Goal: Task Accomplishment & Management: Use online tool/utility

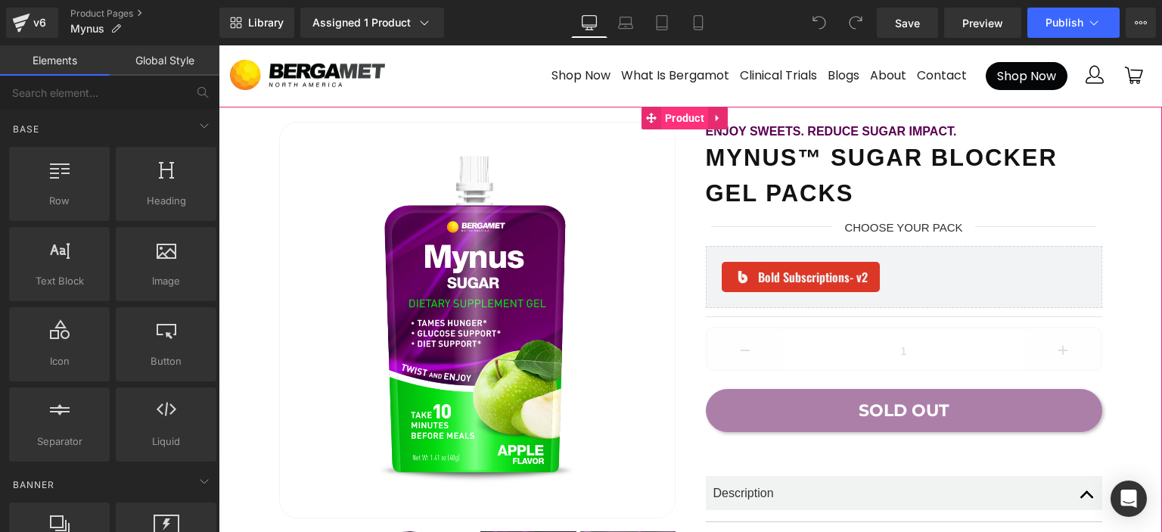
click at [671, 118] on span "Product" at bounding box center [684, 118] width 47 height 23
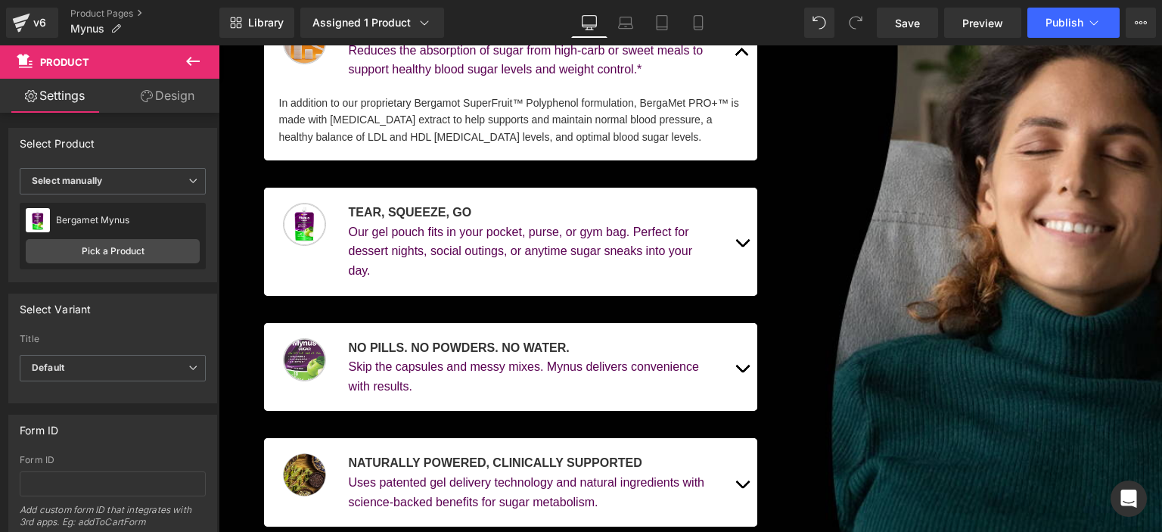
scroll to position [1211, 0]
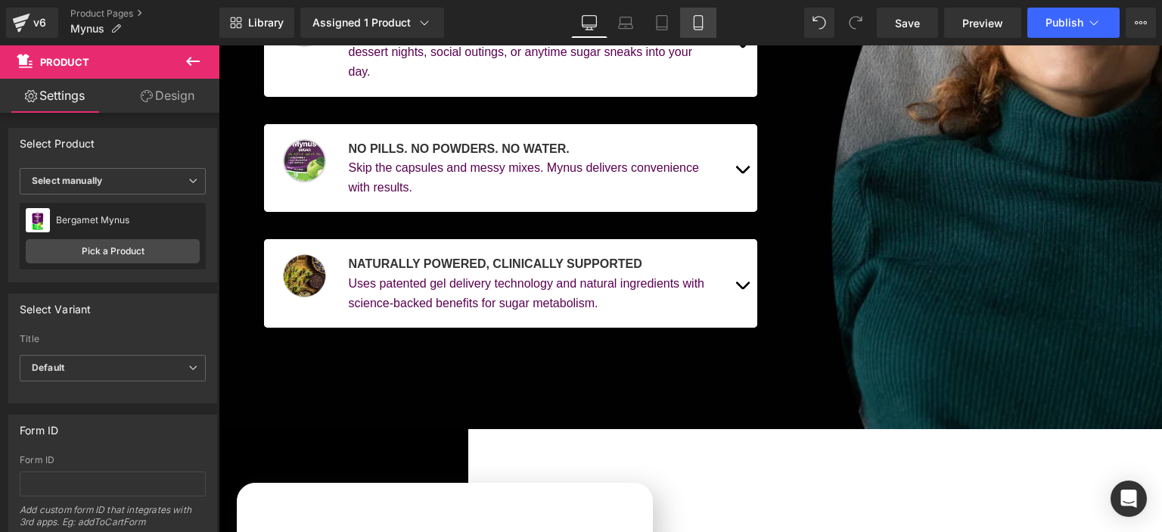
click at [702, 27] on icon at bounding box center [698, 27] width 8 height 0
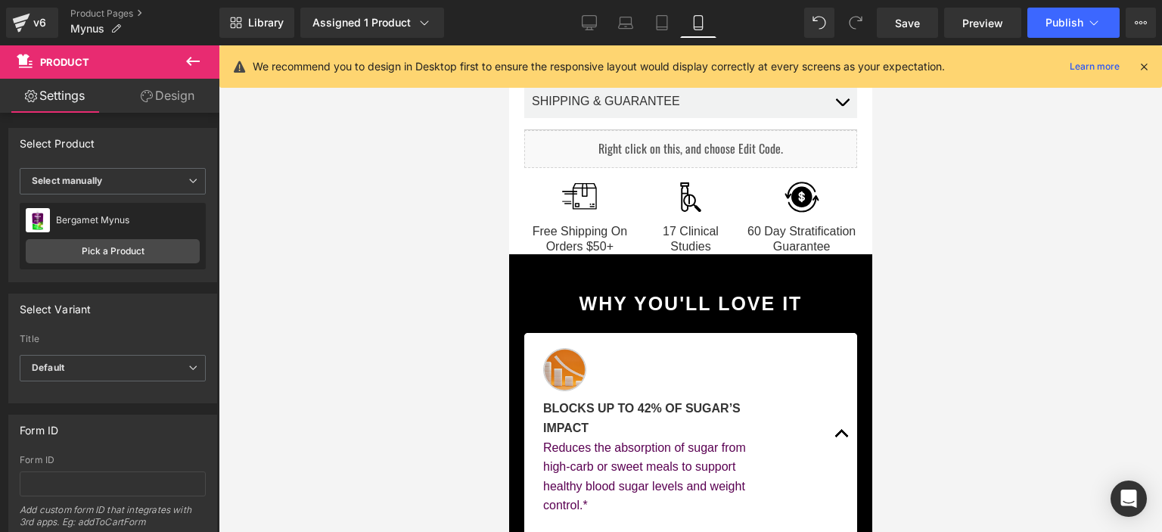
scroll to position [0, 0]
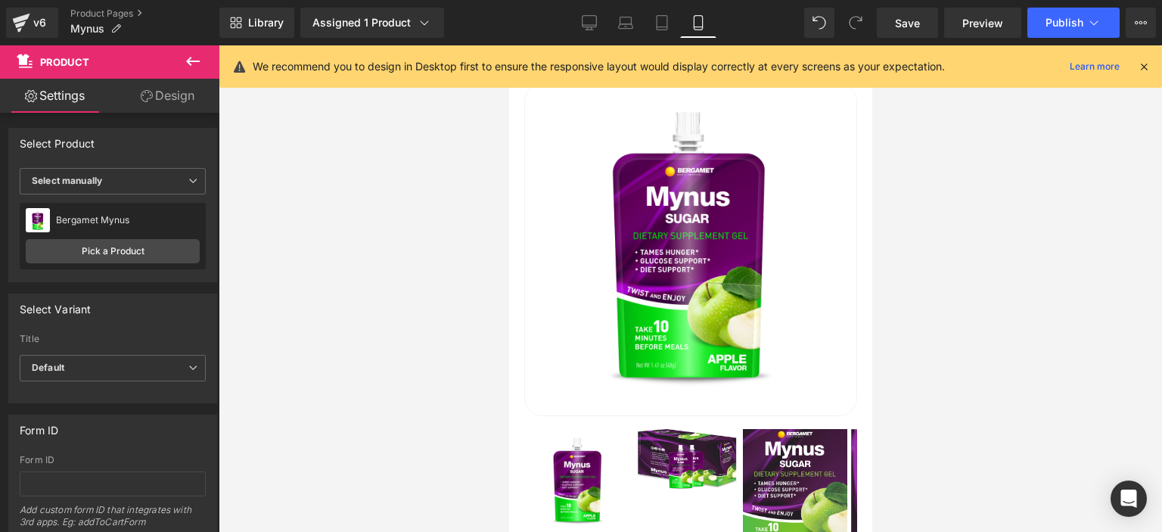
click at [1146, 65] on icon at bounding box center [1144, 67] width 14 height 14
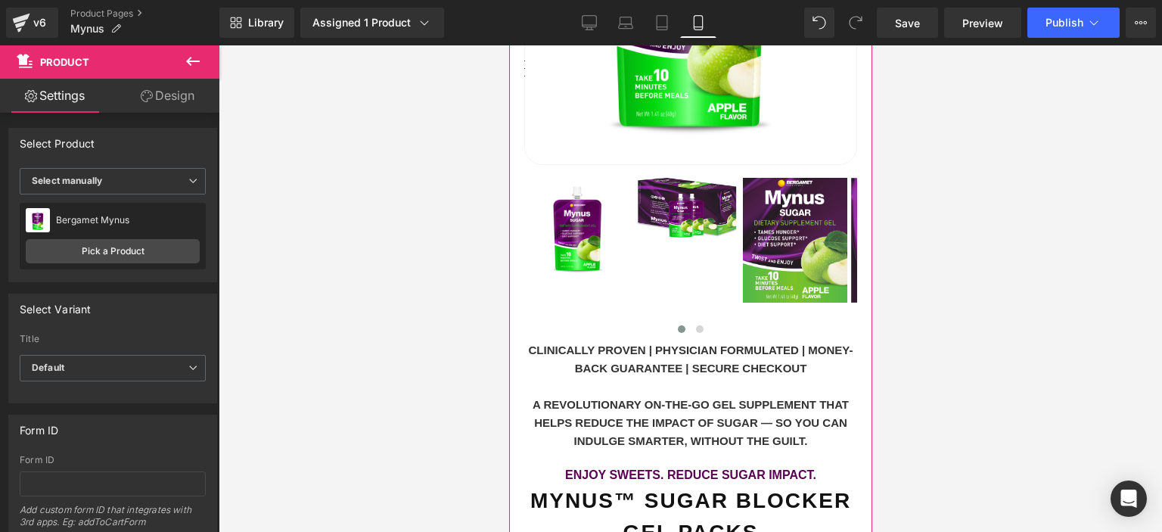
scroll to position [378, 0]
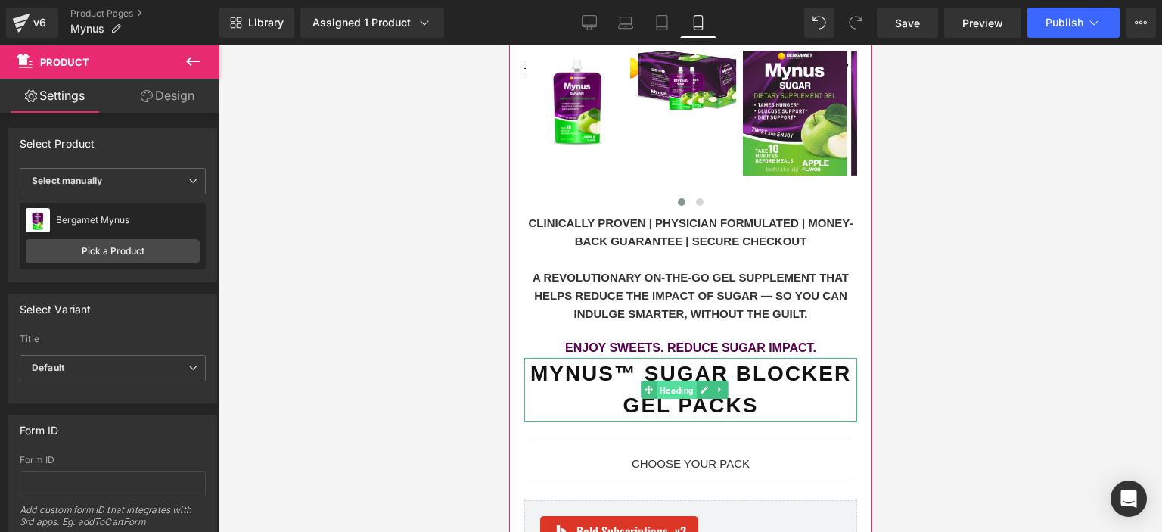
click at [661, 381] on span "Heading" at bounding box center [677, 390] width 40 height 18
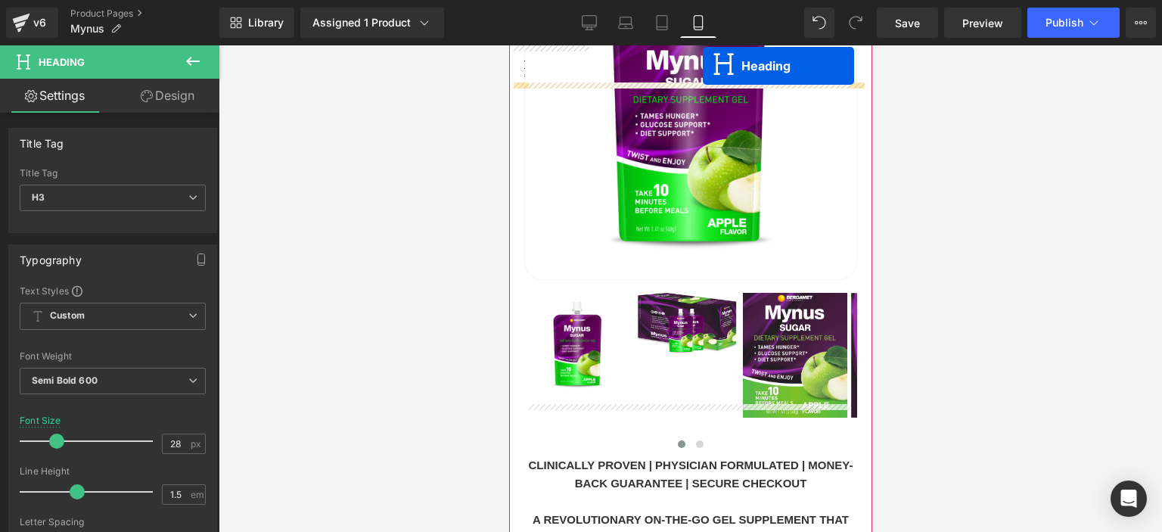
scroll to position [0, 0]
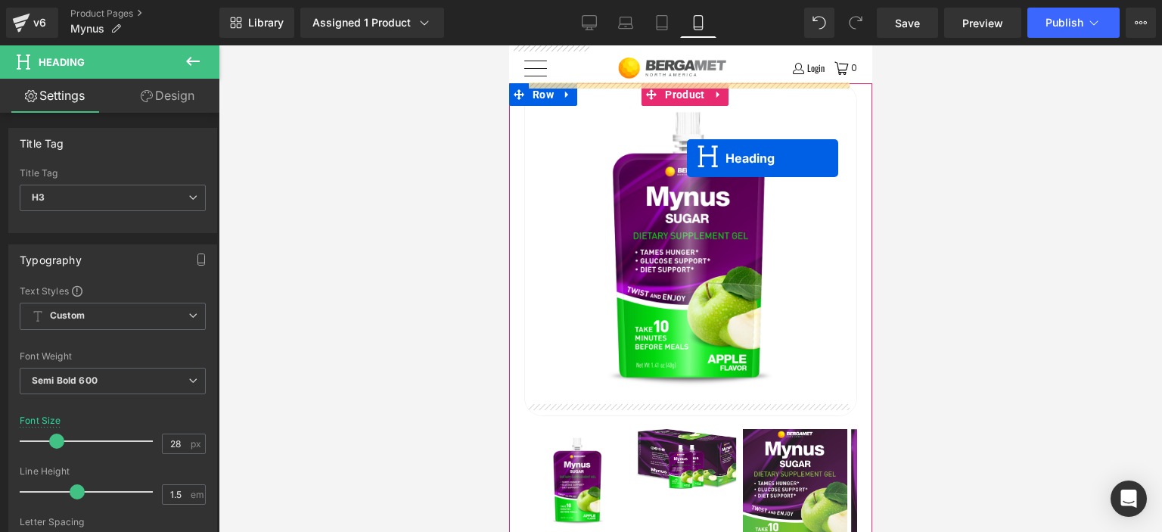
drag, startPoint x: 674, startPoint y: 438, endPoint x: 686, endPoint y: 158, distance: 280.2
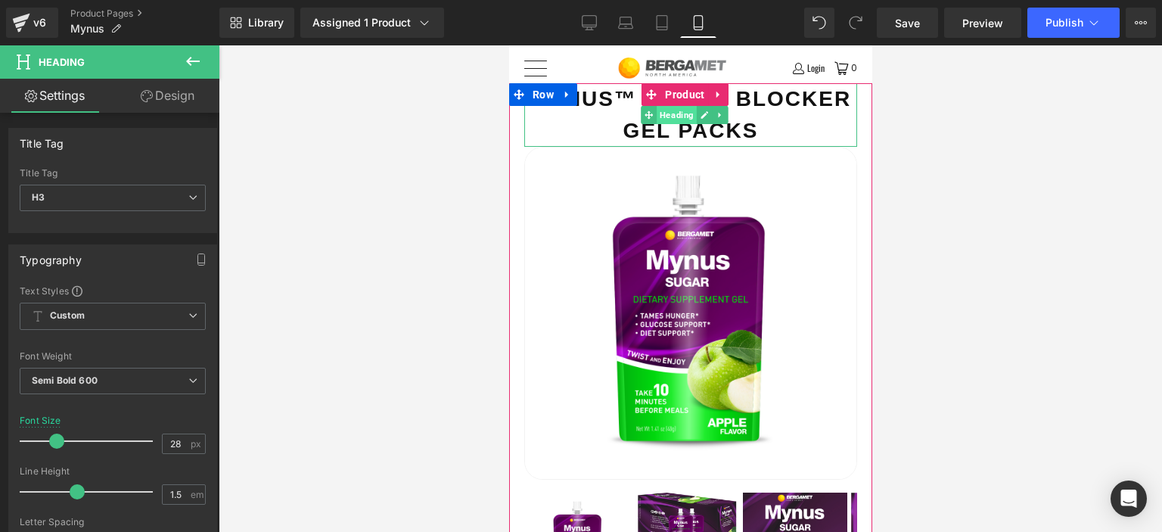
click at [673, 119] on span "Heading" at bounding box center [677, 115] width 40 height 18
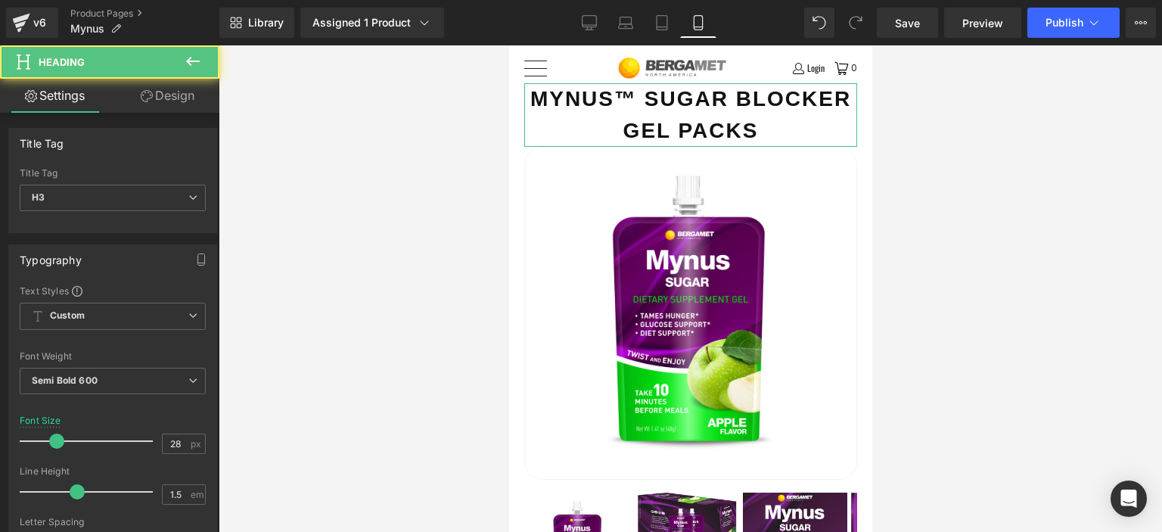
click at [166, 97] on link "Design" at bounding box center [168, 96] width 110 height 34
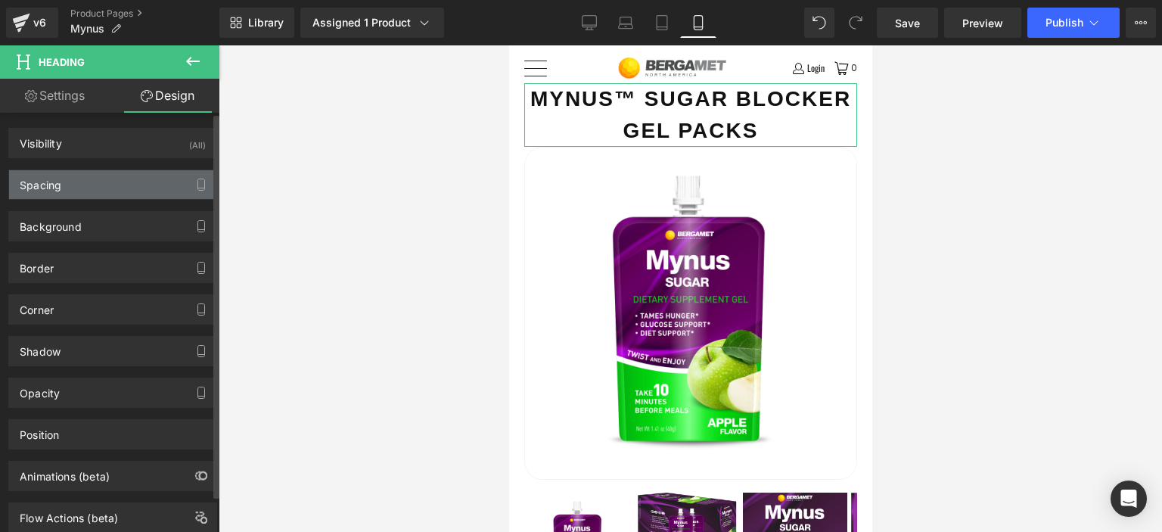
click at [74, 180] on div "Spacing" at bounding box center [112, 184] width 207 height 29
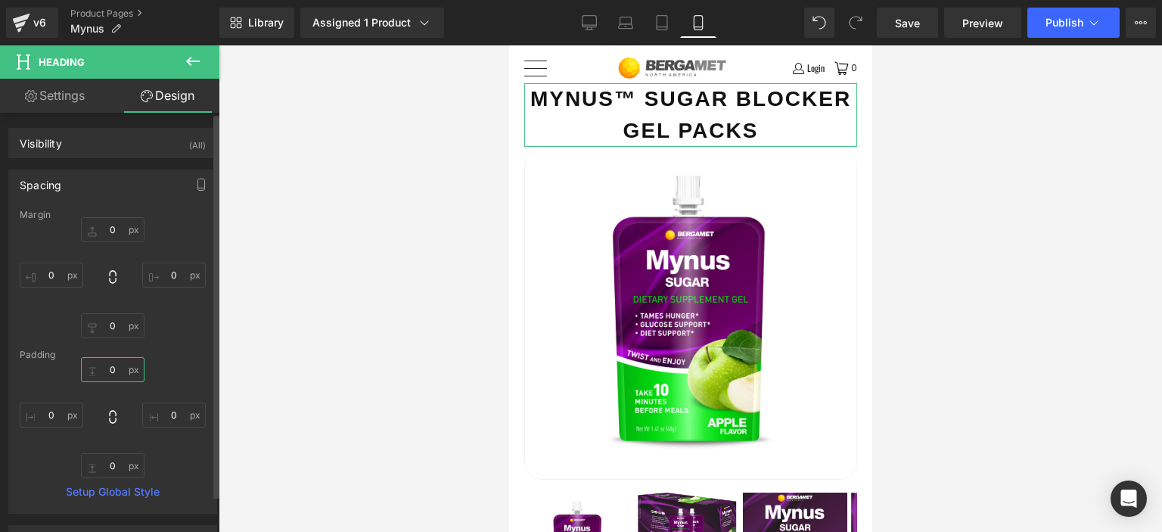
click at [108, 368] on input "0" at bounding box center [113, 369] width 64 height 25
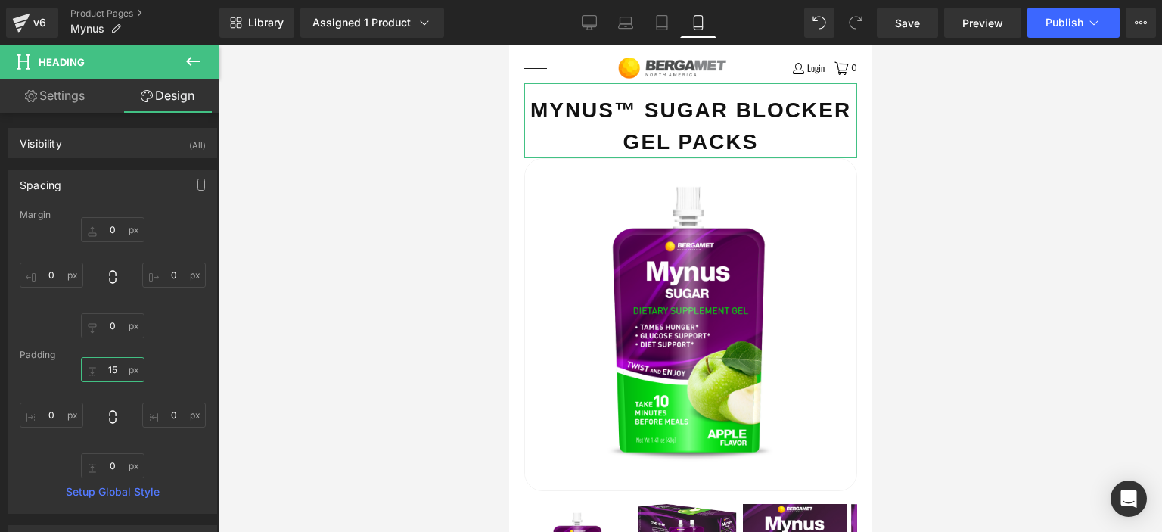
type input "15"
click at [66, 84] on link "Settings" at bounding box center [55, 96] width 110 height 34
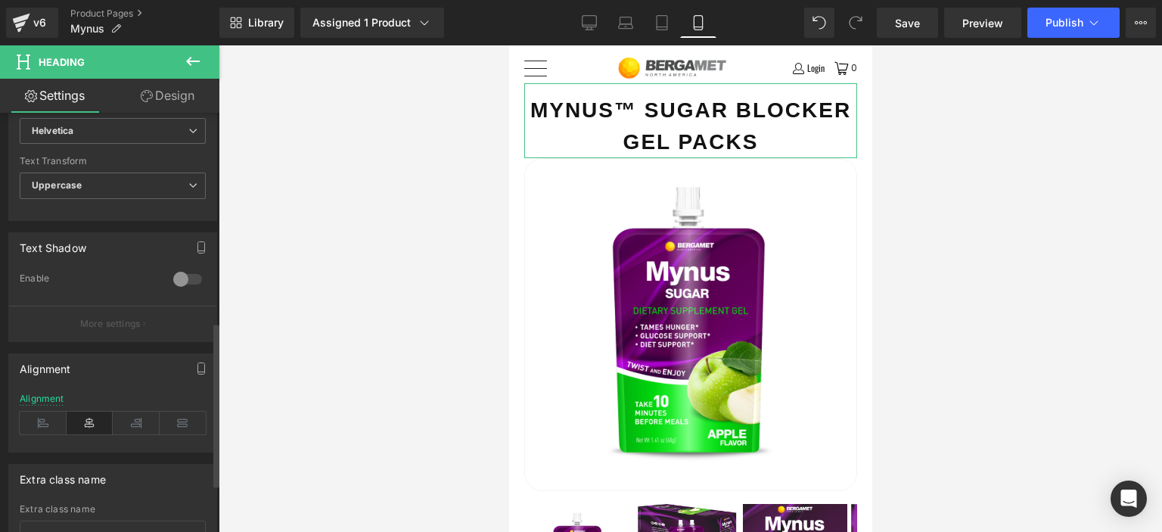
scroll to position [654, 0]
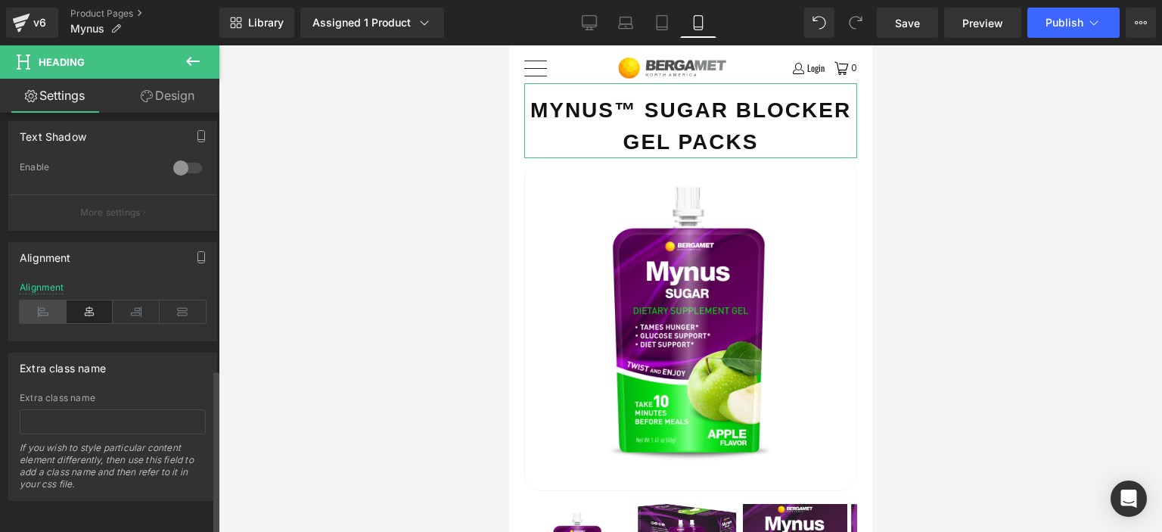
click at [58, 300] on icon at bounding box center [43, 311] width 47 height 23
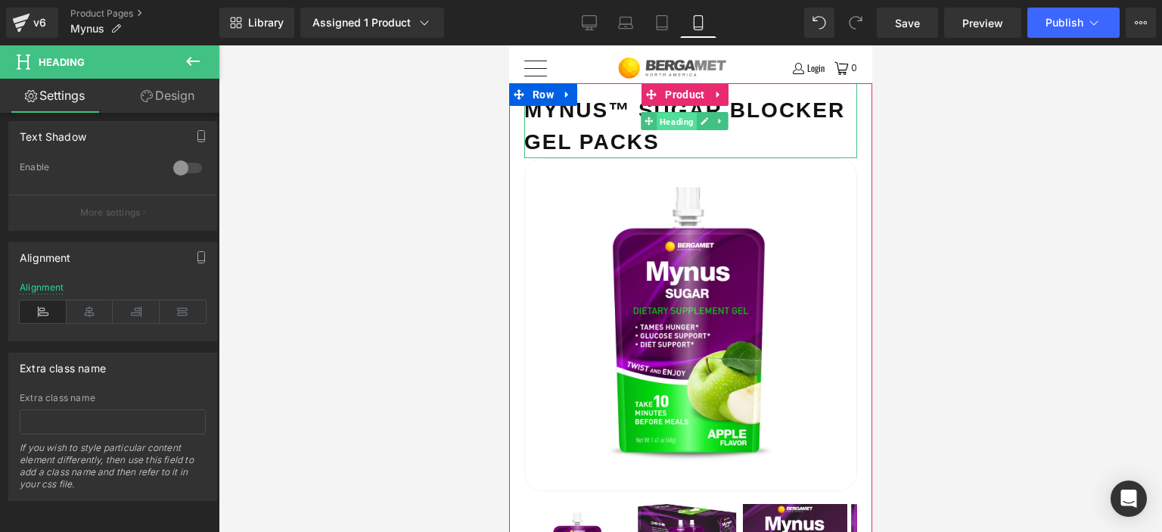
click at [686, 124] on span "Heading" at bounding box center [677, 121] width 40 height 18
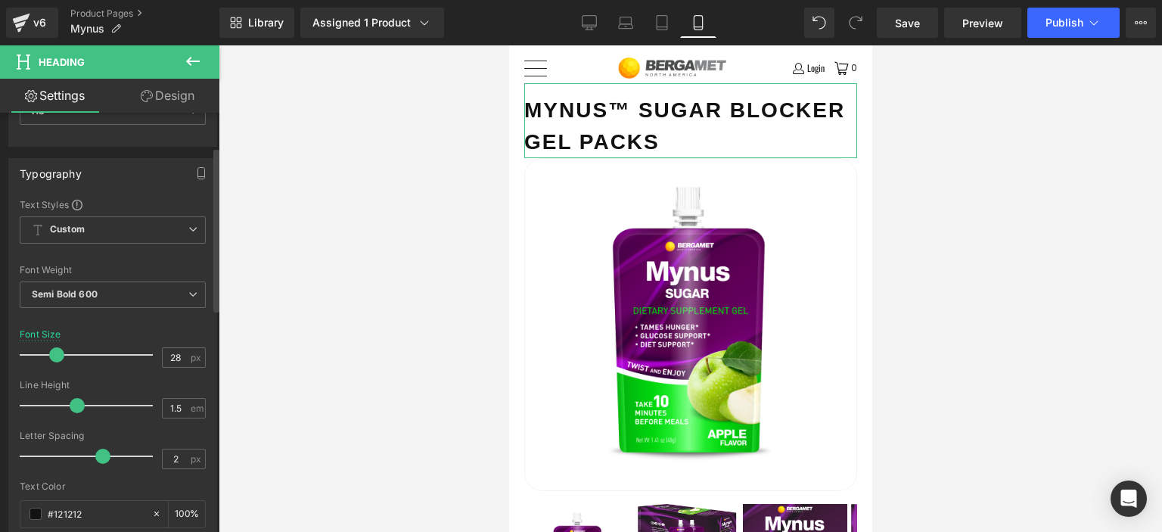
scroll to position [0, 0]
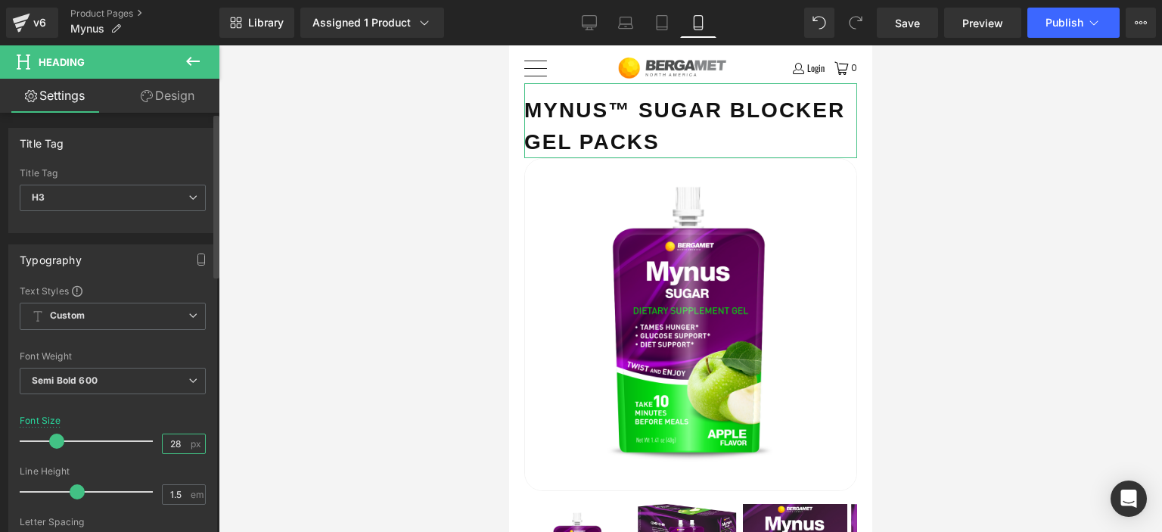
click at [177, 438] on input "28" at bounding box center [176, 443] width 26 height 19
type input "25"
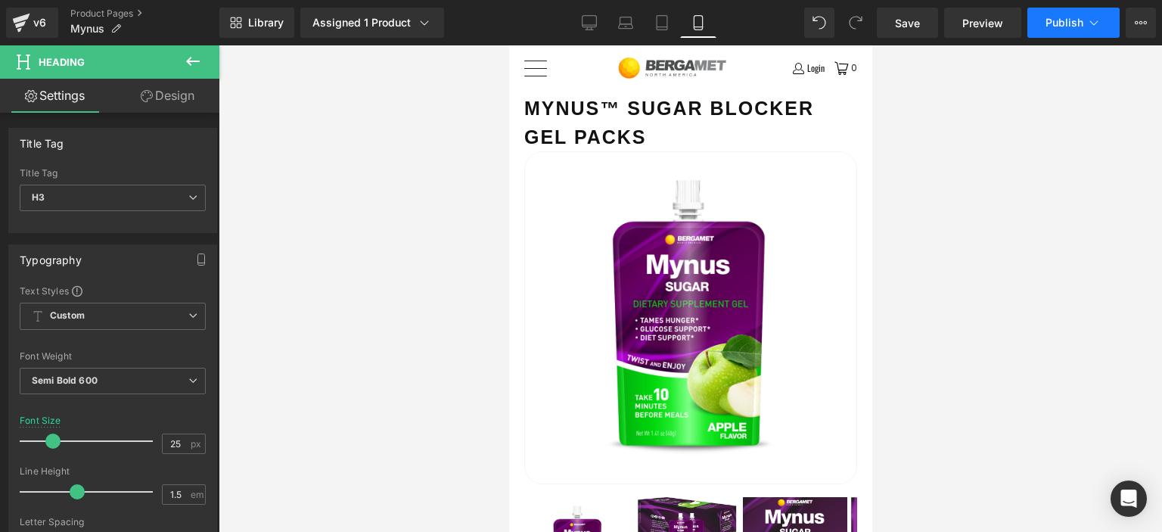
click at [1071, 26] on span "Publish" at bounding box center [1065, 23] width 38 height 12
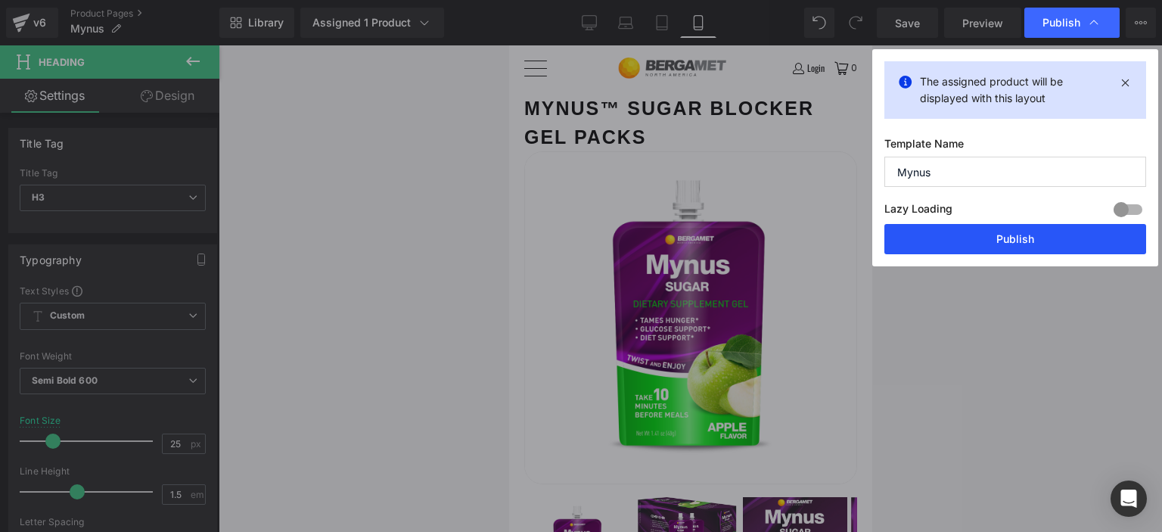
click at [1002, 233] on button "Publish" at bounding box center [1015, 239] width 262 height 30
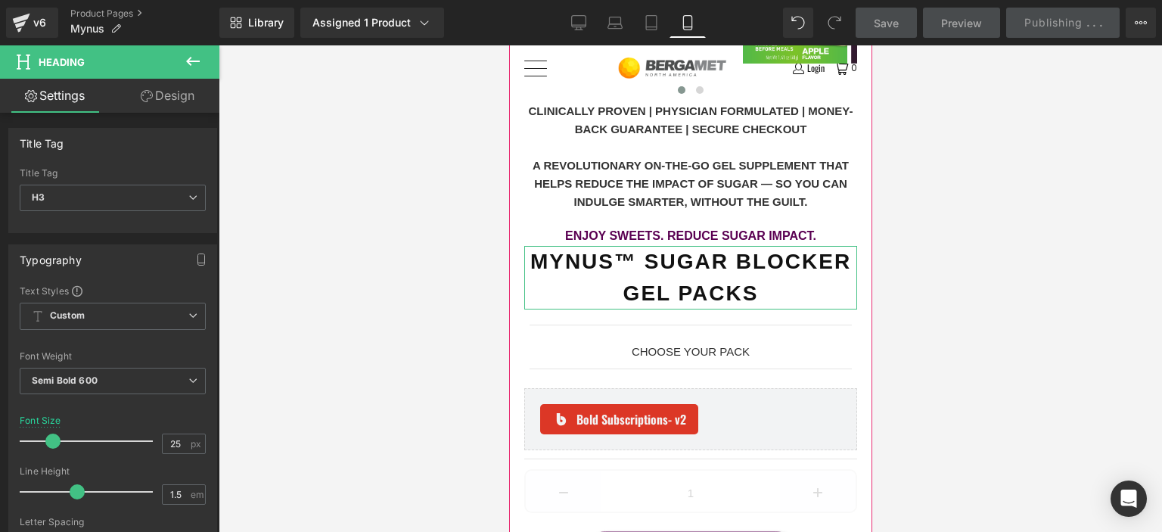
scroll to position [605, 0]
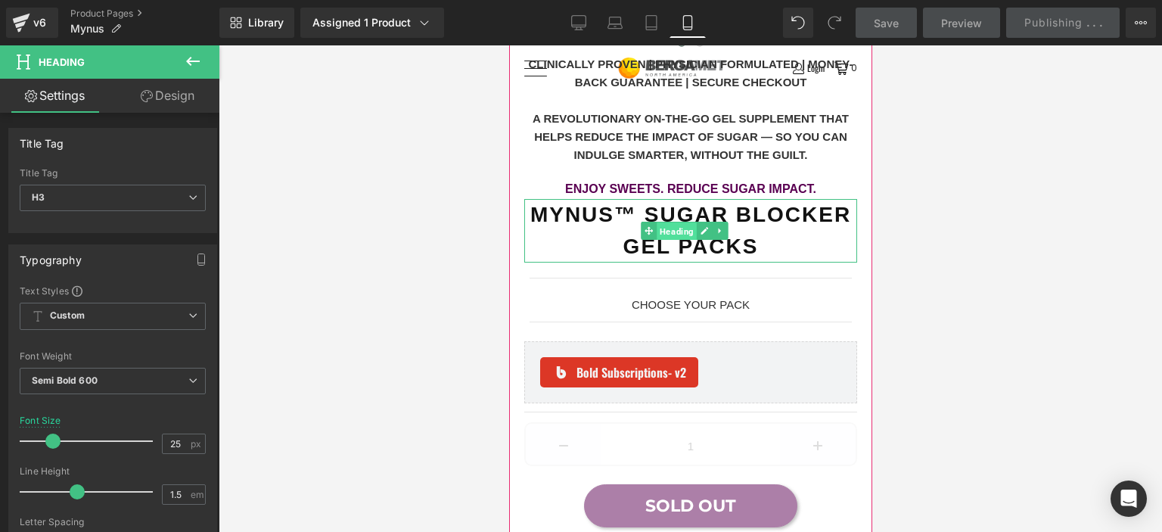
drag, startPoint x: 692, startPoint y: 219, endPoint x: 791, endPoint y: 250, distance: 104.8
click at [692, 222] on span "Heading" at bounding box center [677, 231] width 40 height 18
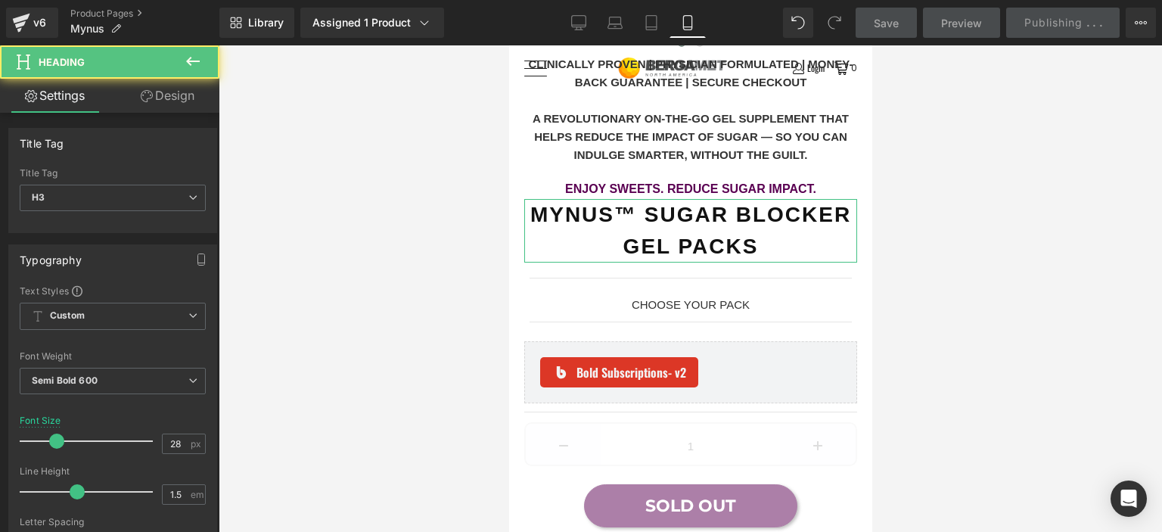
drag, startPoint x: 173, startPoint y: 94, endPoint x: 136, endPoint y: 141, distance: 59.9
click at [173, 93] on link "Design" at bounding box center [168, 96] width 110 height 34
click at [0, 0] on div "Visibility" at bounding box center [0, 0] width 0 height 0
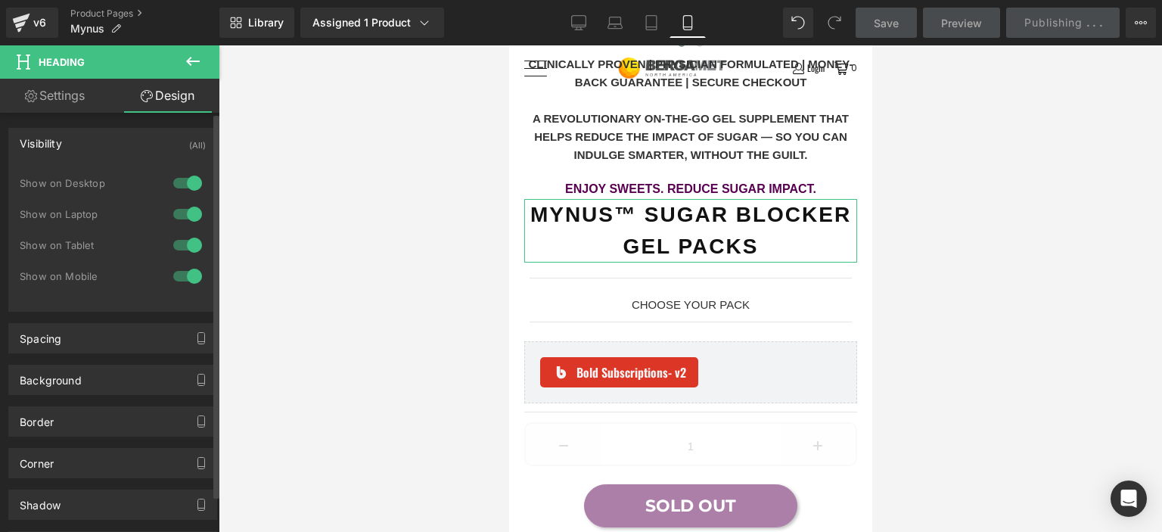
click at [176, 275] on div at bounding box center [187, 276] width 36 height 24
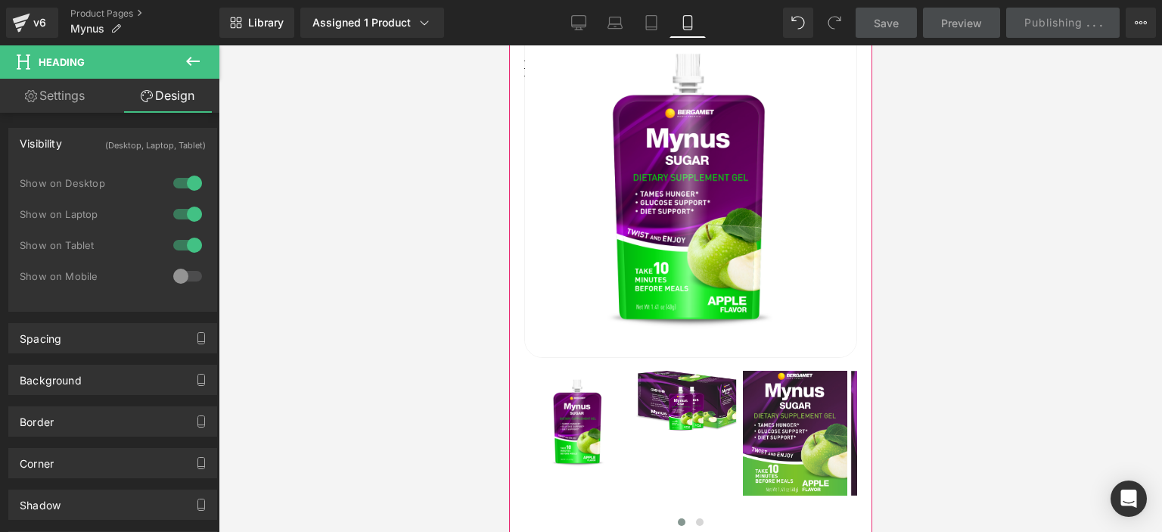
scroll to position [0, 0]
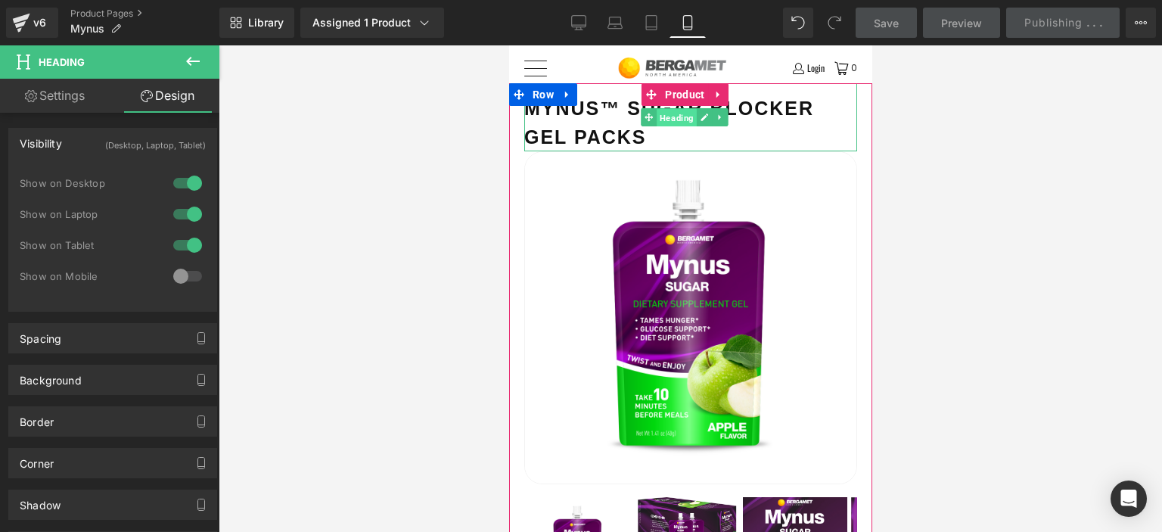
click at [673, 111] on span "Heading" at bounding box center [677, 118] width 40 height 18
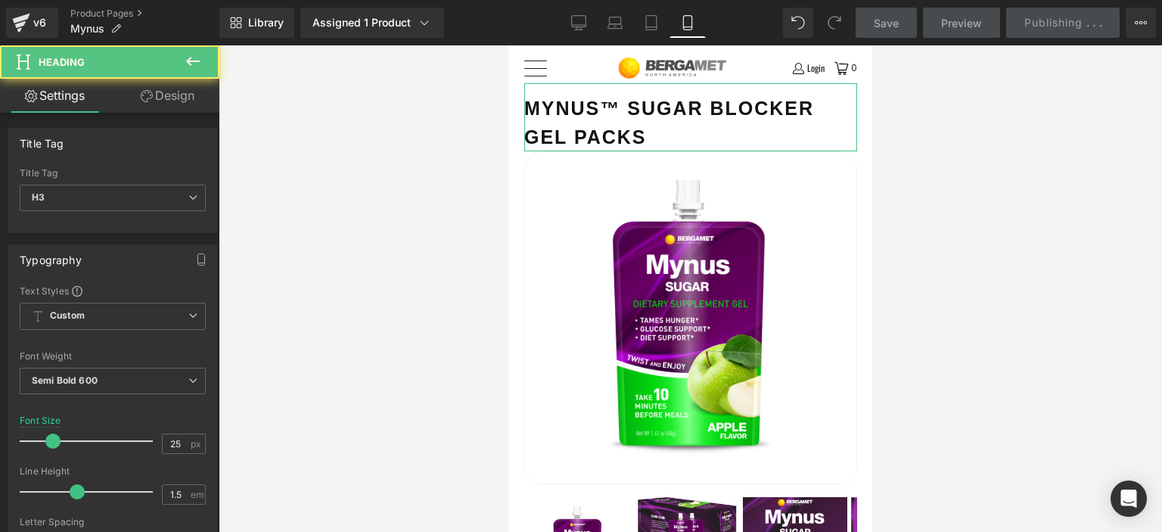
click at [176, 89] on link "Design" at bounding box center [168, 96] width 110 height 34
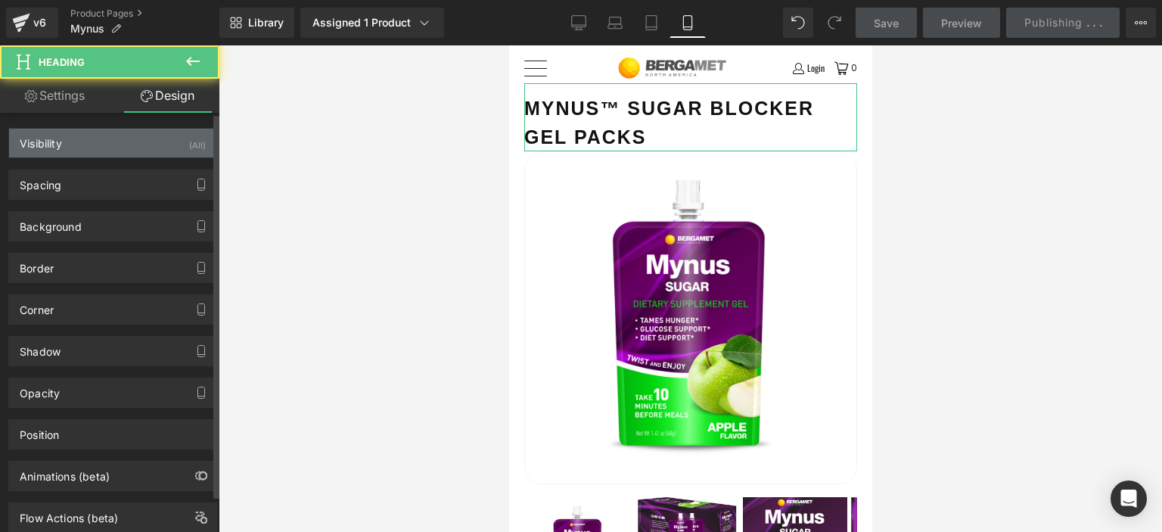
click at [122, 145] on div "Visibility (All)" at bounding box center [112, 143] width 207 height 29
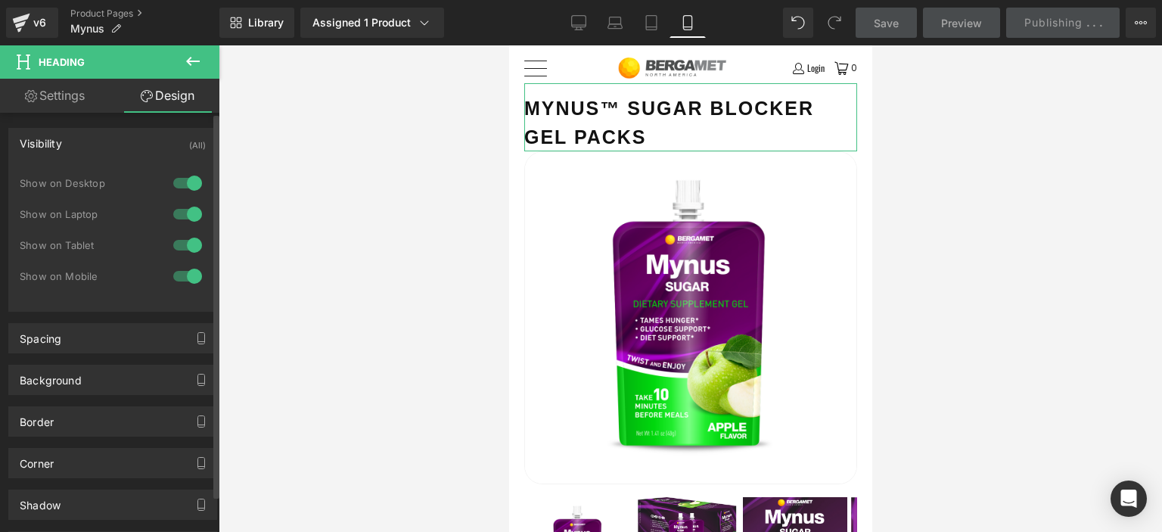
click at [183, 245] on div at bounding box center [187, 245] width 36 height 24
click at [179, 219] on div at bounding box center [187, 214] width 36 height 24
click at [191, 182] on div at bounding box center [187, 183] width 36 height 24
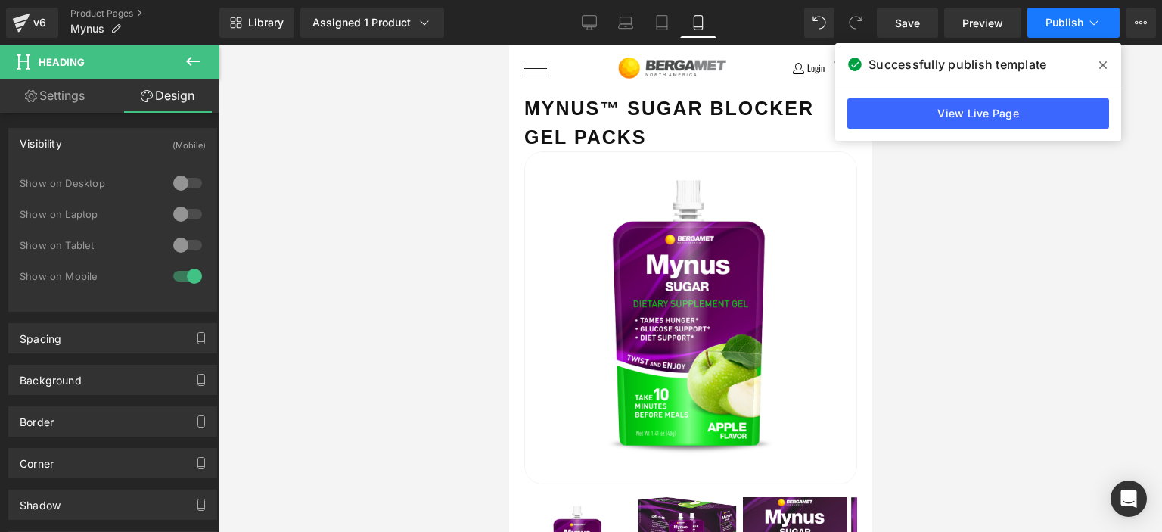
click at [1067, 23] on span "Publish" at bounding box center [1065, 23] width 38 height 12
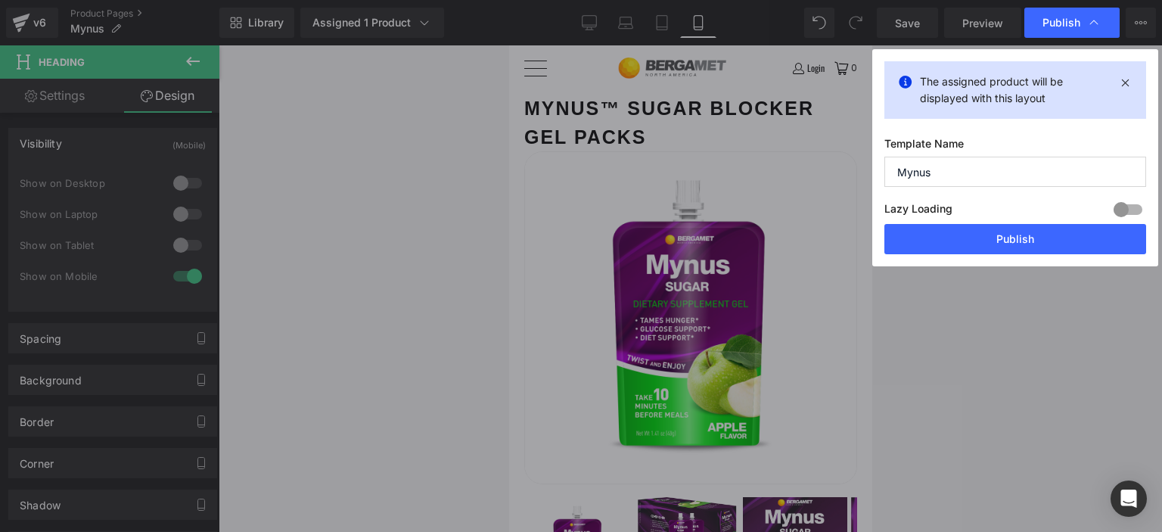
drag, startPoint x: 1017, startPoint y: 228, endPoint x: 285, endPoint y: 0, distance: 766.3
click at [1016, 229] on button "Publish" at bounding box center [1015, 239] width 262 height 30
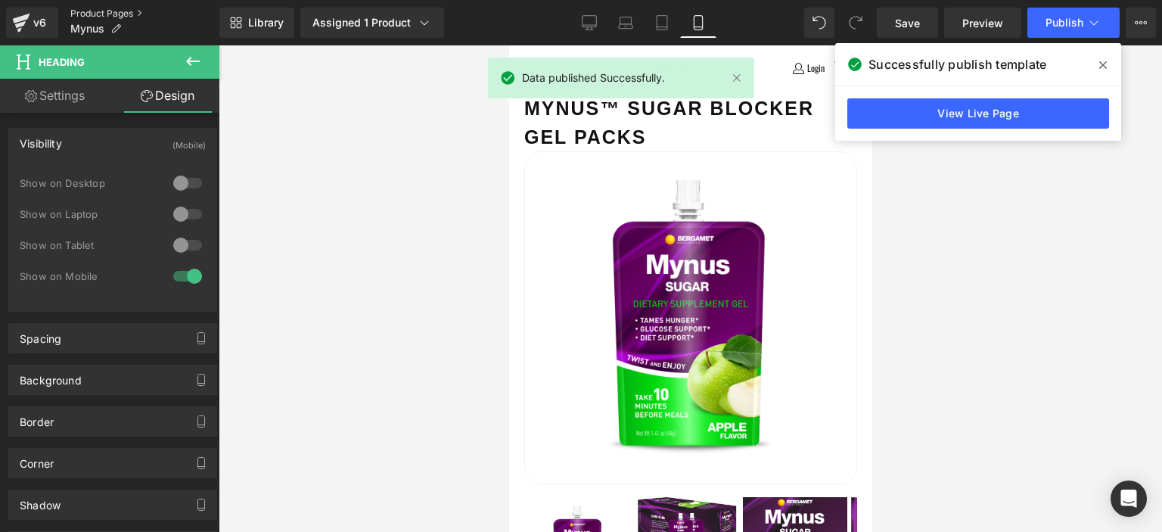
click at [99, 10] on link "Product Pages" at bounding box center [144, 14] width 149 height 12
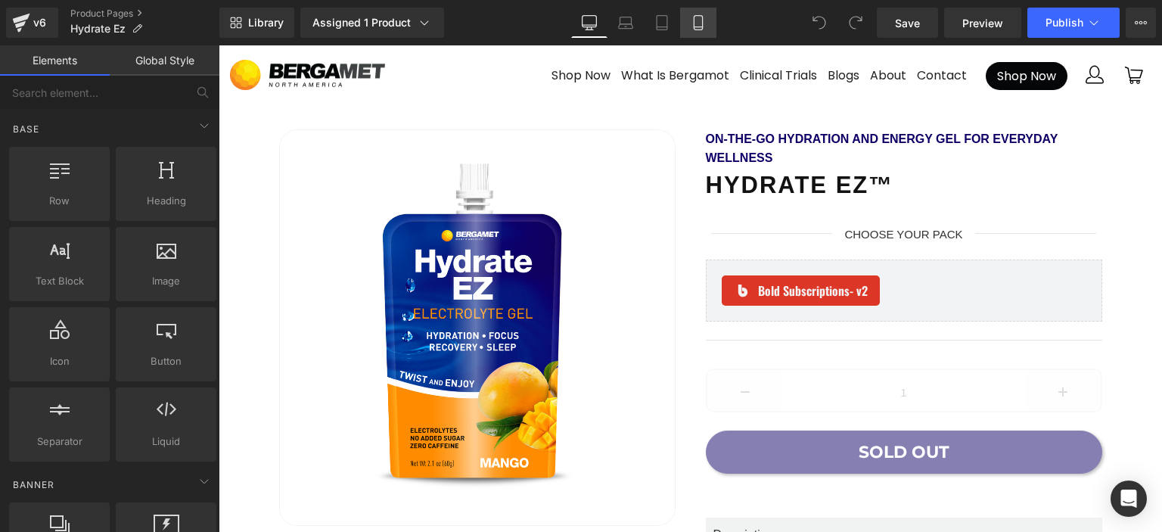
click at [696, 31] on link "Mobile" at bounding box center [698, 23] width 36 height 30
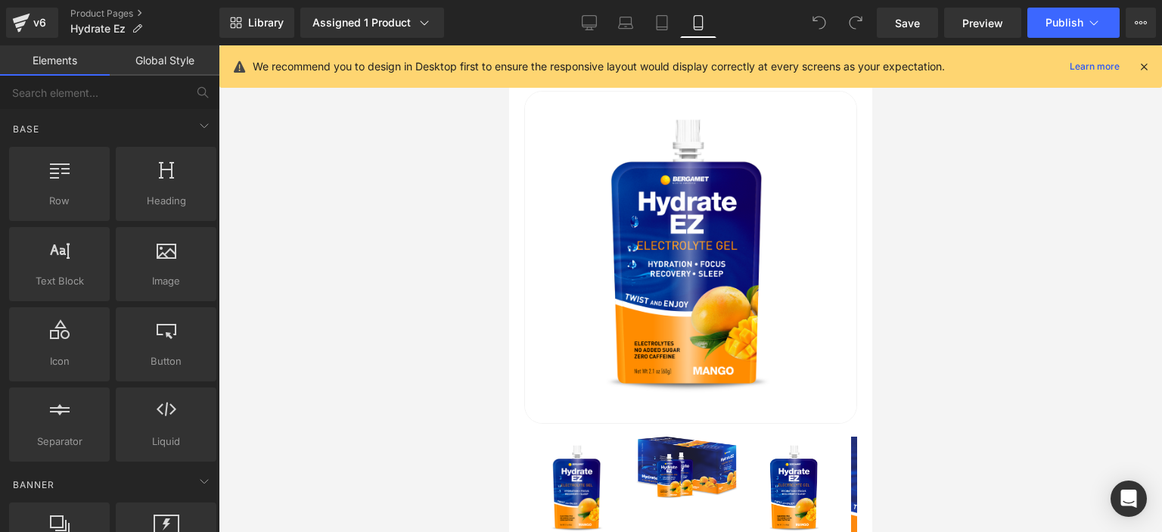
click at [1137, 66] on icon at bounding box center [1144, 67] width 14 height 14
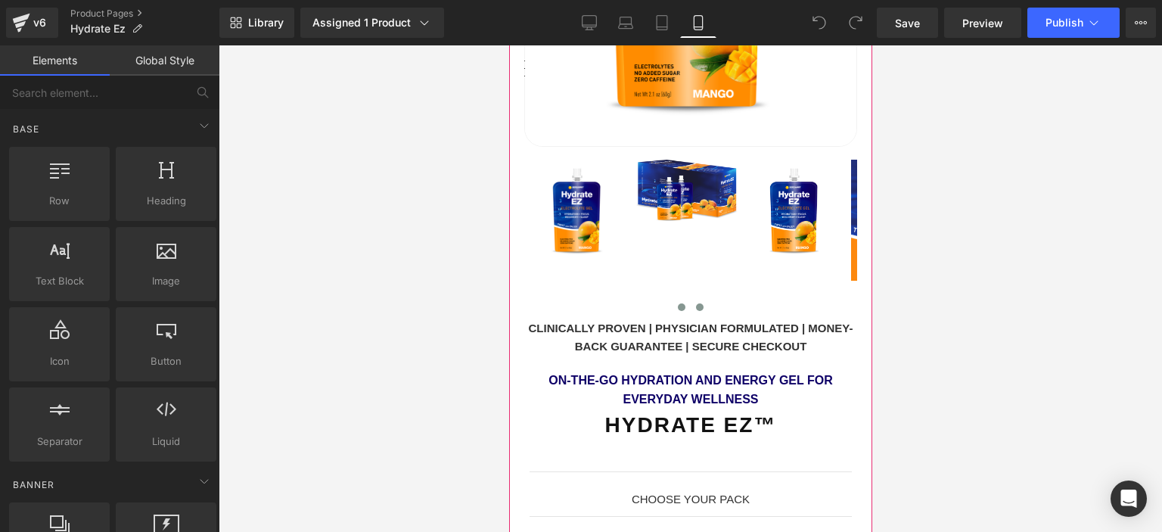
scroll to position [303, 0]
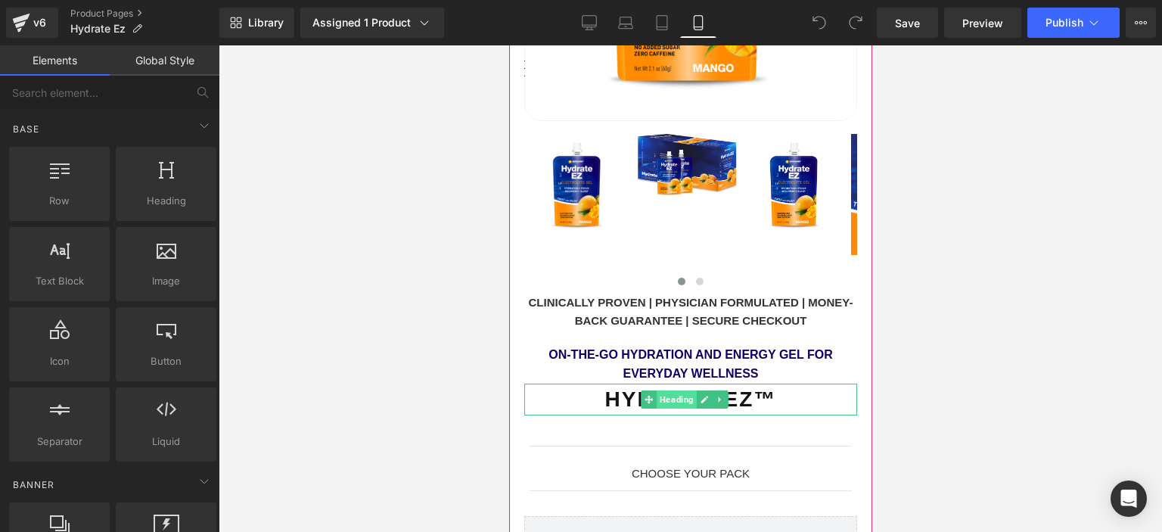
click at [675, 393] on span "Heading" at bounding box center [677, 399] width 40 height 18
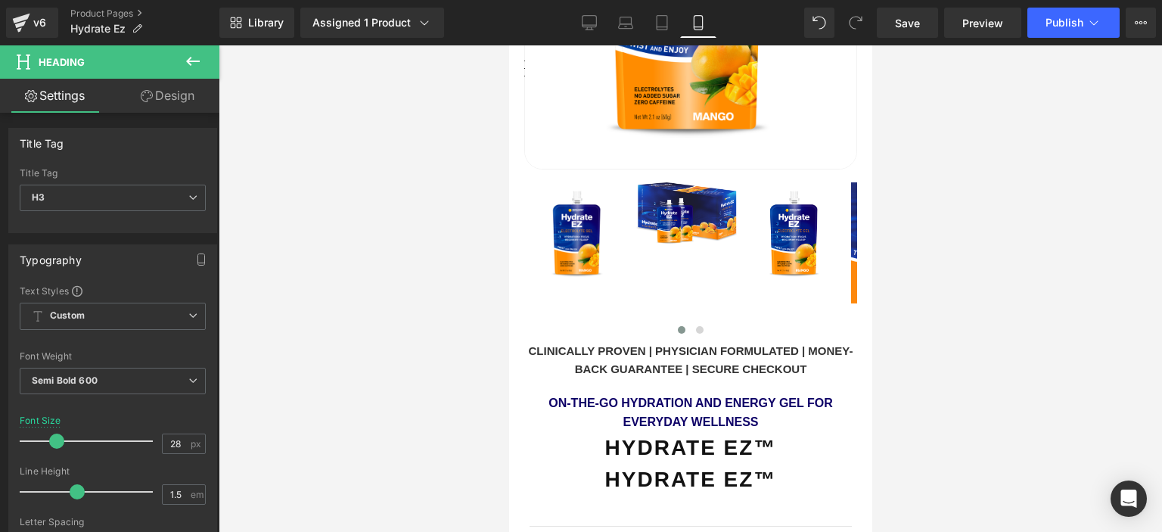
scroll to position [241, 0]
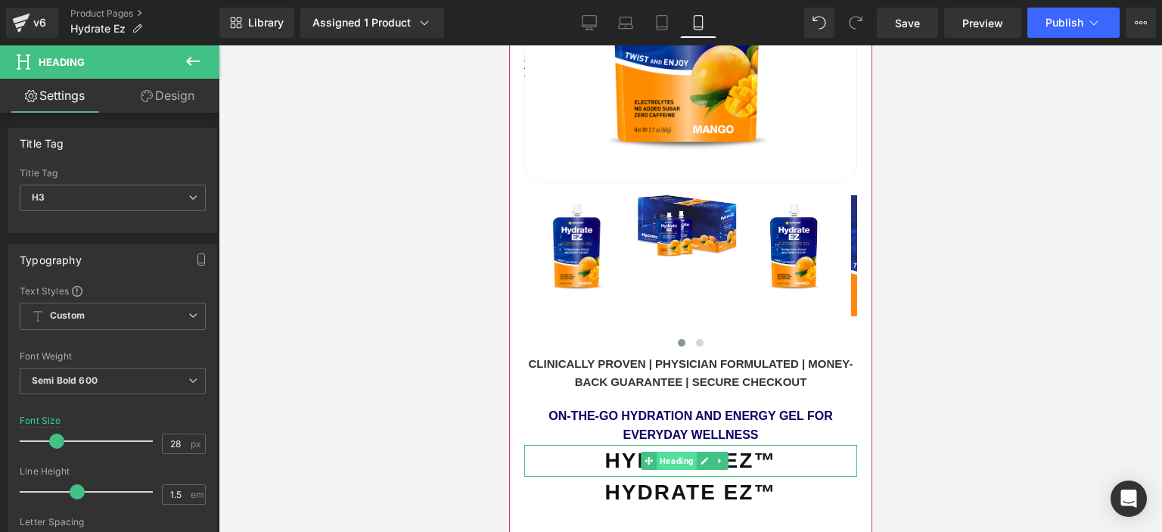
click at [676, 452] on span "Heading" at bounding box center [677, 461] width 40 height 18
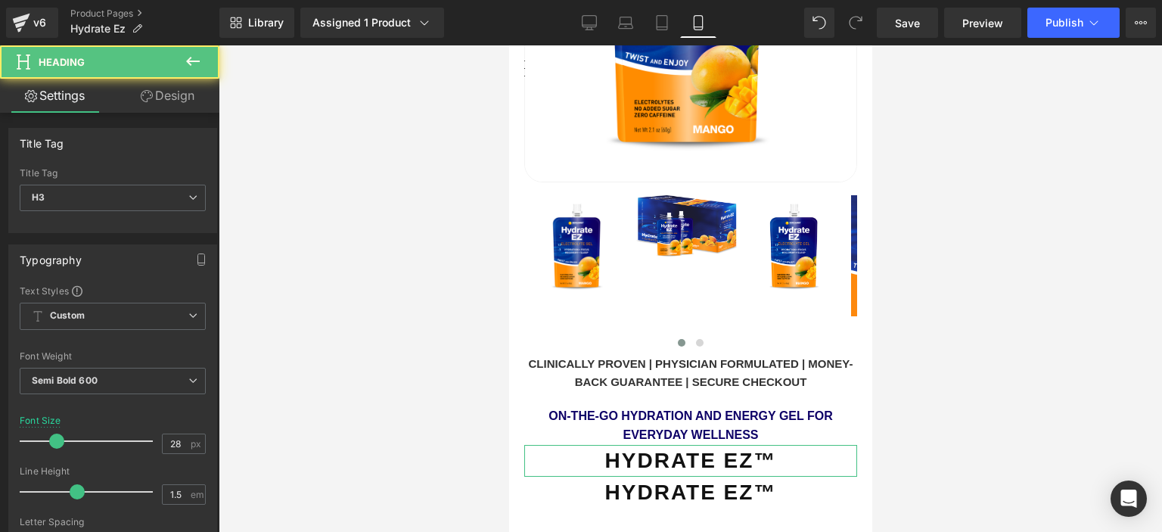
click at [149, 103] on link "Design" at bounding box center [168, 96] width 110 height 34
click at [0, 0] on div "Visibility" at bounding box center [0, 0] width 0 height 0
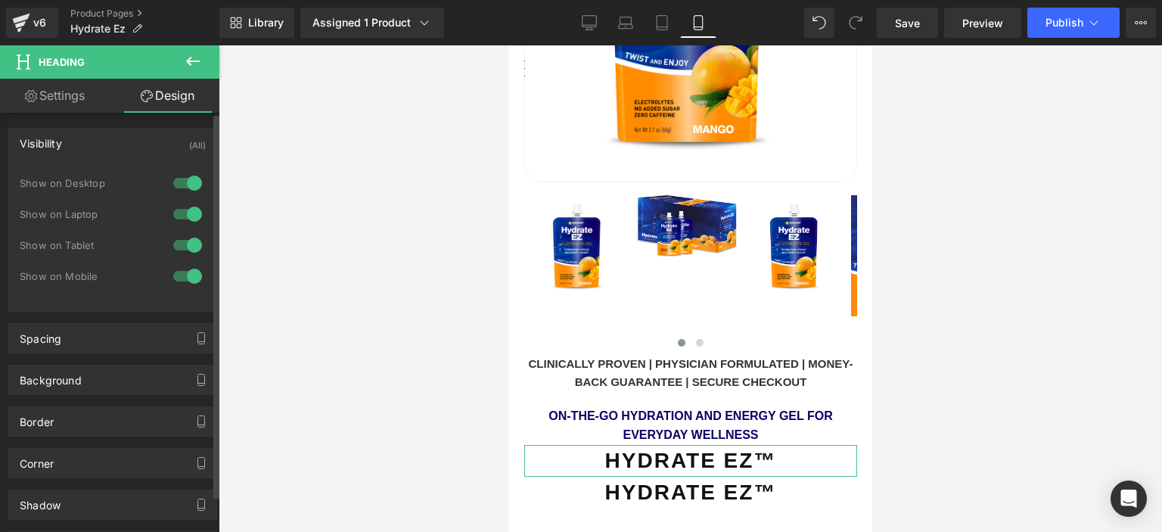
click at [185, 278] on div at bounding box center [187, 276] width 36 height 24
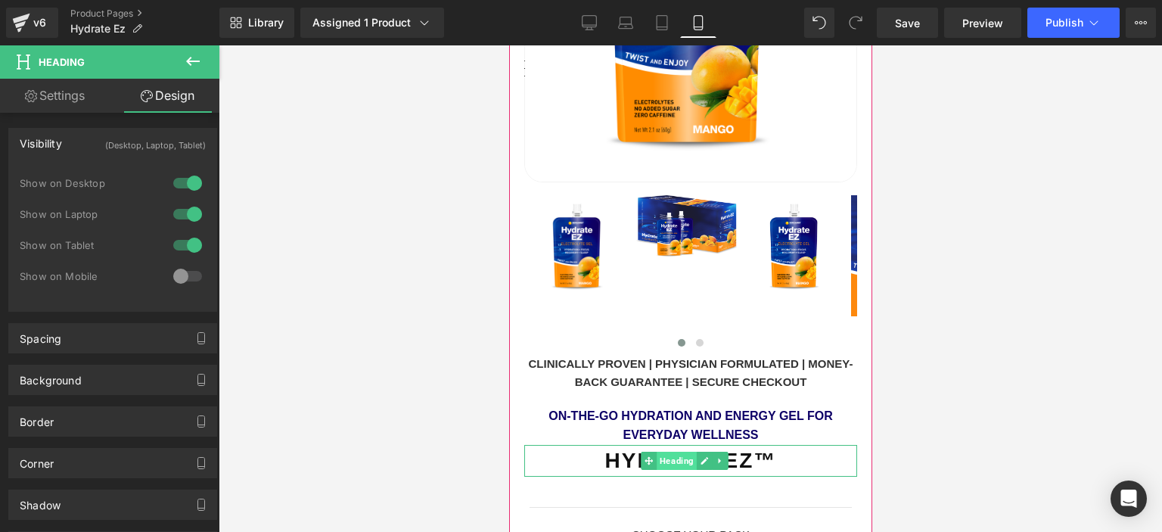
click at [670, 452] on span "Heading" at bounding box center [677, 461] width 40 height 18
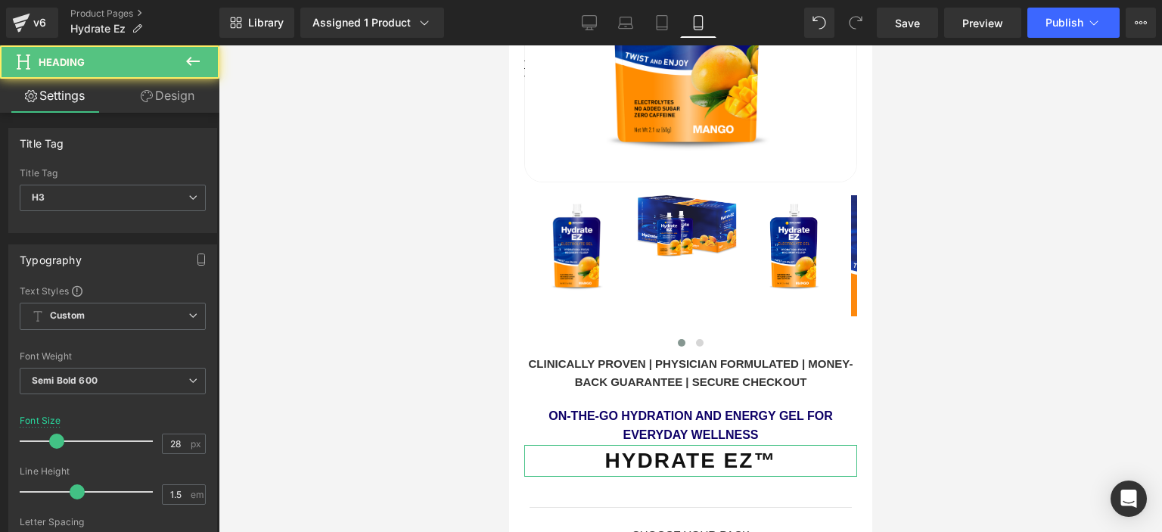
click at [160, 92] on link "Design" at bounding box center [168, 96] width 110 height 34
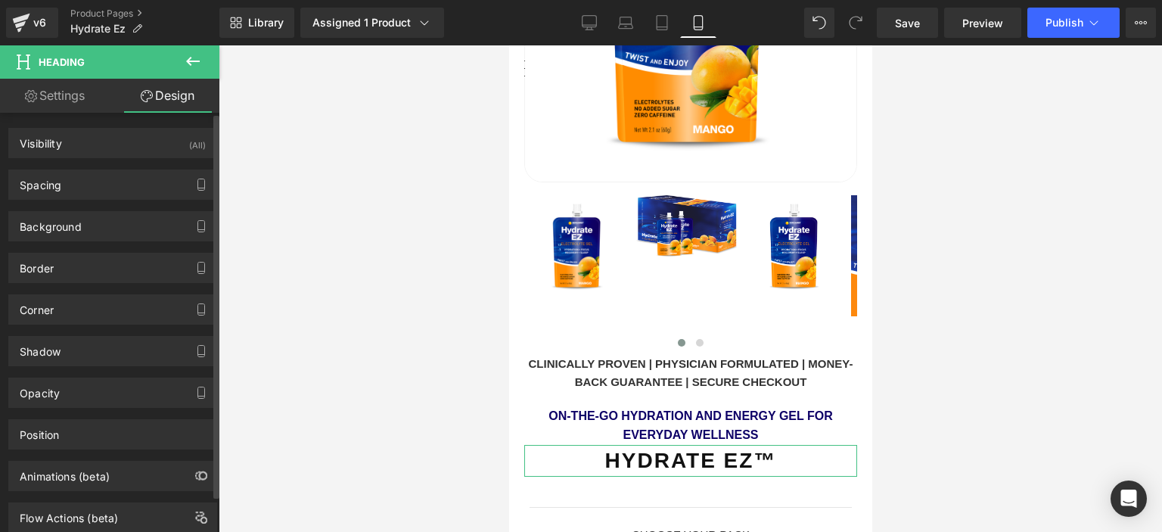
click at [134, 160] on div "Spacing Margin 0 0 0 0 Padding 0 0 0 0 Setup Global Style" at bounding box center [113, 179] width 226 height 42
click at [142, 142] on div "Visibility (All)" at bounding box center [112, 143] width 207 height 29
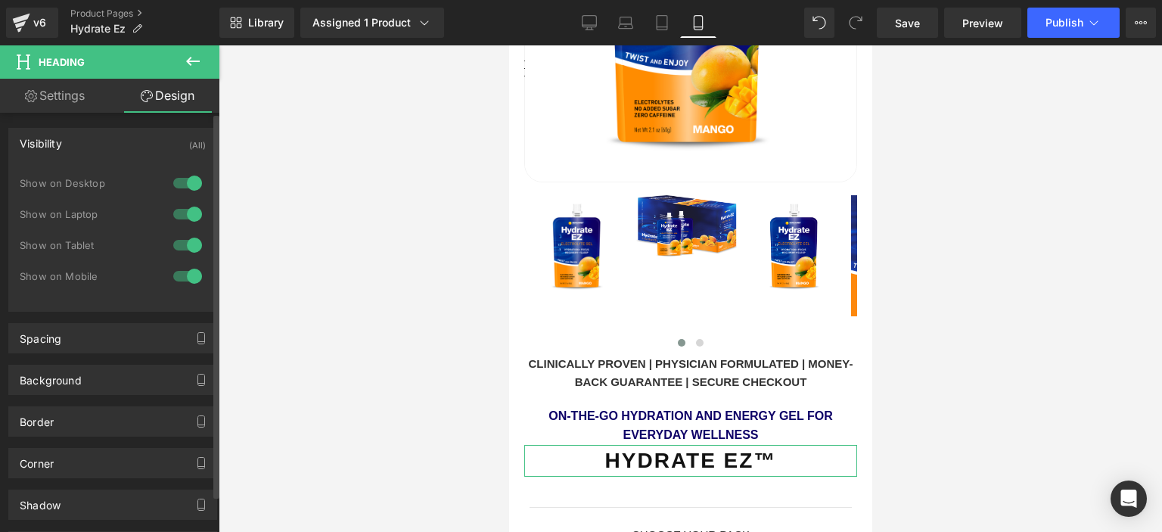
click at [176, 245] on div at bounding box center [187, 245] width 36 height 24
click at [185, 217] on div at bounding box center [187, 214] width 36 height 24
click at [182, 186] on div at bounding box center [187, 183] width 36 height 24
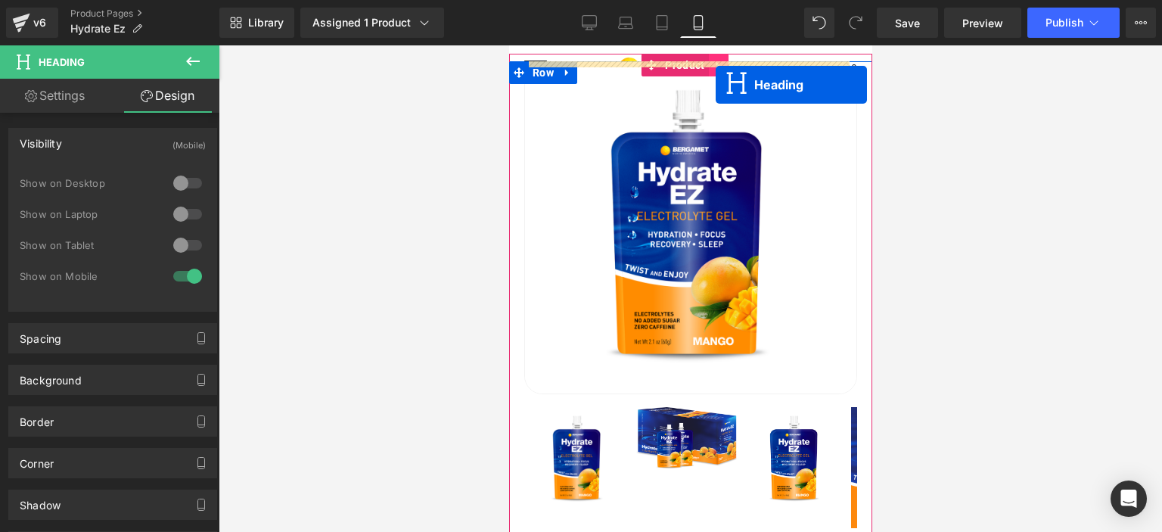
scroll to position [0, 0]
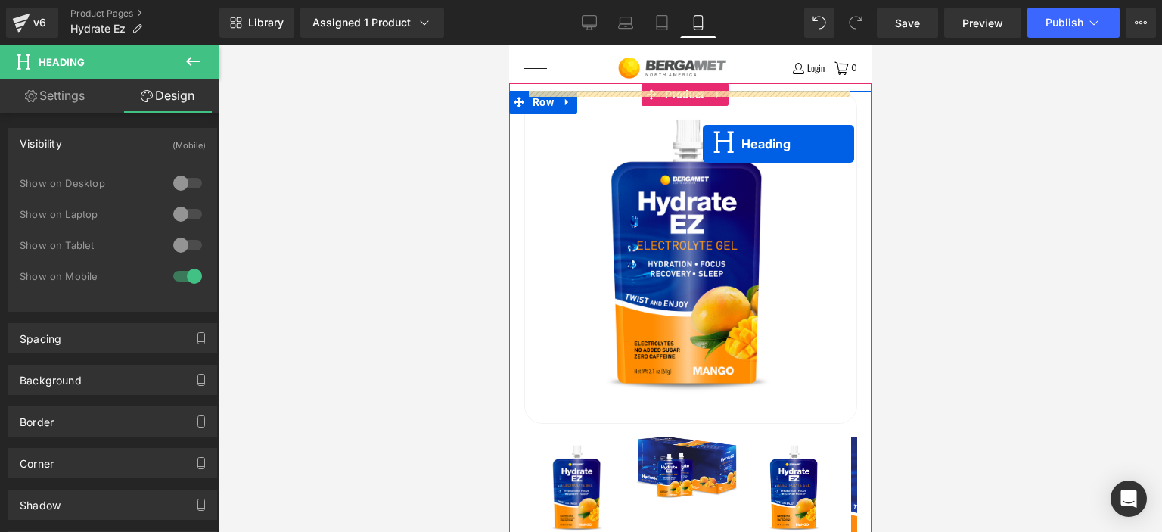
drag, startPoint x: 678, startPoint y: 447, endPoint x: 702, endPoint y: 144, distance: 304.4
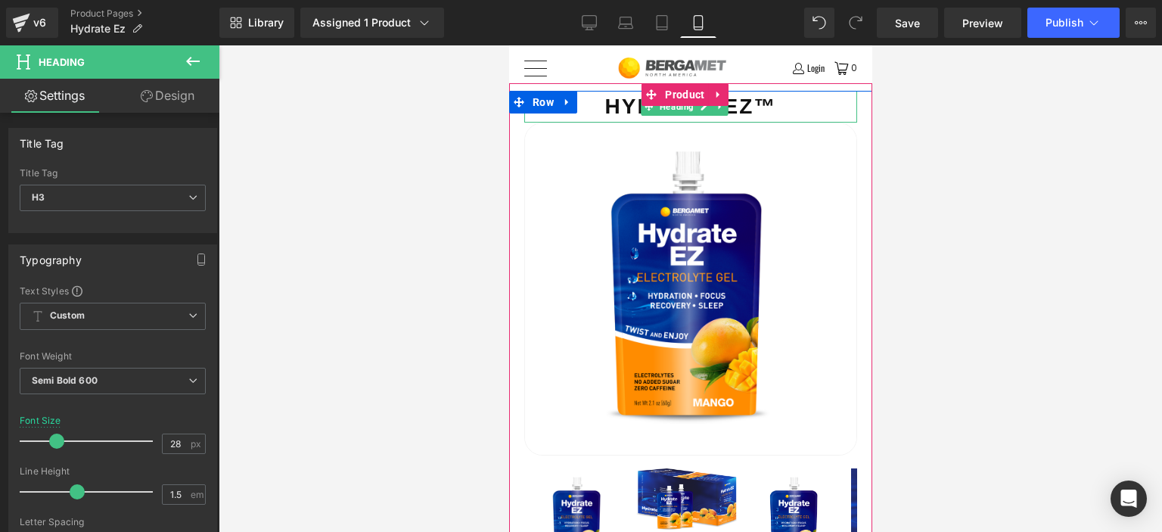
click at [621, 109] on div "Hydrate EZ™" at bounding box center [690, 107] width 333 height 32
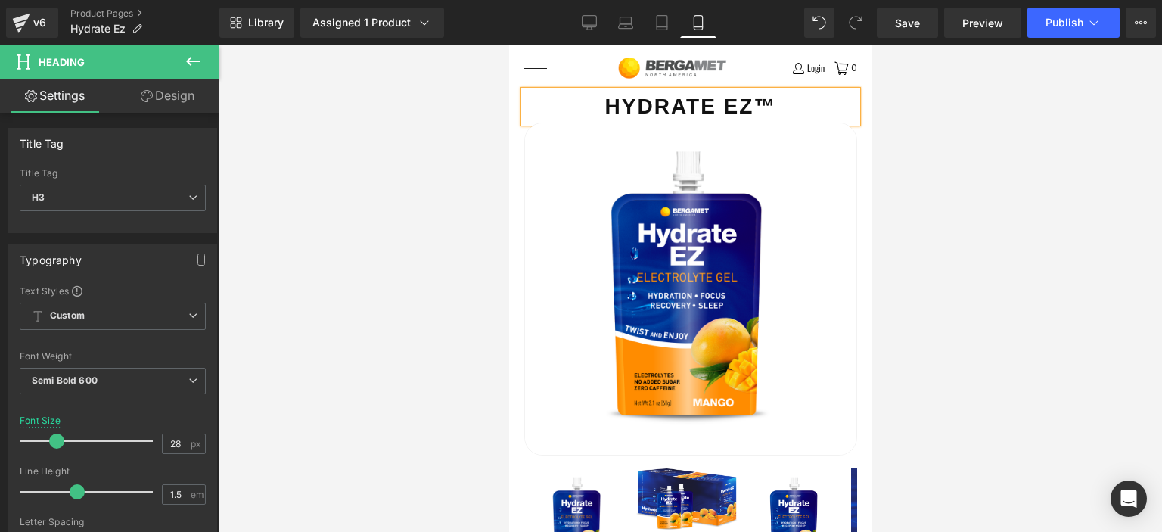
click at [178, 93] on link "Design" at bounding box center [168, 96] width 110 height 34
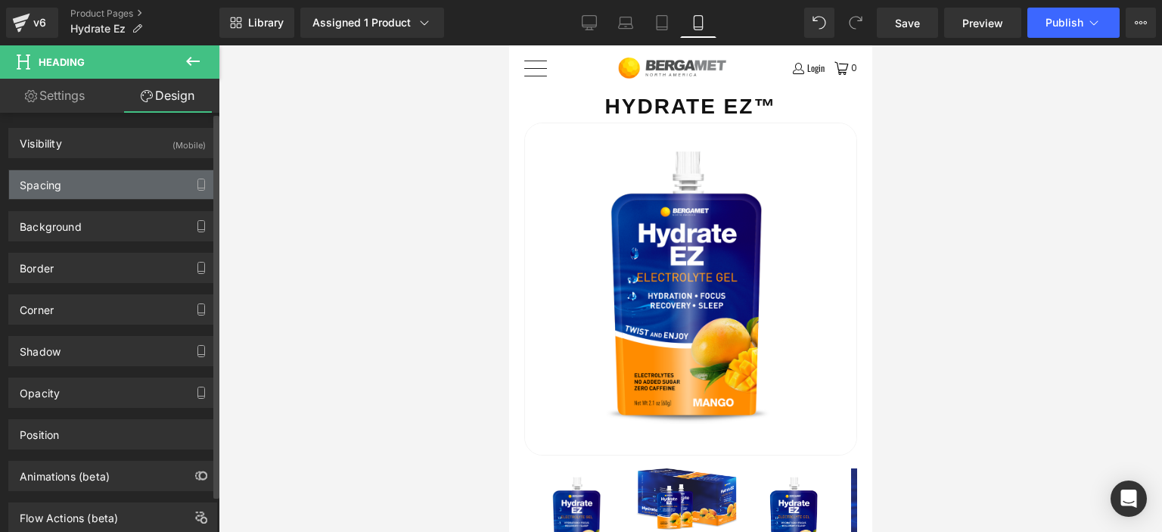
click at [61, 186] on div "Spacing" at bounding box center [112, 184] width 207 height 29
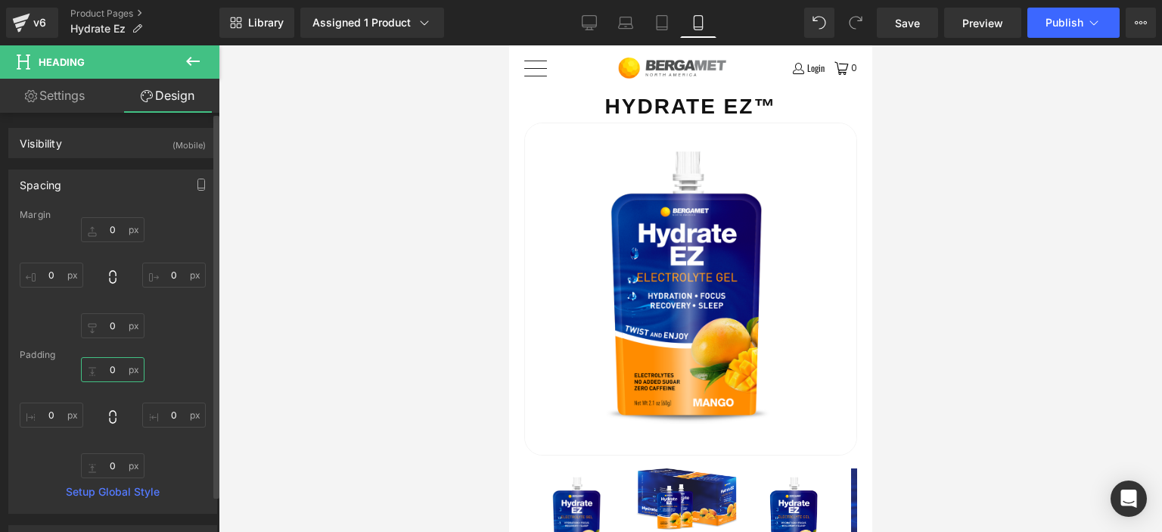
click at [109, 372] on input "0" at bounding box center [113, 369] width 64 height 25
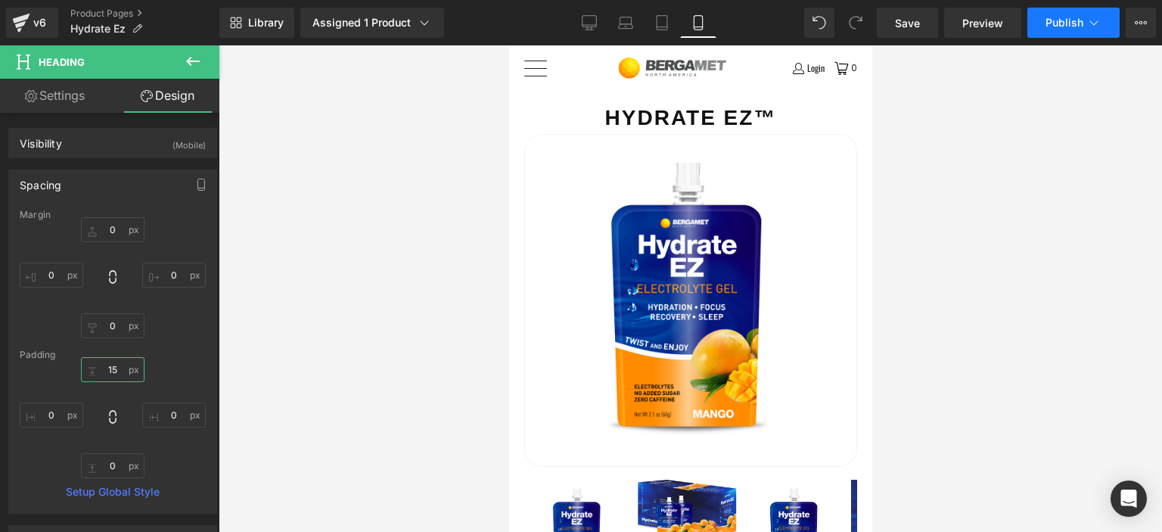
type input "15"
click at [1078, 30] on button "Publish" at bounding box center [1073, 23] width 92 height 30
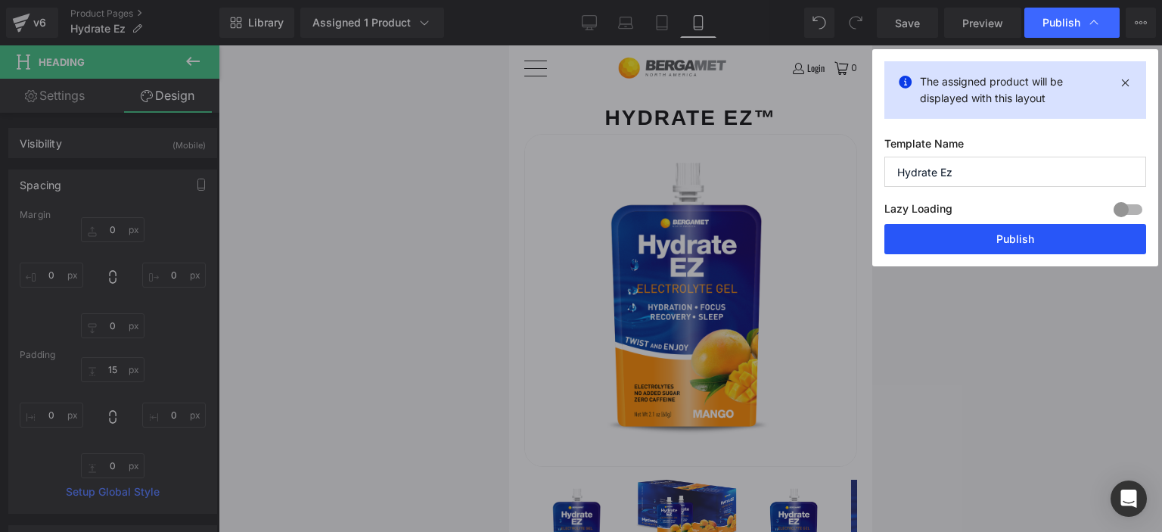
drag, startPoint x: 1008, startPoint y: 242, endPoint x: 45, endPoint y: 133, distance: 968.6
click at [1008, 242] on button "Publish" at bounding box center [1015, 239] width 262 height 30
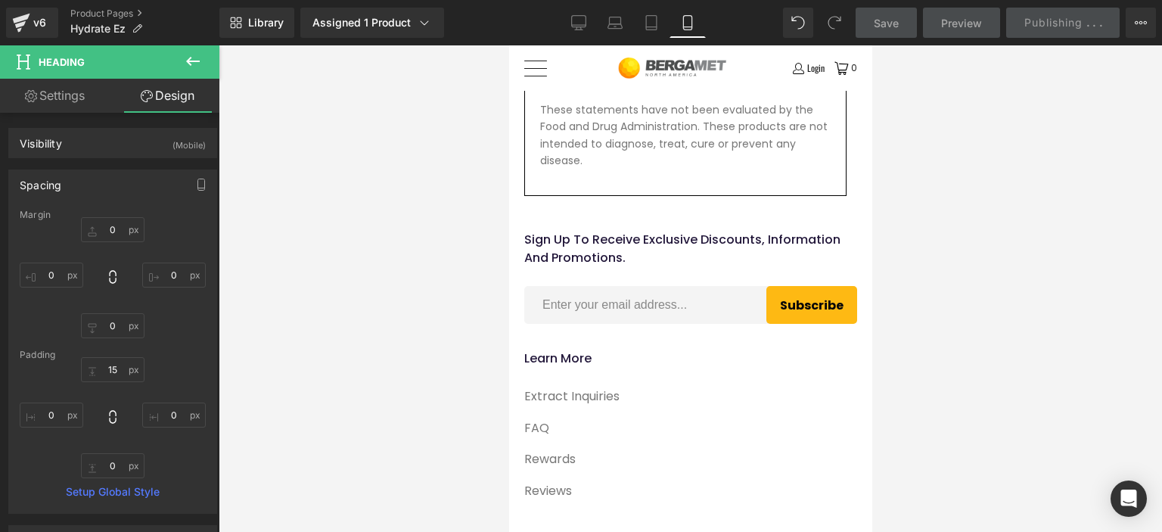
scroll to position [5902, 0]
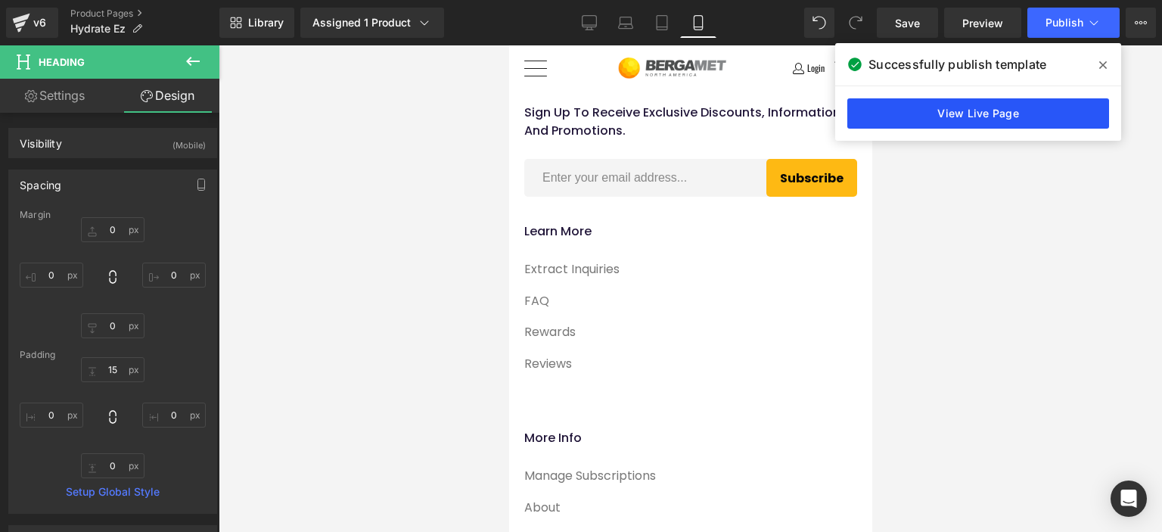
click at [1006, 110] on link "View Live Page" at bounding box center [978, 113] width 262 height 30
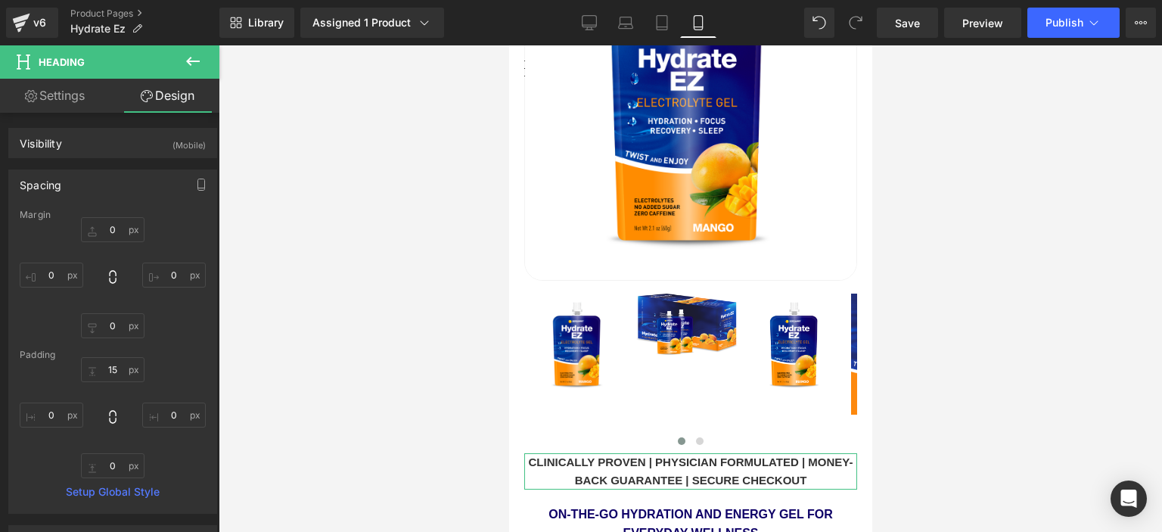
scroll to position [0, 0]
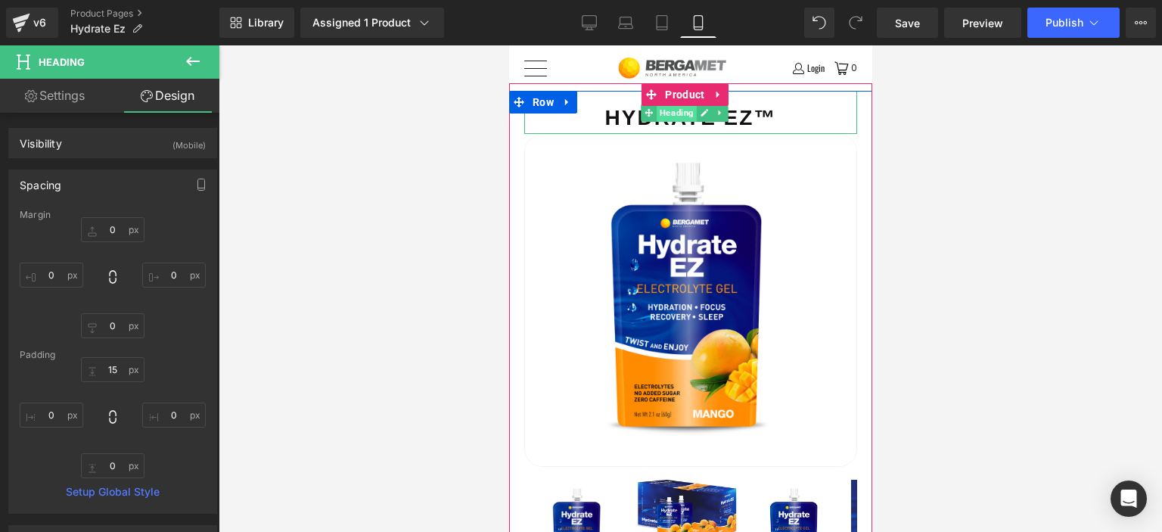
click at [672, 116] on span "Heading" at bounding box center [677, 113] width 40 height 18
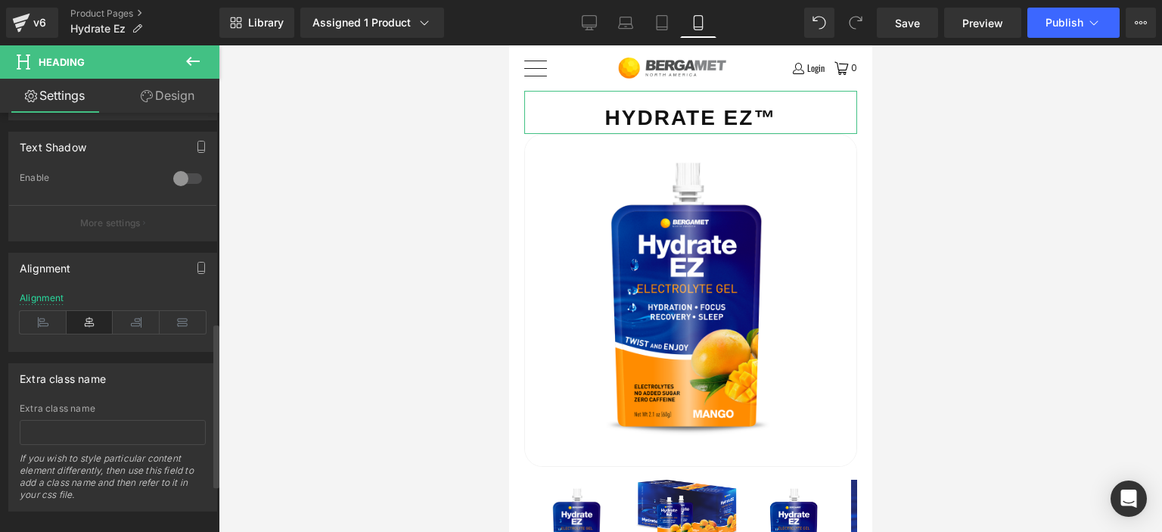
scroll to position [654, 0]
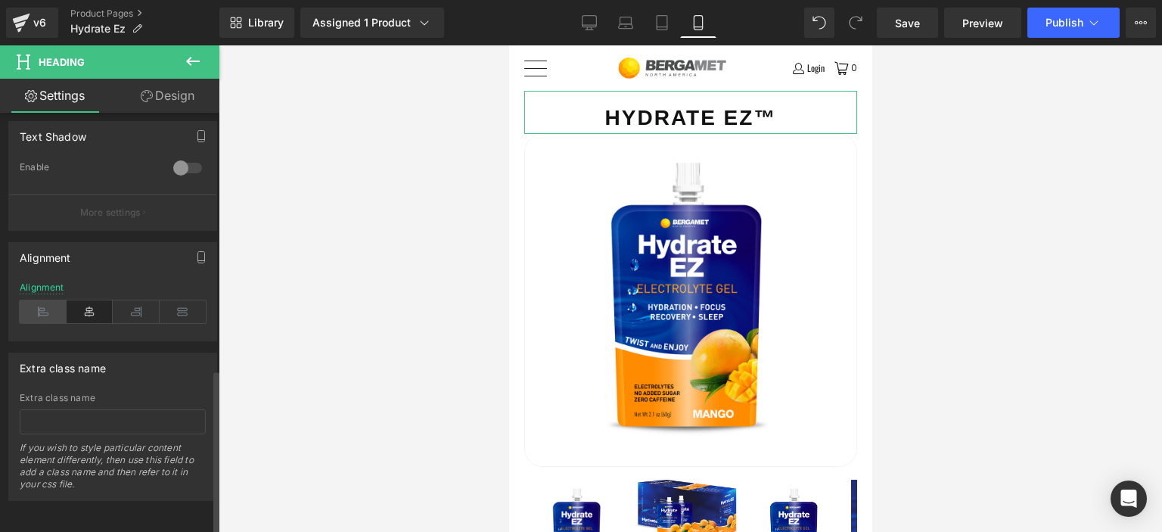
click at [40, 300] on icon at bounding box center [43, 311] width 47 height 23
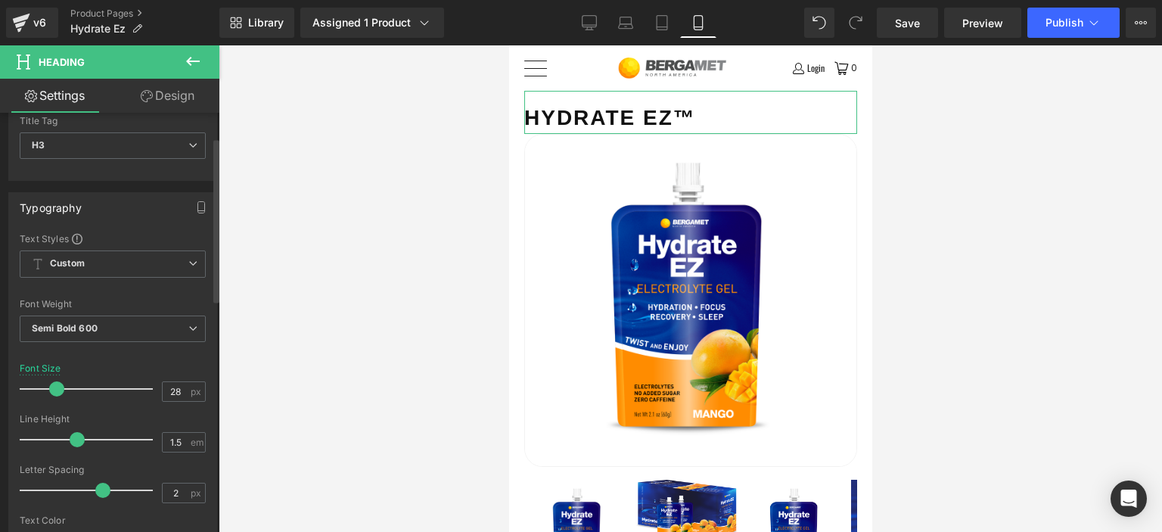
scroll to position [76, 0]
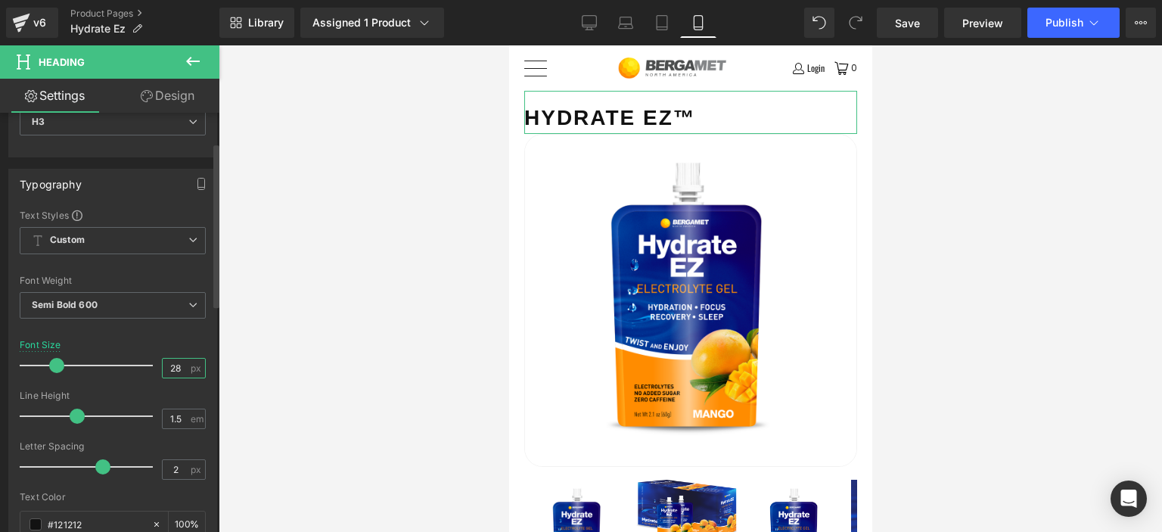
click at [176, 364] on input "28" at bounding box center [176, 368] width 26 height 19
type input "25"
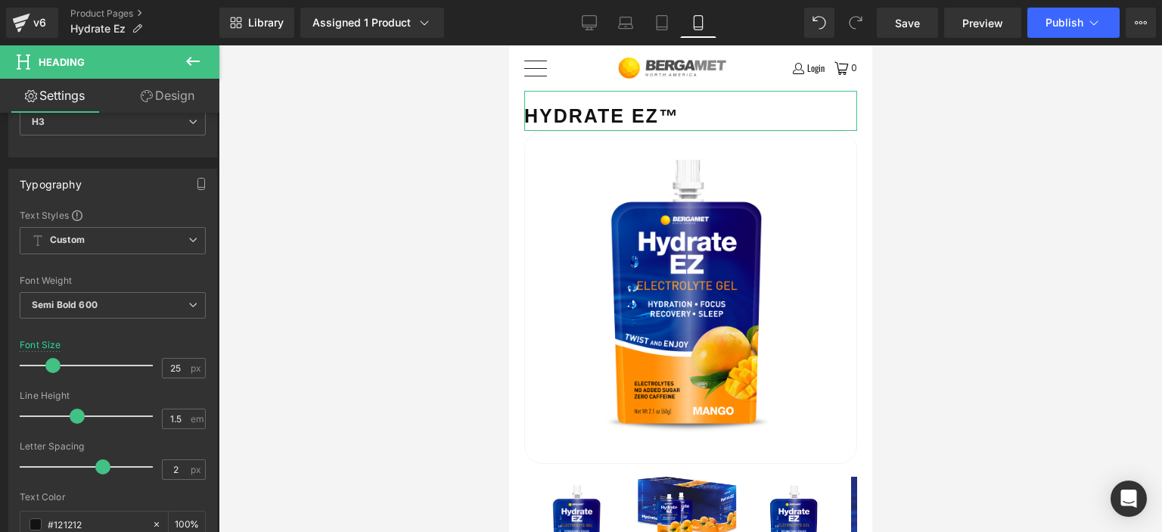
click at [163, 93] on link "Design" at bounding box center [168, 96] width 110 height 34
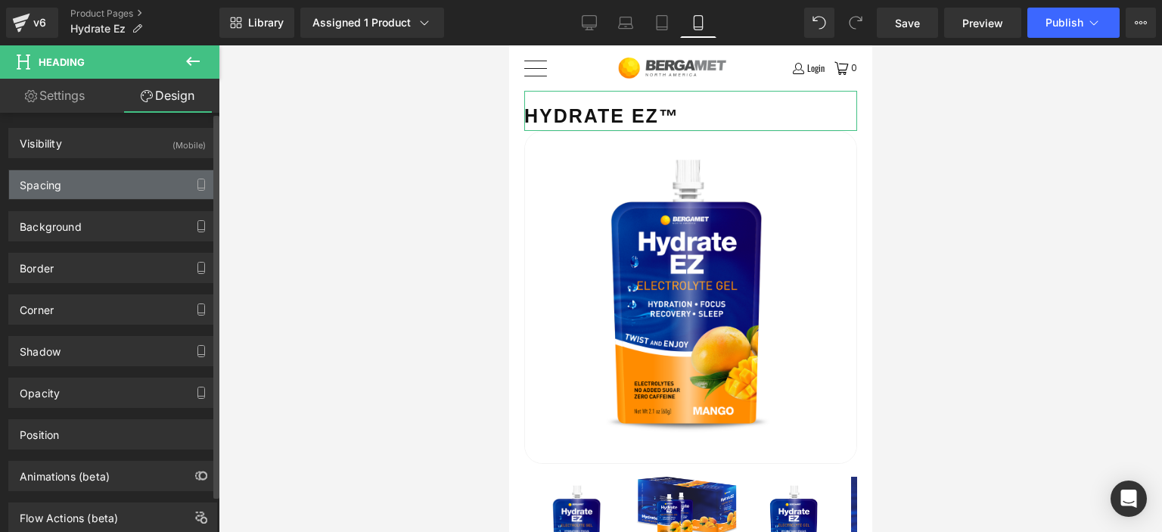
click at [99, 187] on div "Spacing" at bounding box center [112, 184] width 207 height 29
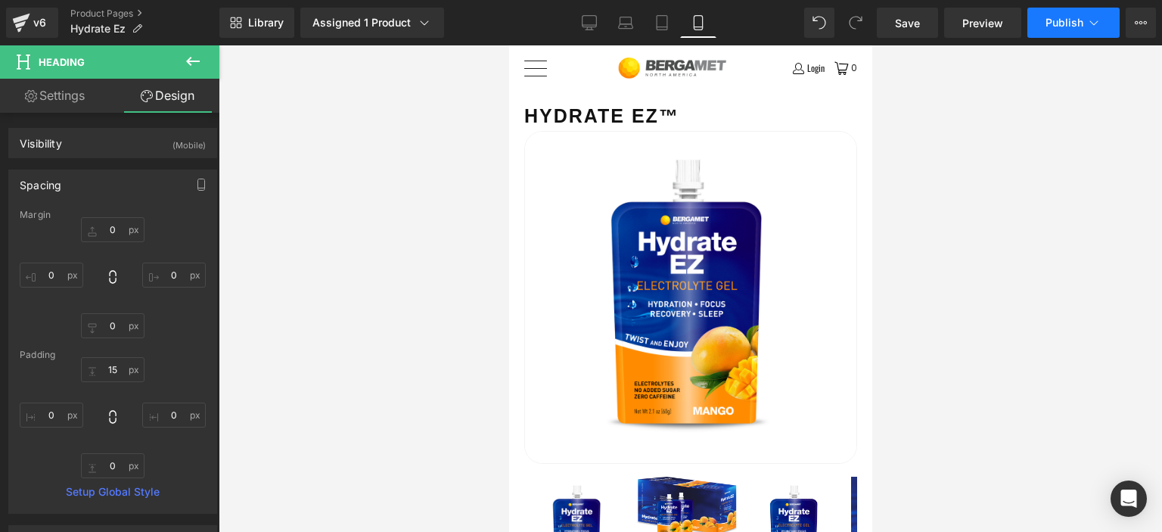
click at [1092, 32] on button "Publish" at bounding box center [1073, 23] width 92 height 30
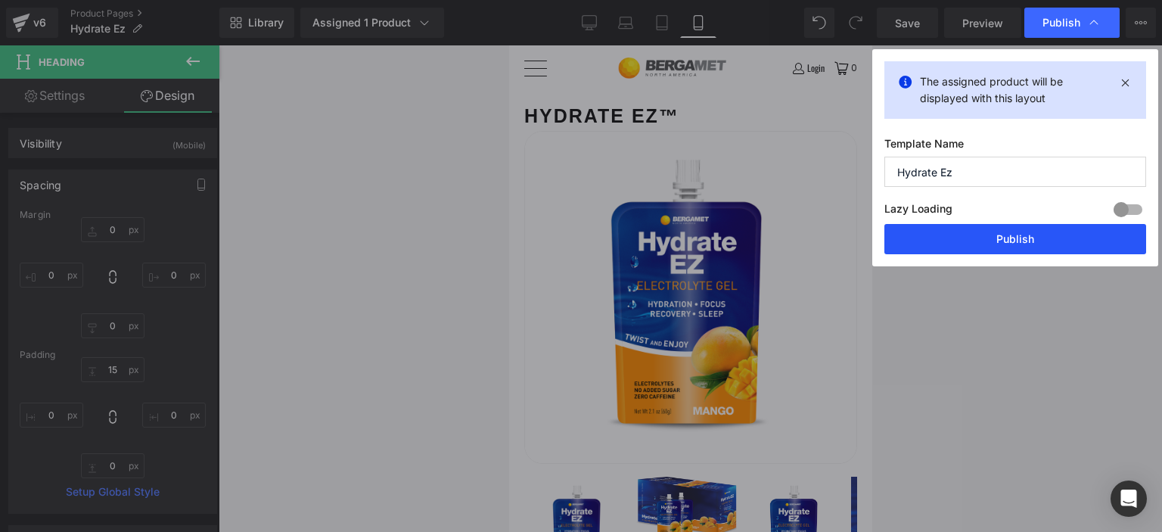
click at [972, 248] on button "Publish" at bounding box center [1015, 239] width 262 height 30
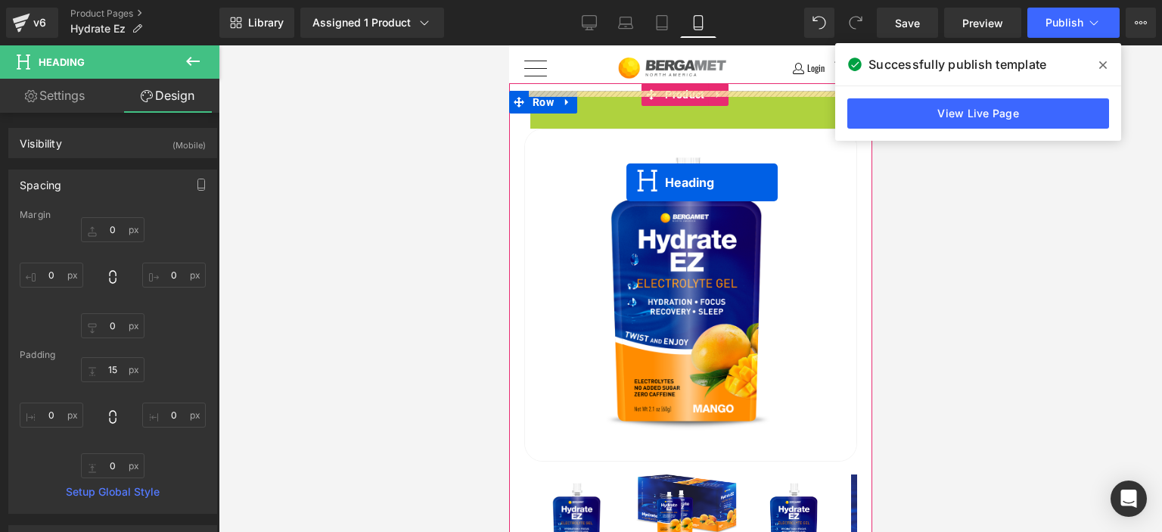
drag, startPoint x: 676, startPoint y: 114, endPoint x: 626, endPoint y: 182, distance: 84.9
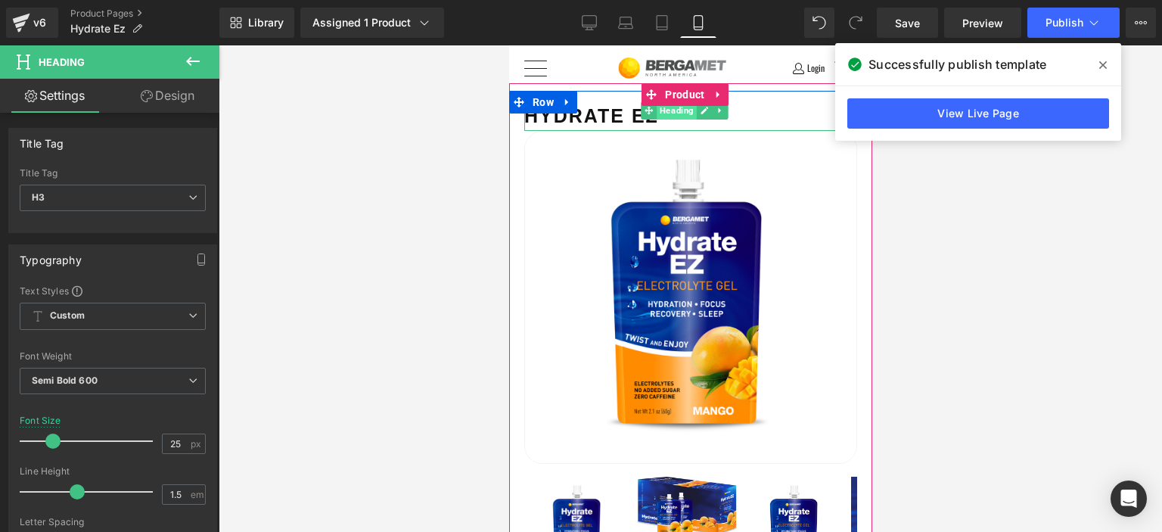
click at [675, 113] on span "Heading" at bounding box center [677, 110] width 40 height 18
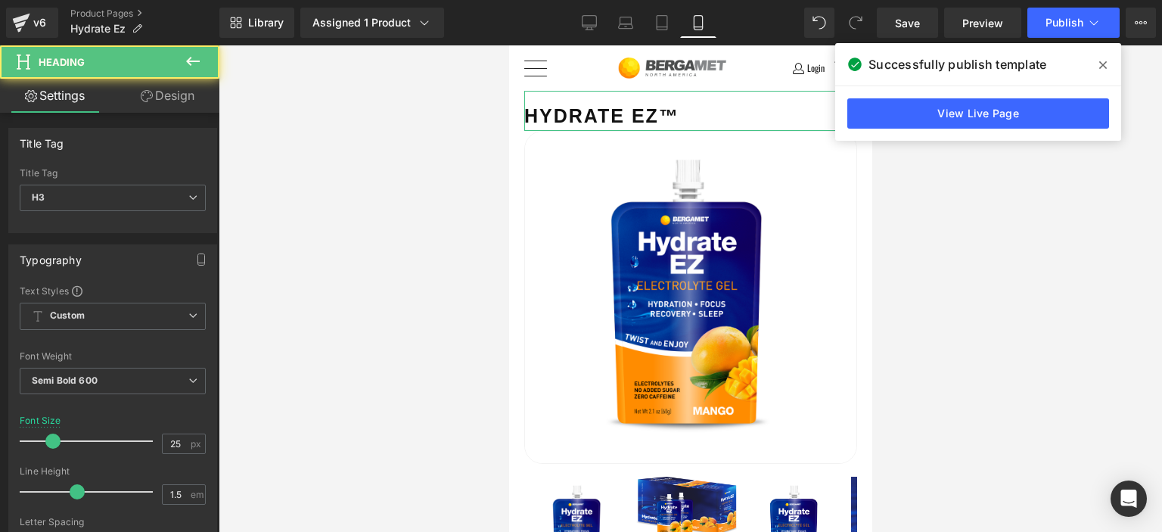
click at [171, 90] on link "Design" at bounding box center [168, 96] width 110 height 34
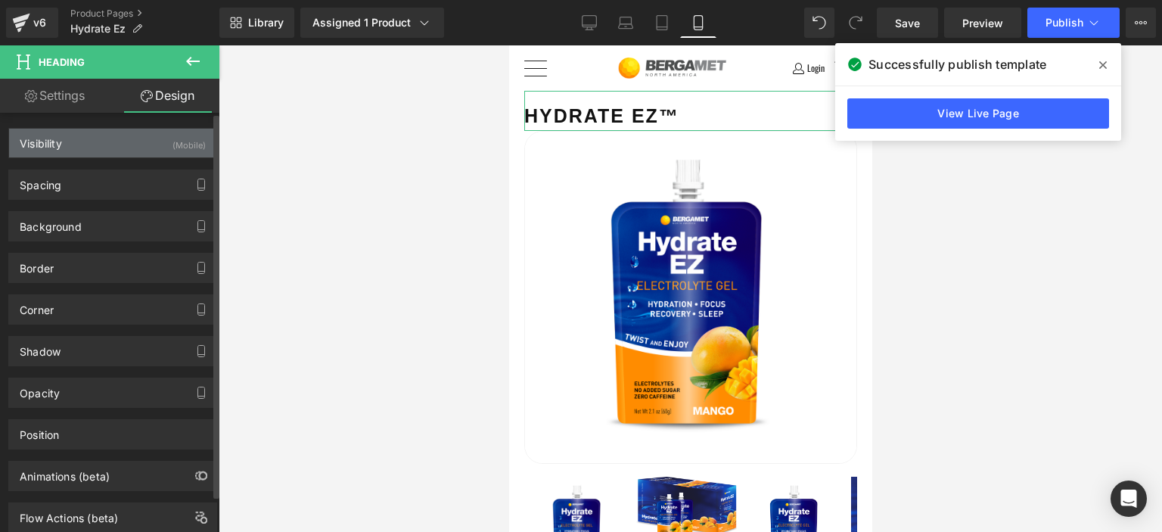
click at [119, 154] on div "Visibility (Mobile)" at bounding box center [112, 143] width 207 height 29
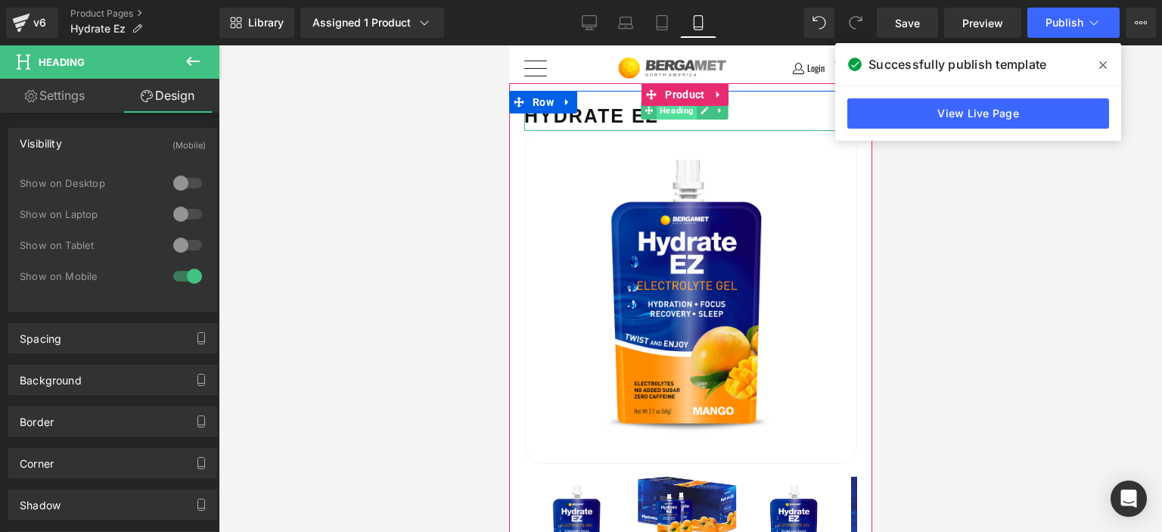
click at [688, 116] on span "Heading" at bounding box center [677, 110] width 40 height 18
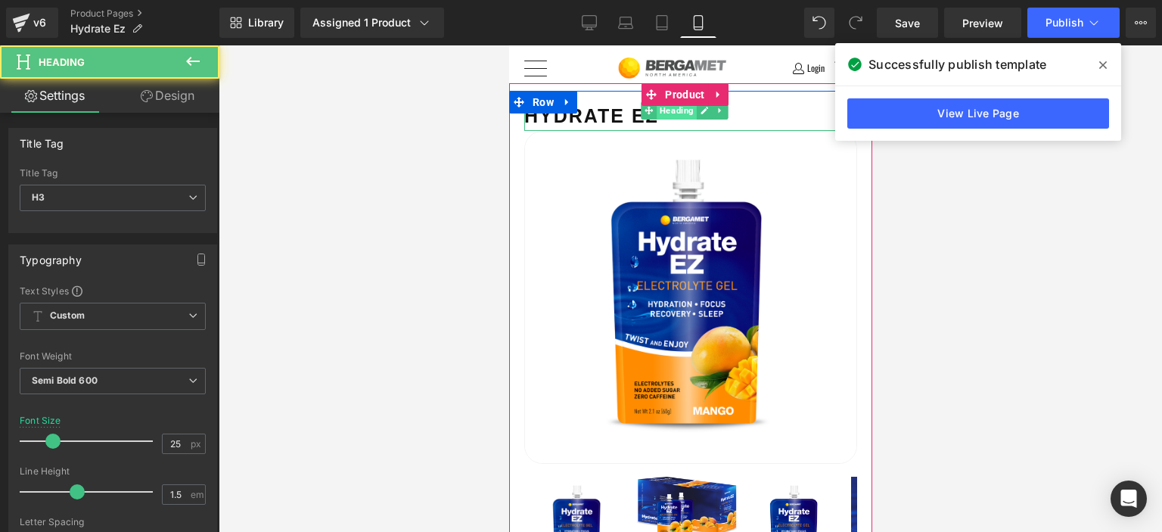
click at [688, 116] on span "Heading" at bounding box center [677, 110] width 40 height 18
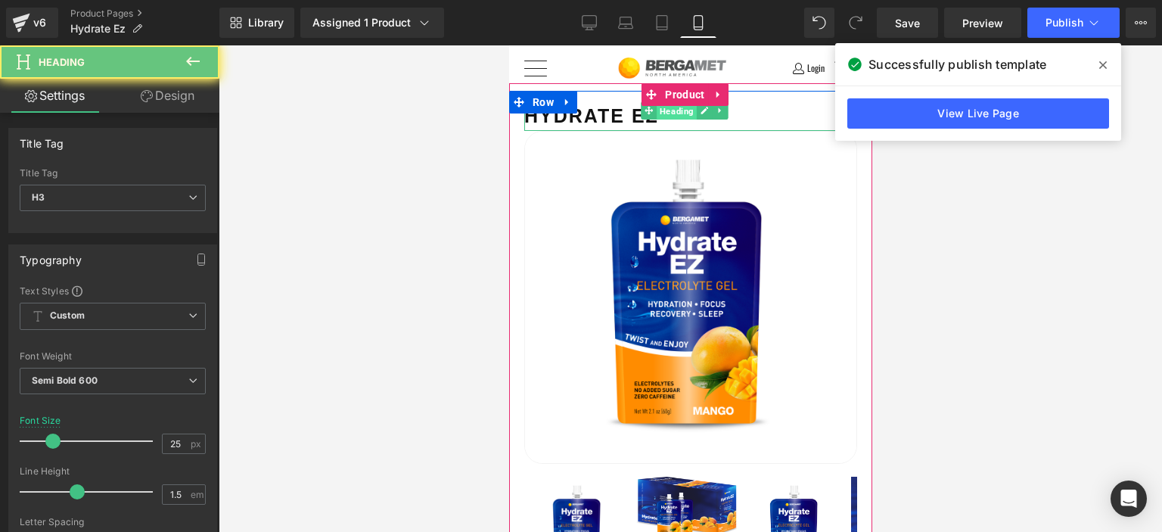
click at [679, 114] on span "Heading" at bounding box center [677, 111] width 40 height 18
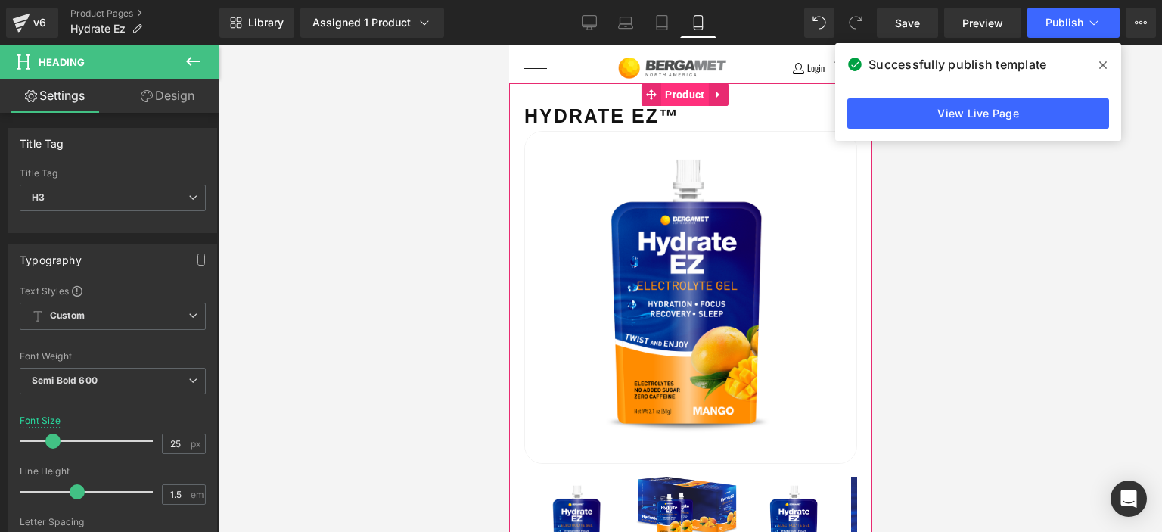
click at [680, 103] on span "Product" at bounding box center [684, 94] width 47 height 23
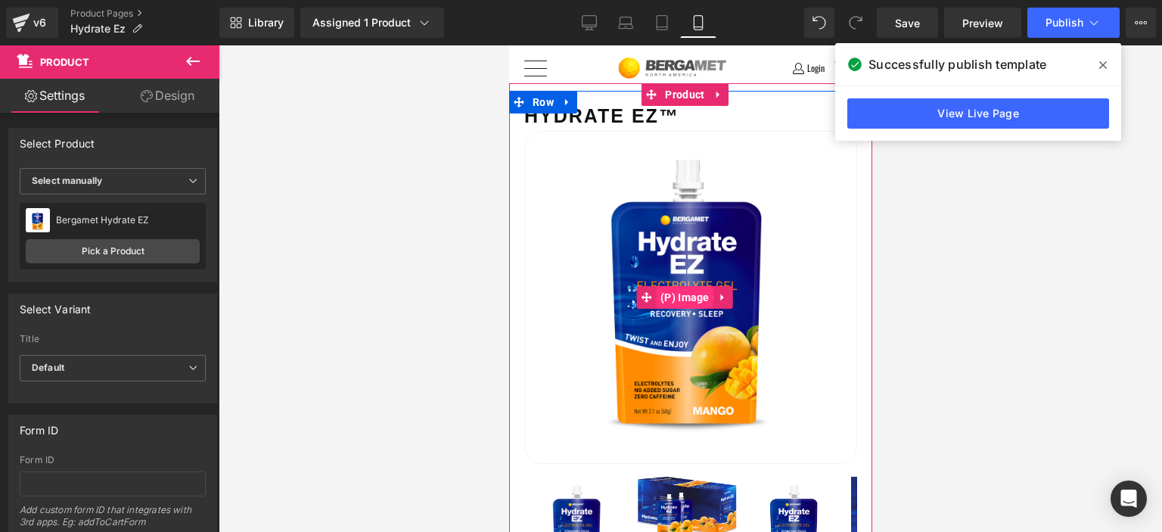
click at [684, 294] on span "(P) Image" at bounding box center [684, 297] width 57 height 23
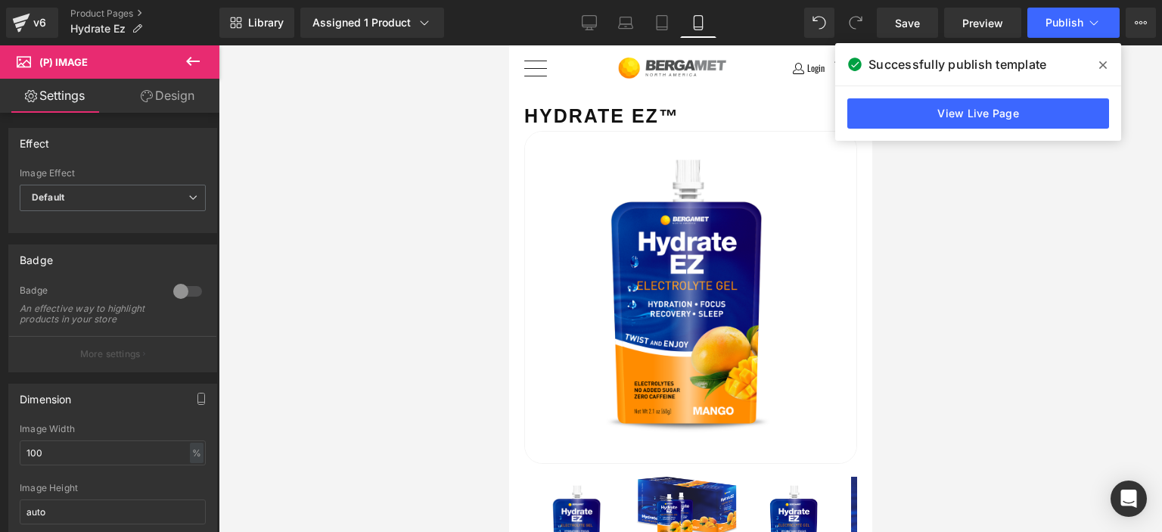
click at [192, 61] on icon at bounding box center [193, 61] width 14 height 9
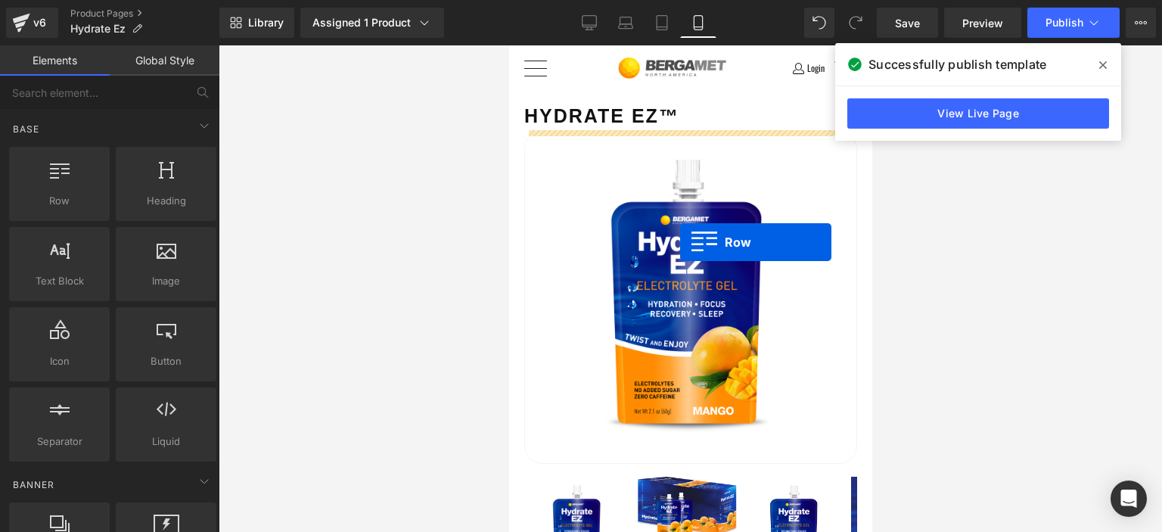
drag, startPoint x: 575, startPoint y: 236, endPoint x: 679, endPoint y: 242, distance: 104.6
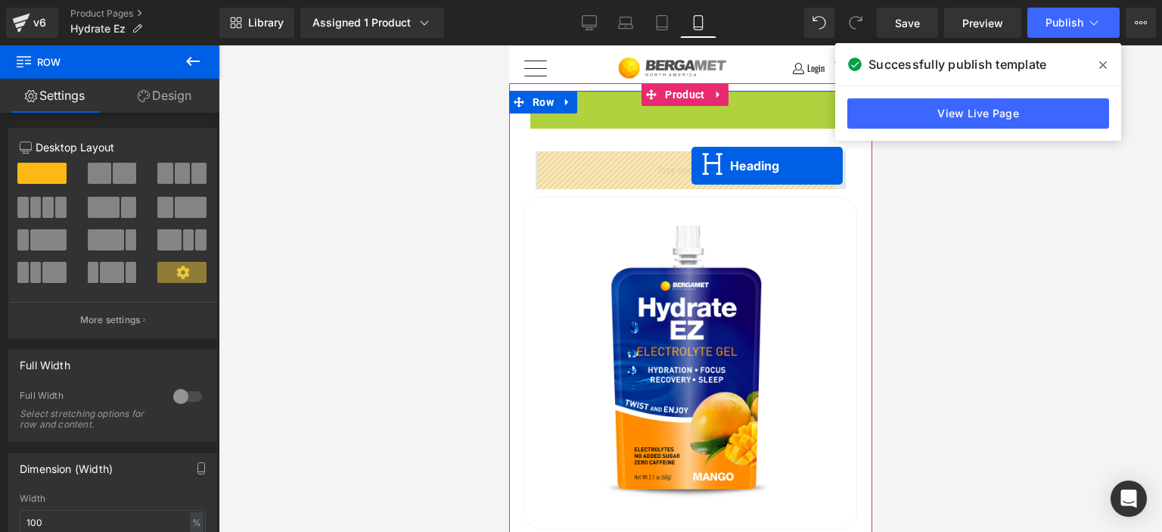
drag, startPoint x: 682, startPoint y: 111, endPoint x: 691, endPoint y: 166, distance: 55.1
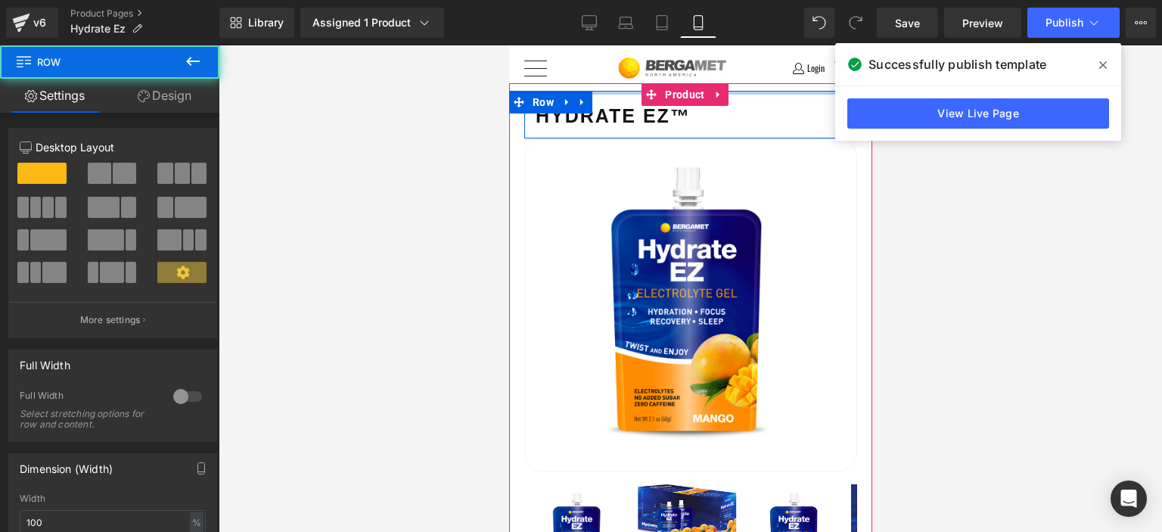
drag, startPoint x: 616, startPoint y: 98, endPoint x: 617, endPoint y: 67, distance: 30.3
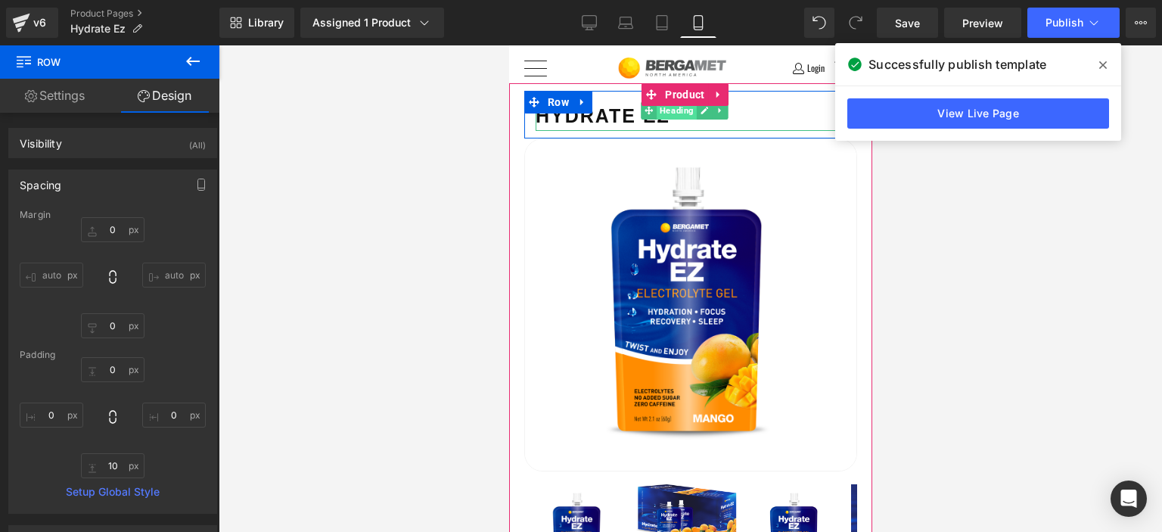
click at [667, 112] on span "Heading" at bounding box center [677, 110] width 40 height 18
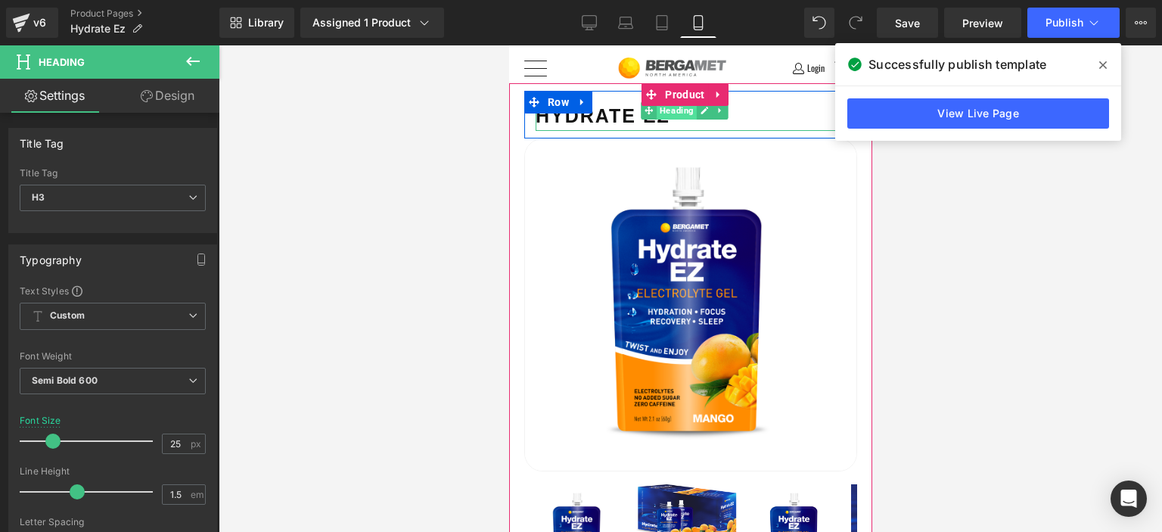
click at [668, 111] on span "Heading" at bounding box center [677, 110] width 40 height 18
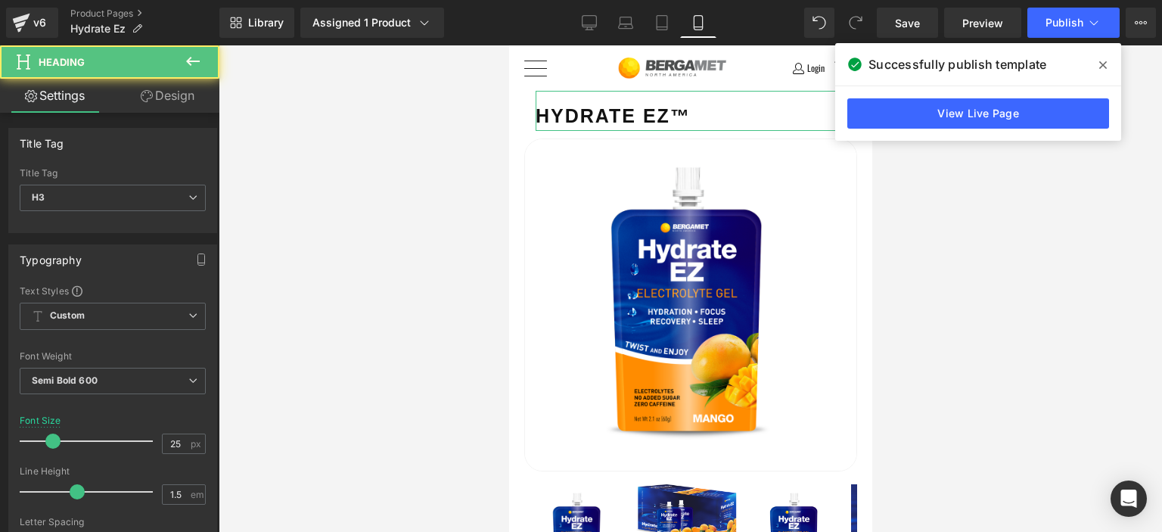
click at [174, 95] on link "Design" at bounding box center [168, 96] width 110 height 34
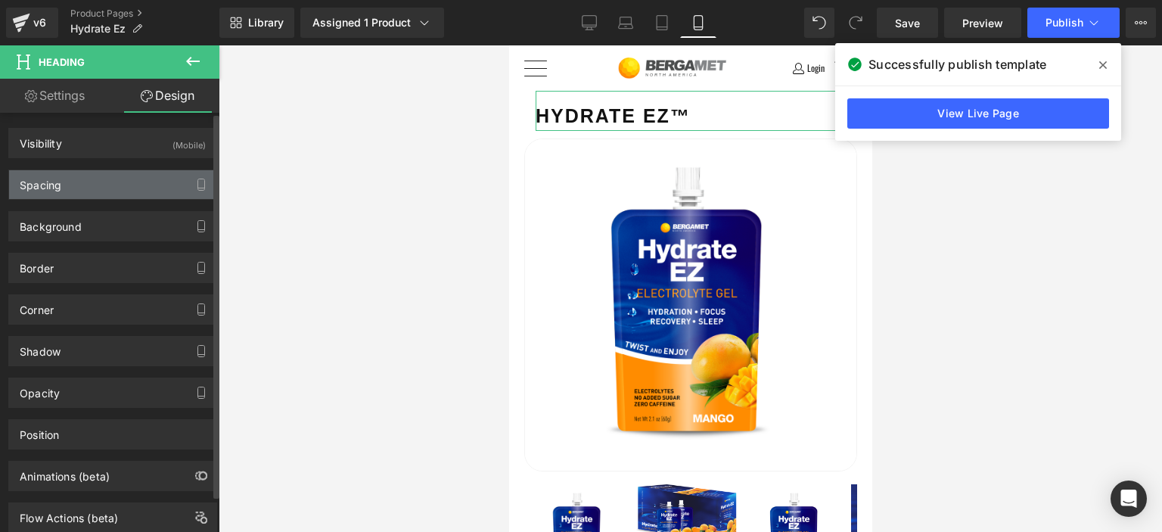
click at [111, 188] on div "Spacing" at bounding box center [112, 184] width 207 height 29
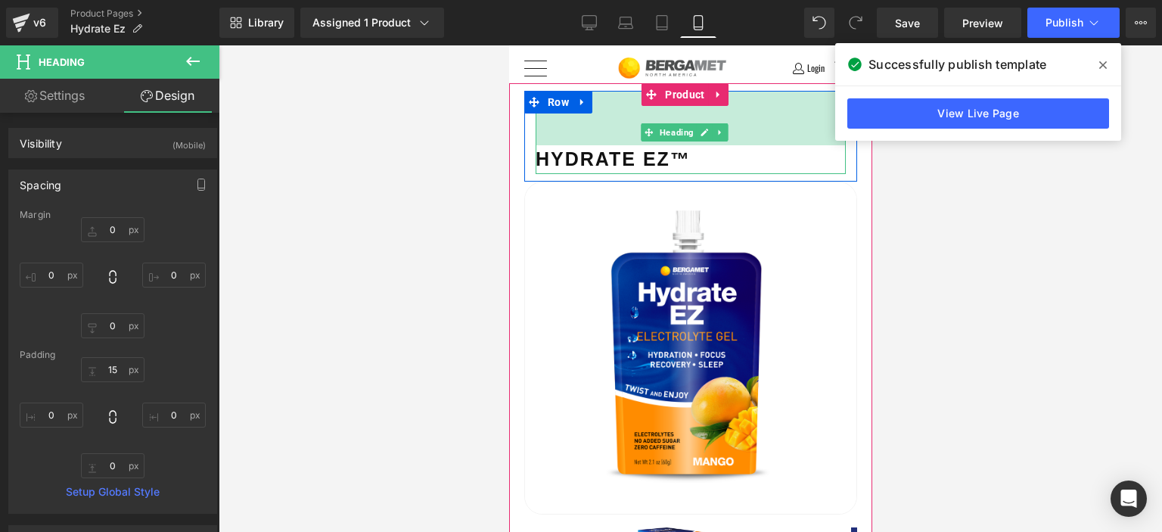
drag, startPoint x: 617, startPoint y: 96, endPoint x: 620, endPoint y: 141, distance: 45.6
click at [620, 141] on div "72px" at bounding box center [690, 118] width 310 height 54
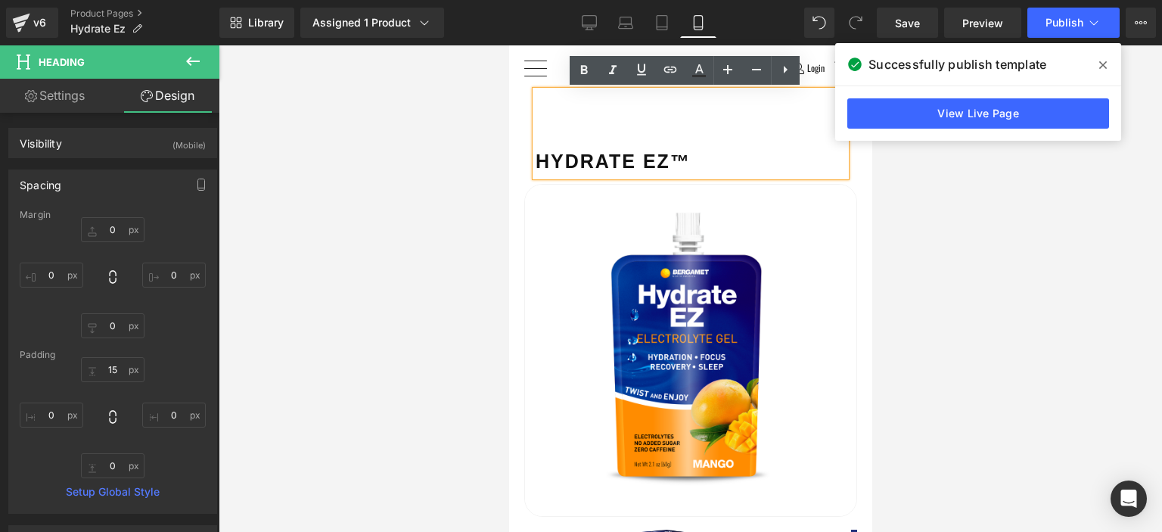
click at [518, 112] on div "Hydrate EZ™ Heading 75px Row Sale Off (P) Image" at bounding box center [689, 415] width 363 height 649
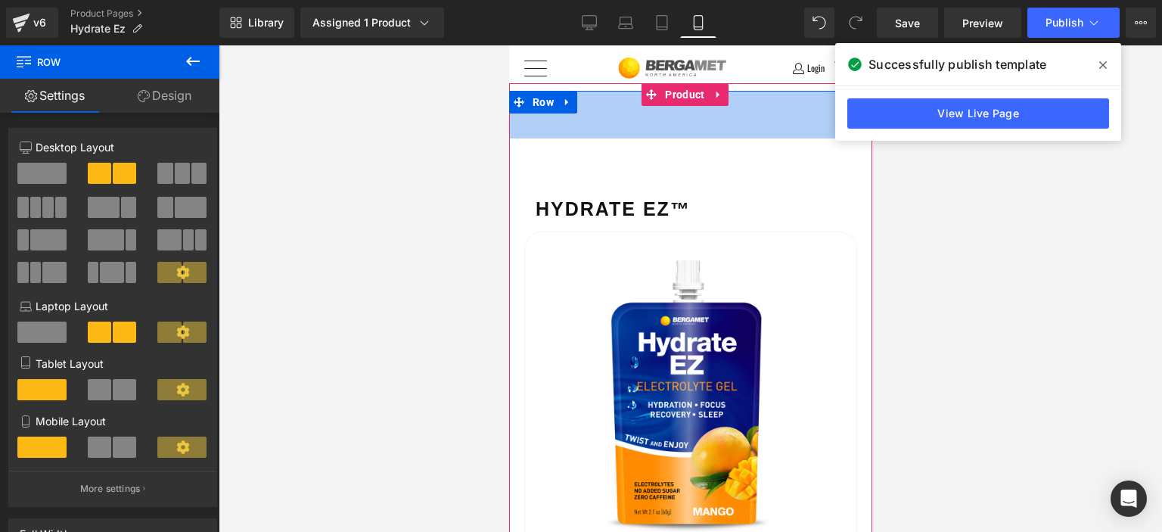
drag, startPoint x: 619, startPoint y: 91, endPoint x: 621, endPoint y: 138, distance: 47.7
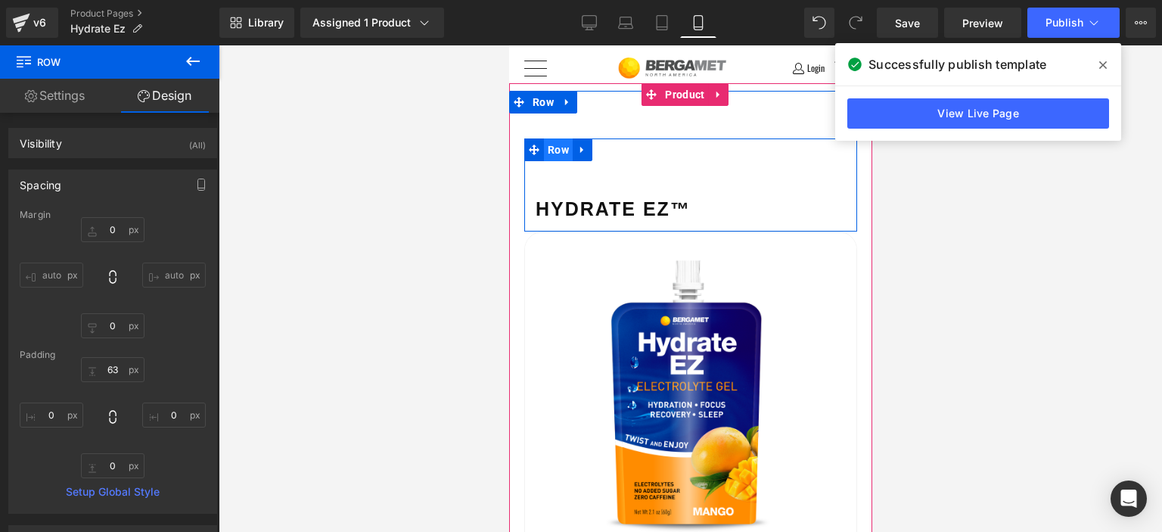
click at [564, 147] on span "Row" at bounding box center [557, 149] width 29 height 23
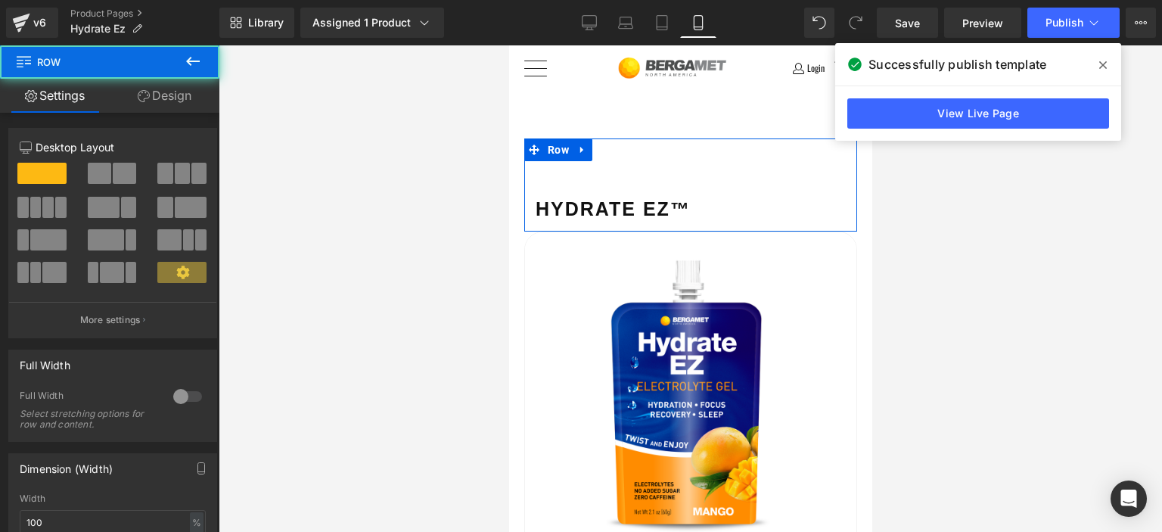
click at [175, 93] on link "Design" at bounding box center [165, 96] width 110 height 34
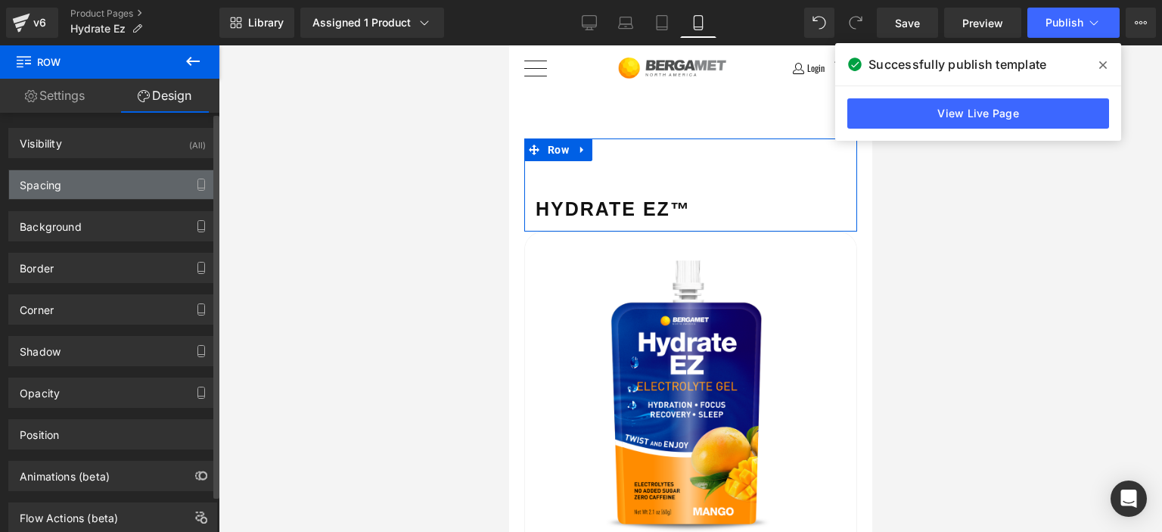
click at [76, 184] on div "Spacing" at bounding box center [112, 184] width 207 height 29
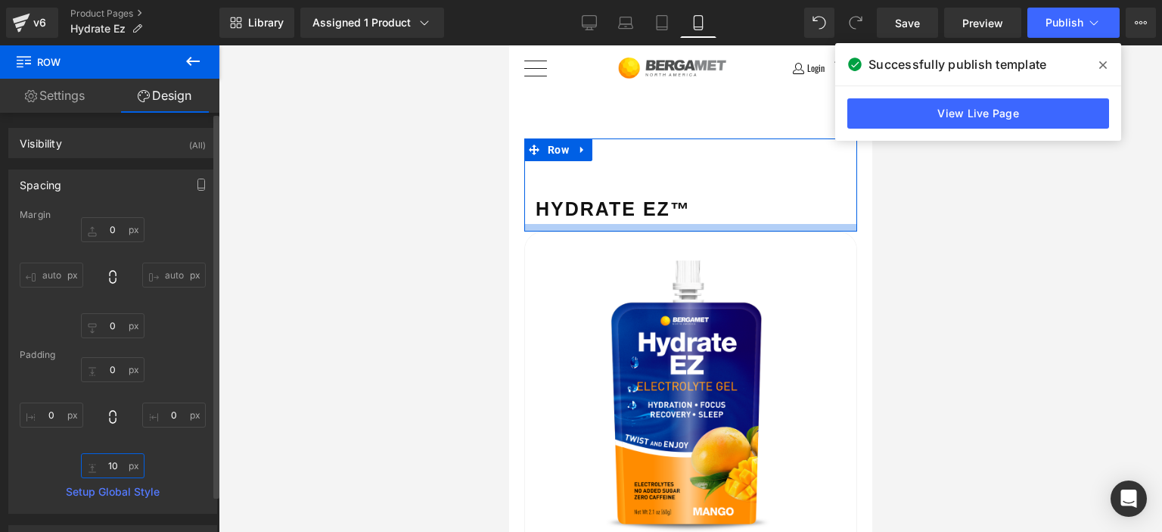
click at [120, 462] on input "text" at bounding box center [113, 465] width 64 height 25
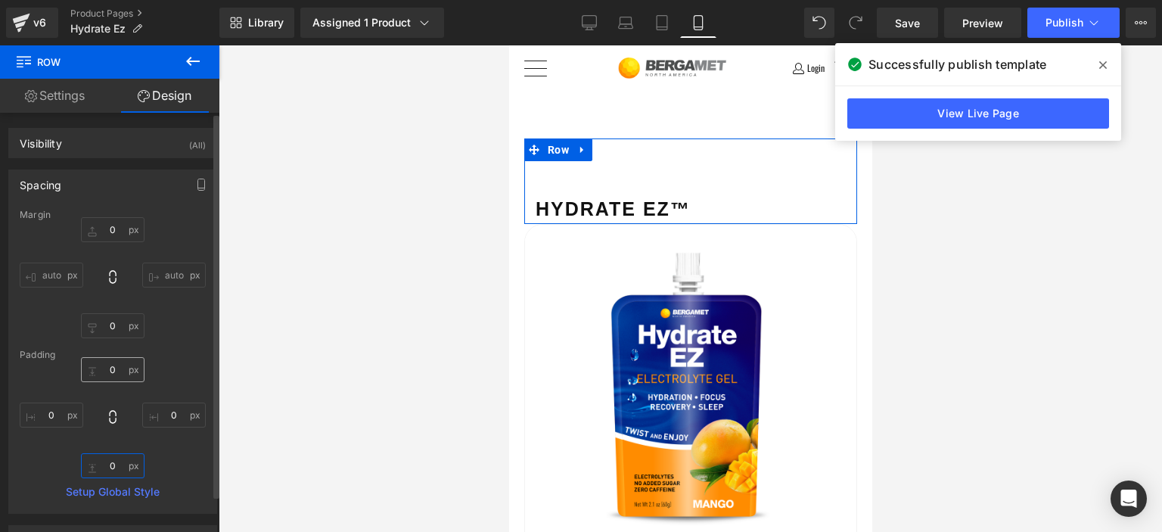
type input "0"
click at [107, 379] on input "text" at bounding box center [113, 369] width 64 height 25
type input "25"
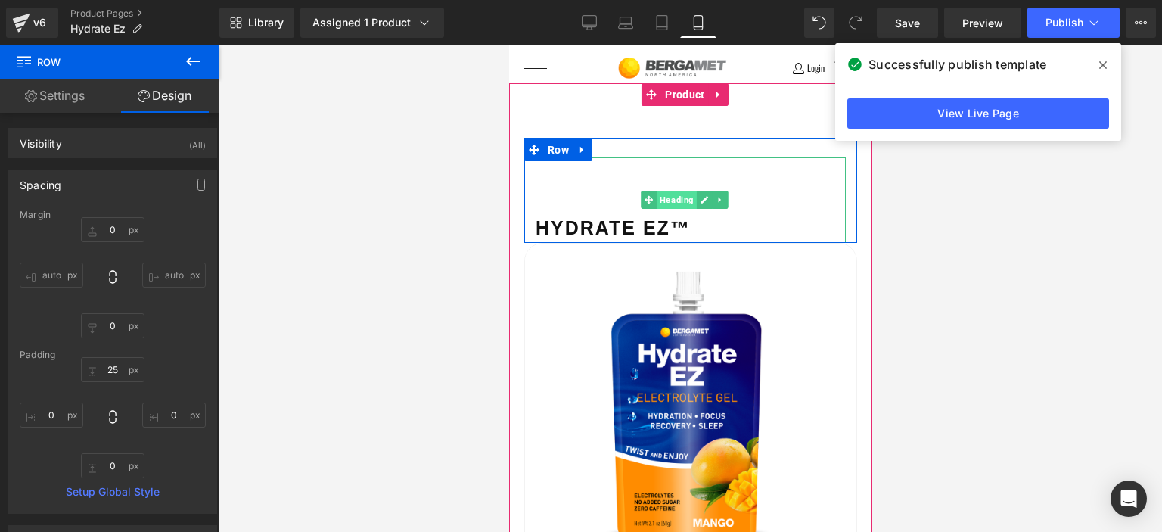
click at [683, 195] on span "Heading" at bounding box center [677, 200] width 40 height 18
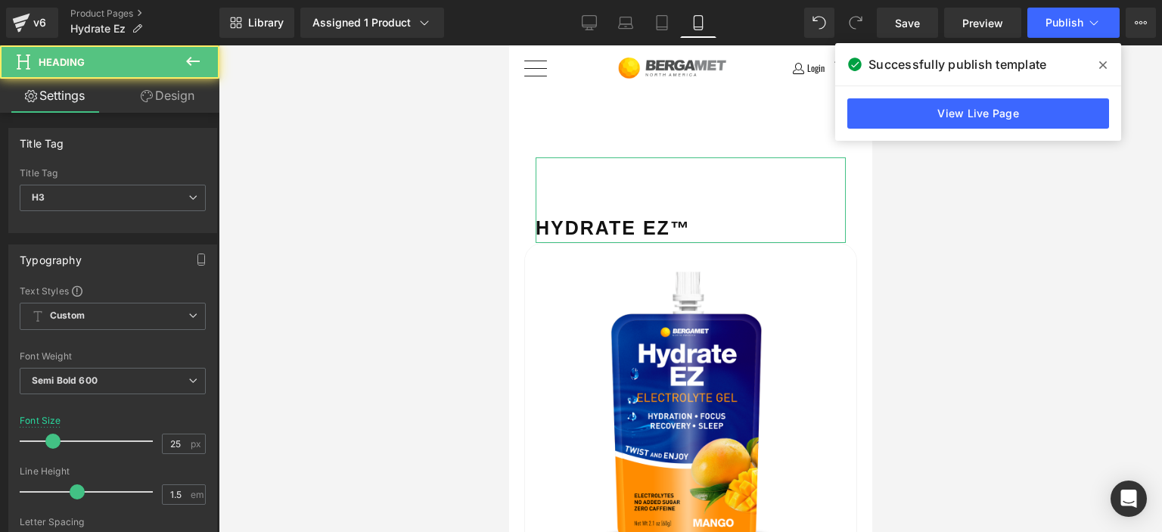
click at [157, 92] on link "Design" at bounding box center [168, 96] width 110 height 34
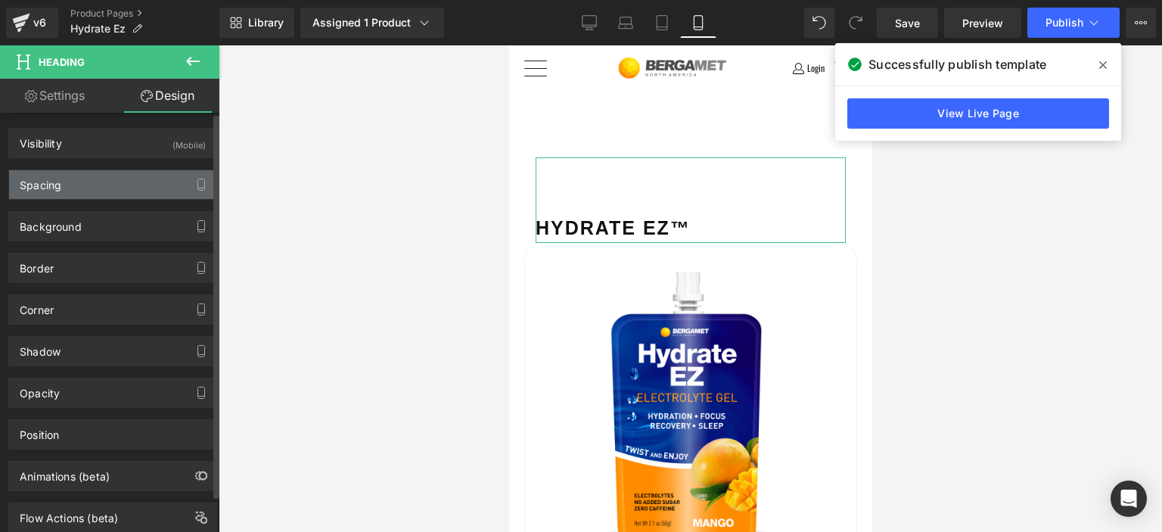
click at [56, 187] on div "Spacing" at bounding box center [41, 180] width 42 height 21
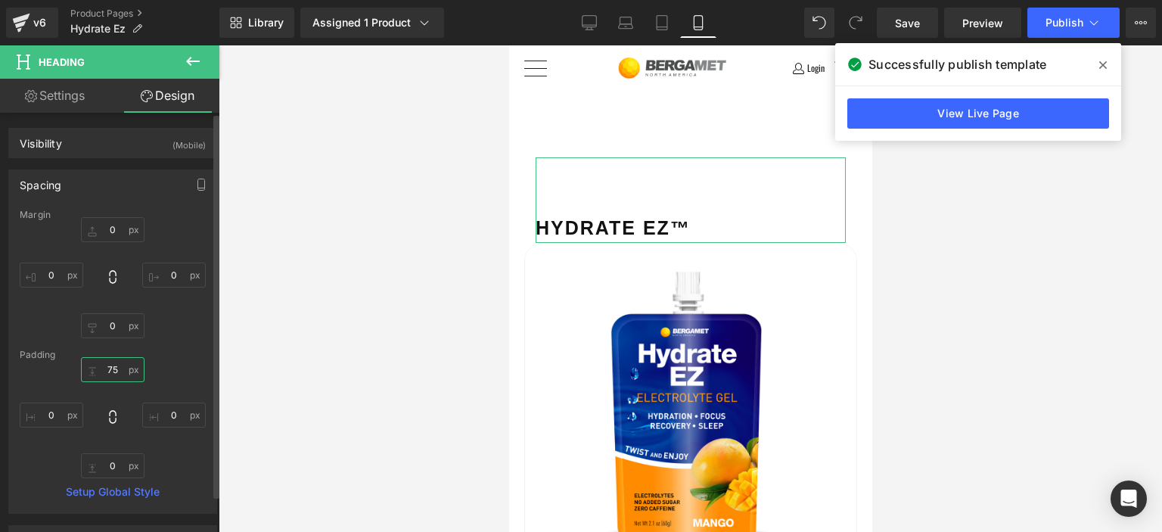
click at [115, 370] on input "75" at bounding box center [113, 369] width 64 height 25
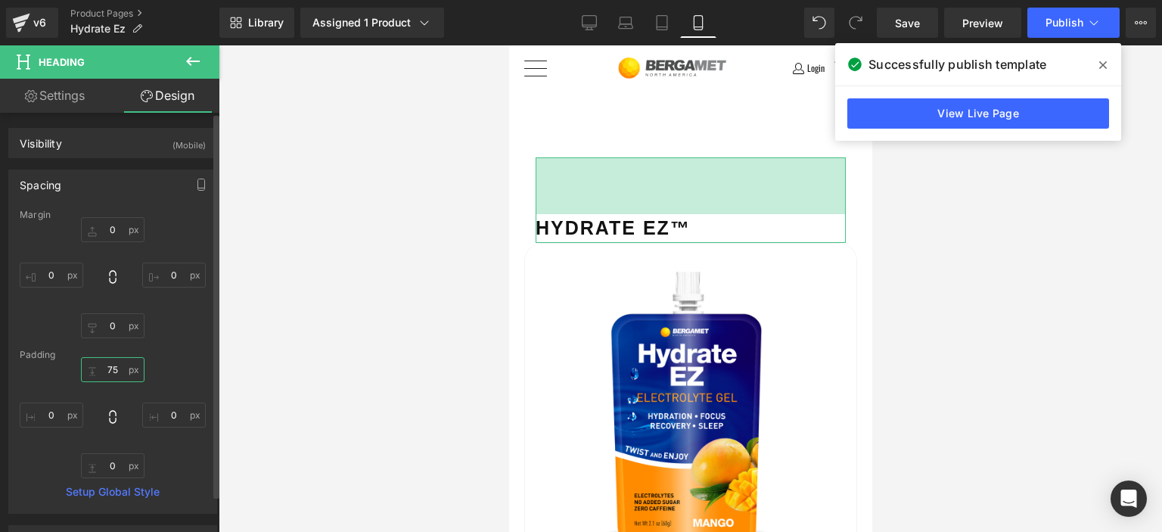
type input "0"
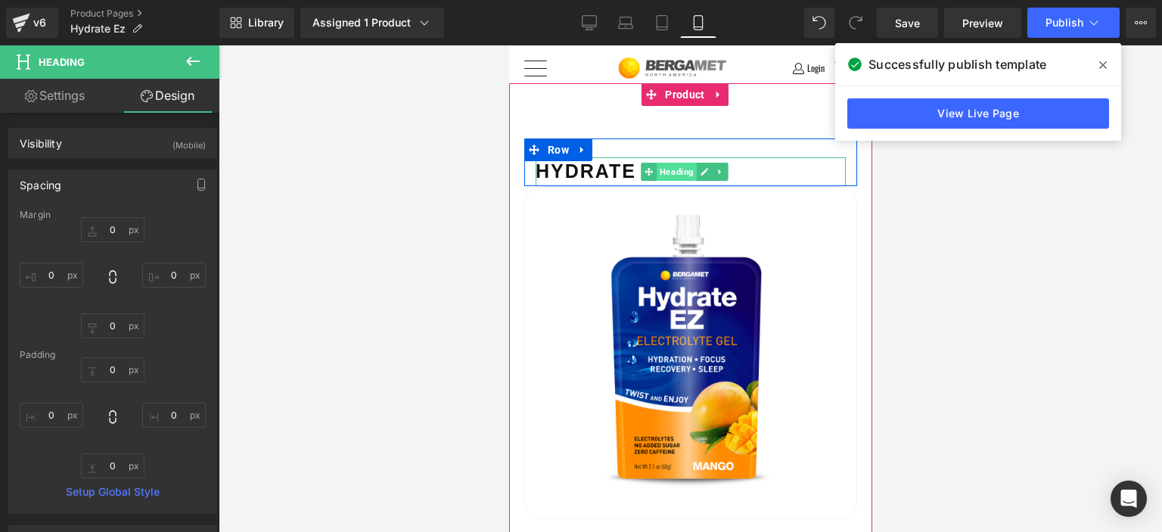
click at [672, 170] on span "Heading" at bounding box center [677, 172] width 40 height 18
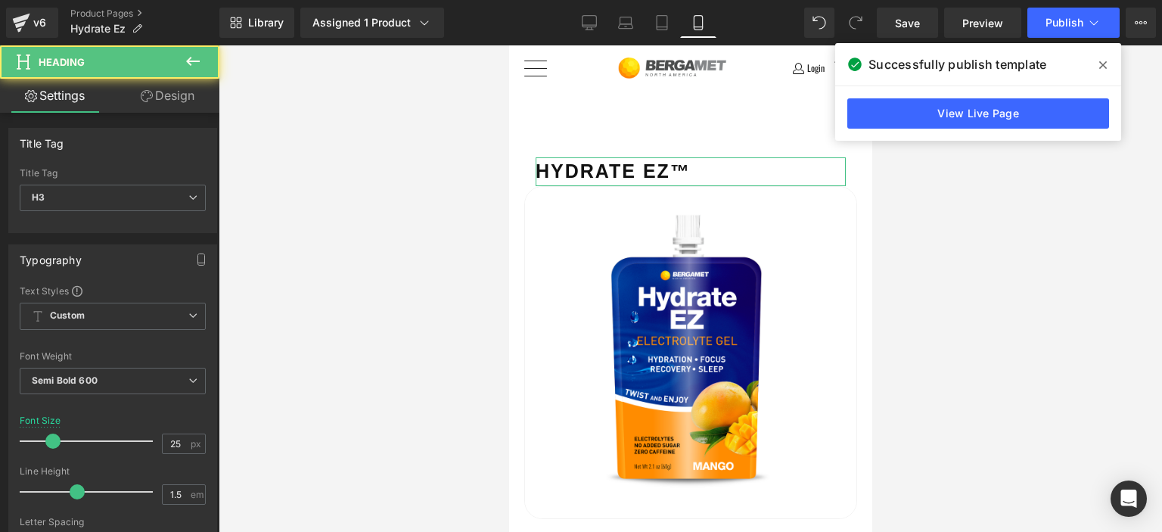
click at [163, 100] on link "Design" at bounding box center [168, 96] width 110 height 34
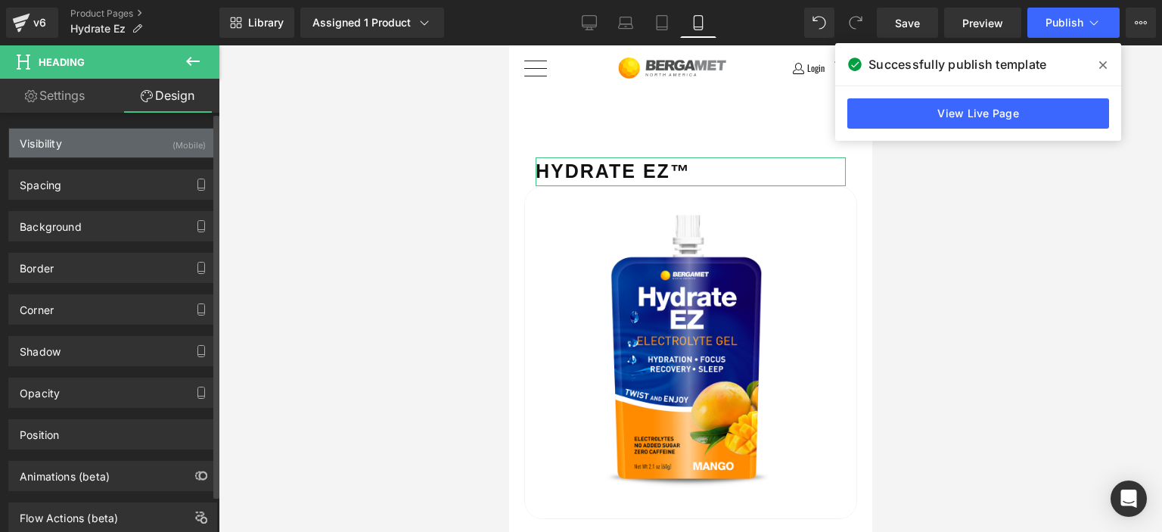
click at [112, 135] on div "Visibility (Mobile)" at bounding box center [112, 143] width 207 height 29
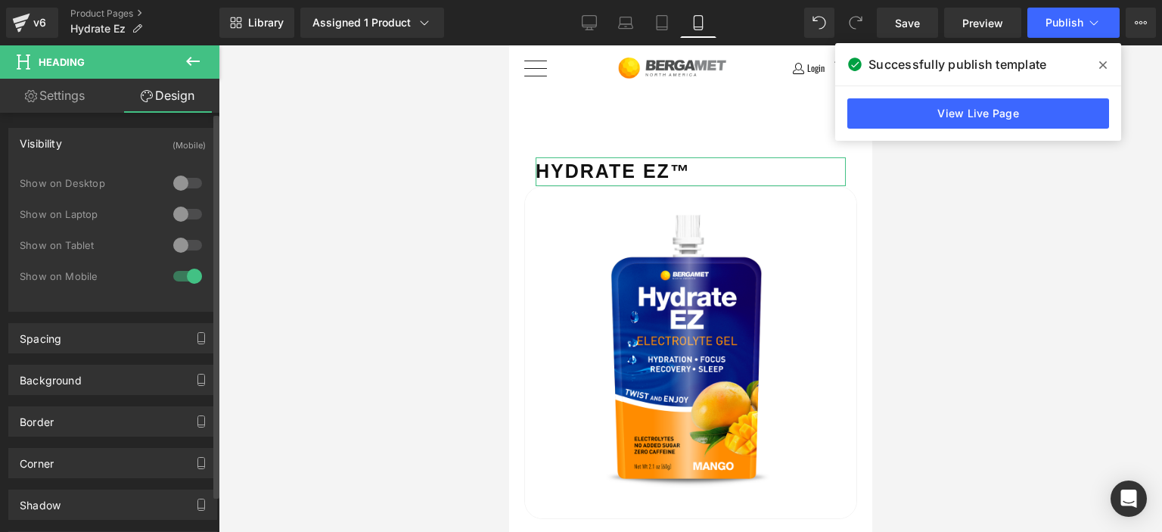
click at [179, 241] on div at bounding box center [187, 245] width 36 height 24
click at [177, 202] on div at bounding box center [187, 214] width 36 height 24
click at [191, 178] on div at bounding box center [187, 183] width 36 height 24
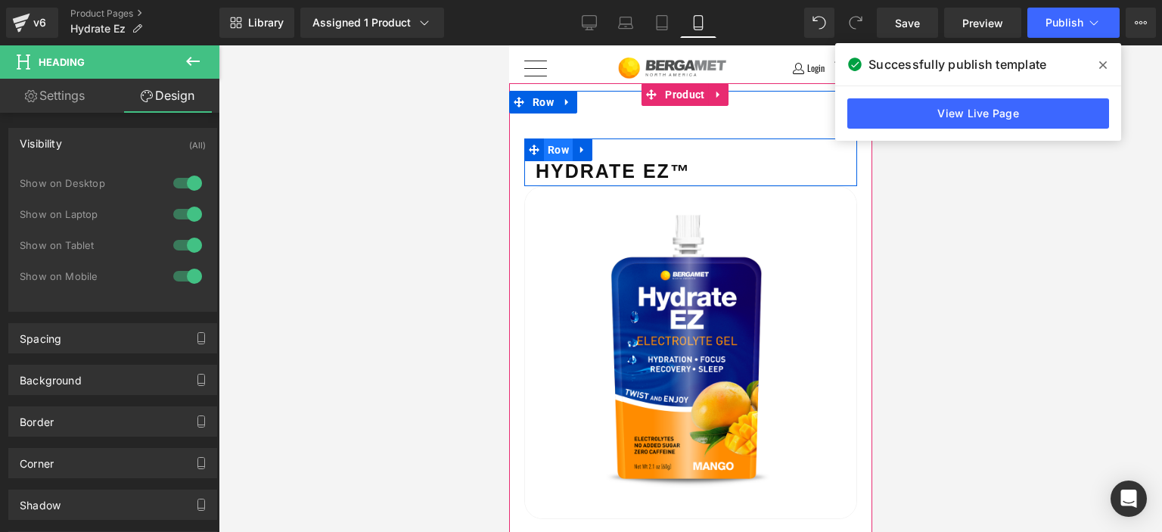
click at [561, 146] on span "Row" at bounding box center [557, 149] width 29 height 23
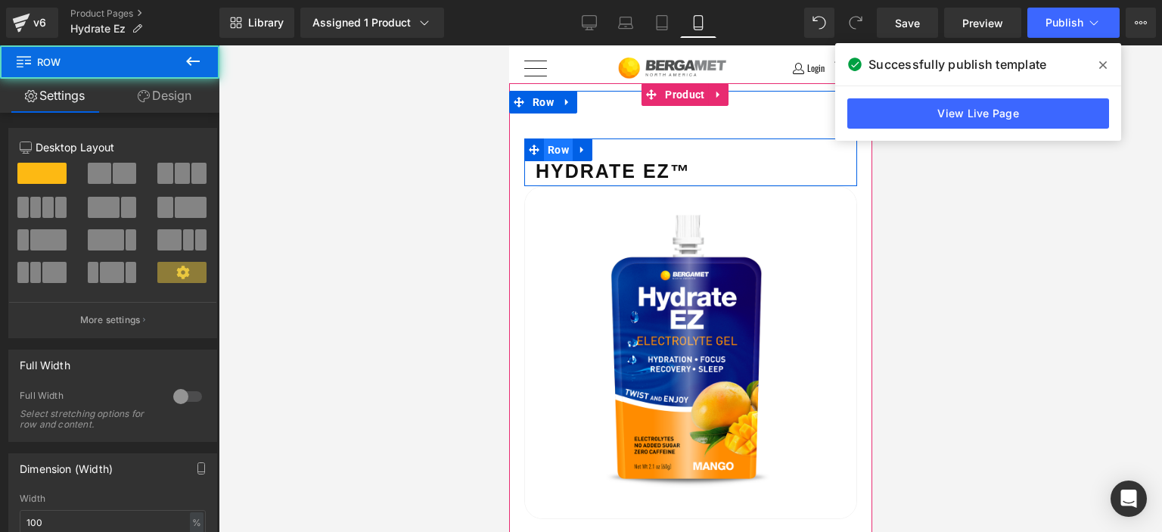
click at [561, 146] on span "Row" at bounding box center [557, 149] width 29 height 23
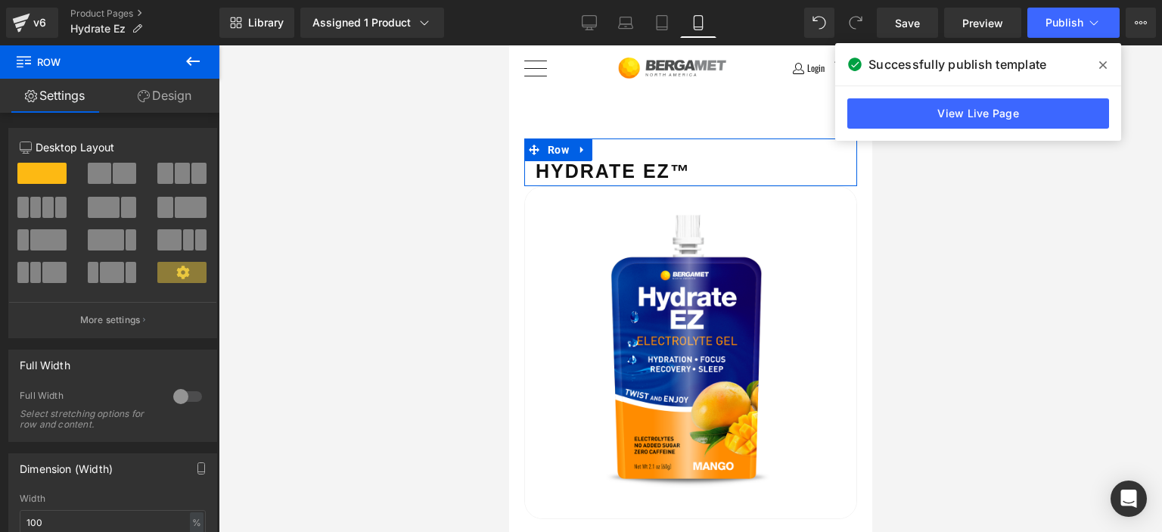
click at [188, 96] on link "Design" at bounding box center [165, 96] width 110 height 34
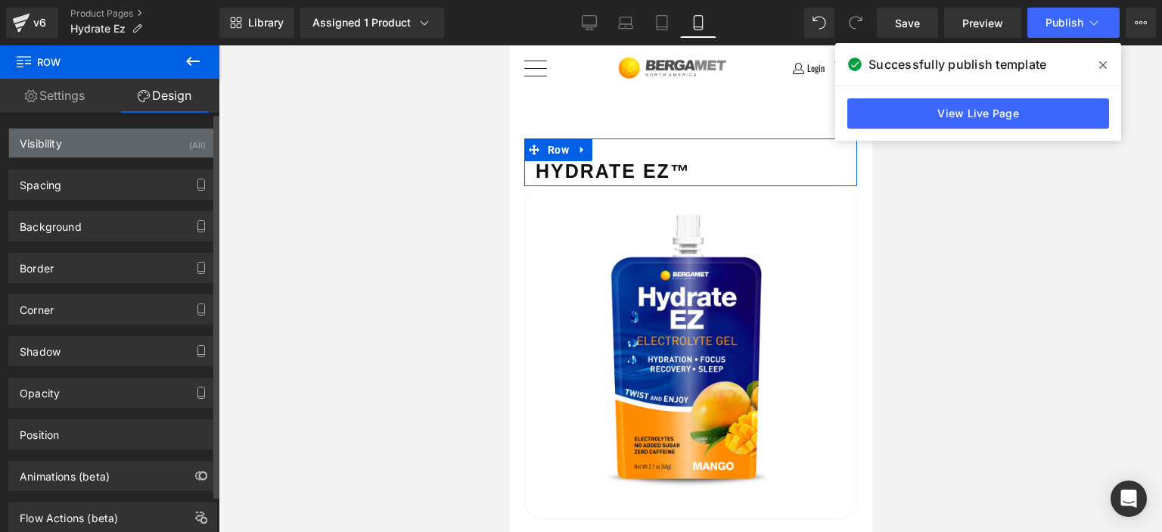
click at [160, 141] on div "Visibility (All)" at bounding box center [112, 143] width 207 height 29
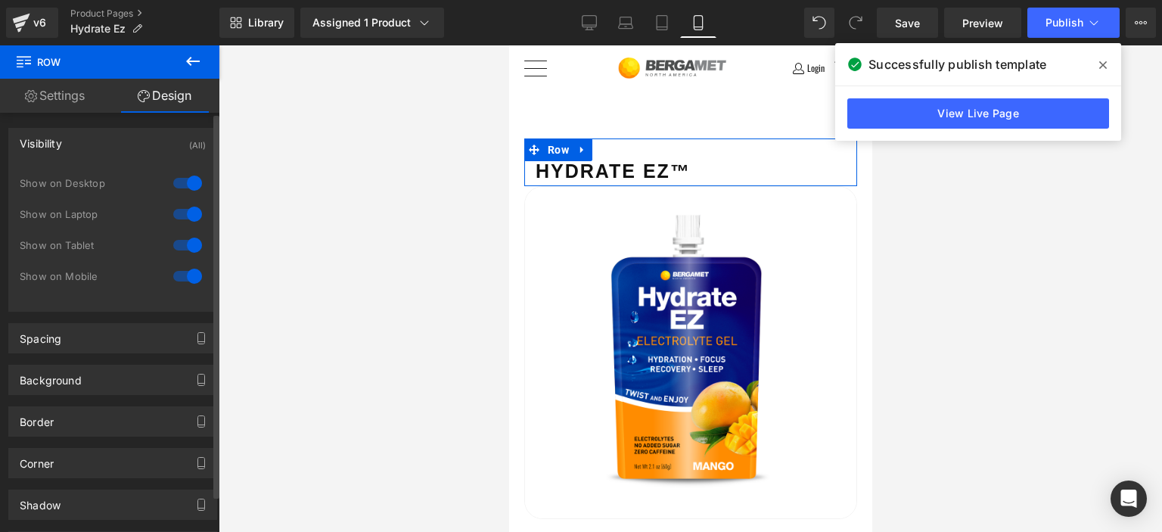
click at [179, 244] on div at bounding box center [187, 245] width 36 height 24
click at [182, 216] on div at bounding box center [187, 214] width 36 height 24
click at [185, 178] on div at bounding box center [187, 183] width 36 height 24
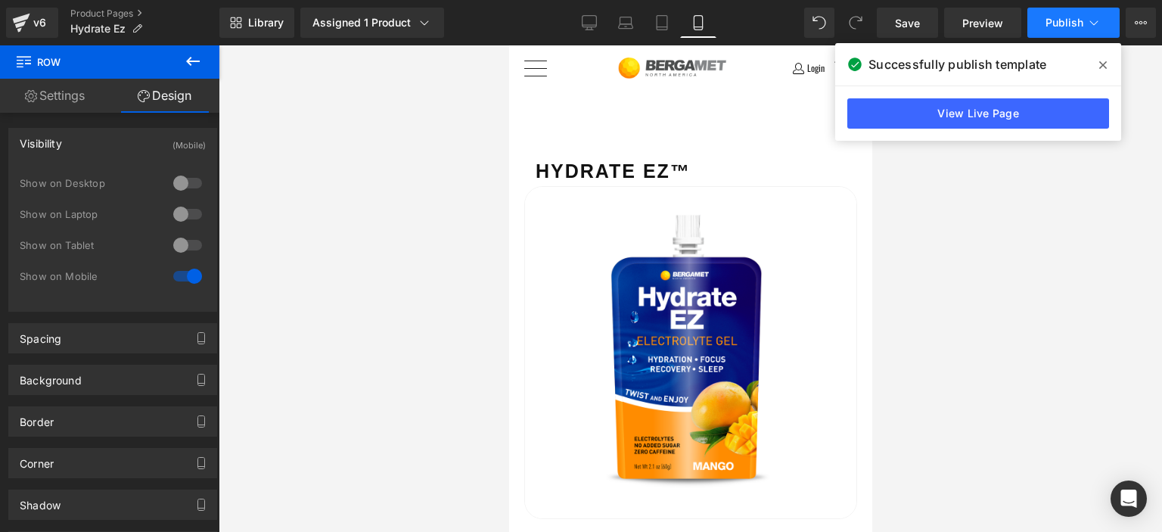
click at [1097, 27] on icon at bounding box center [1094, 22] width 15 height 15
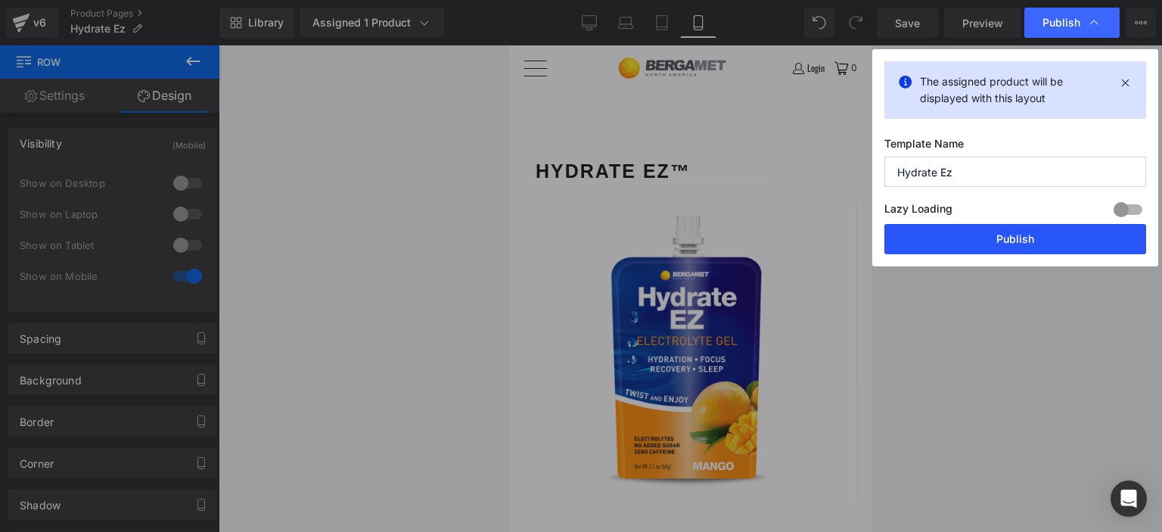
click at [1009, 241] on button "Publish" at bounding box center [1015, 239] width 262 height 30
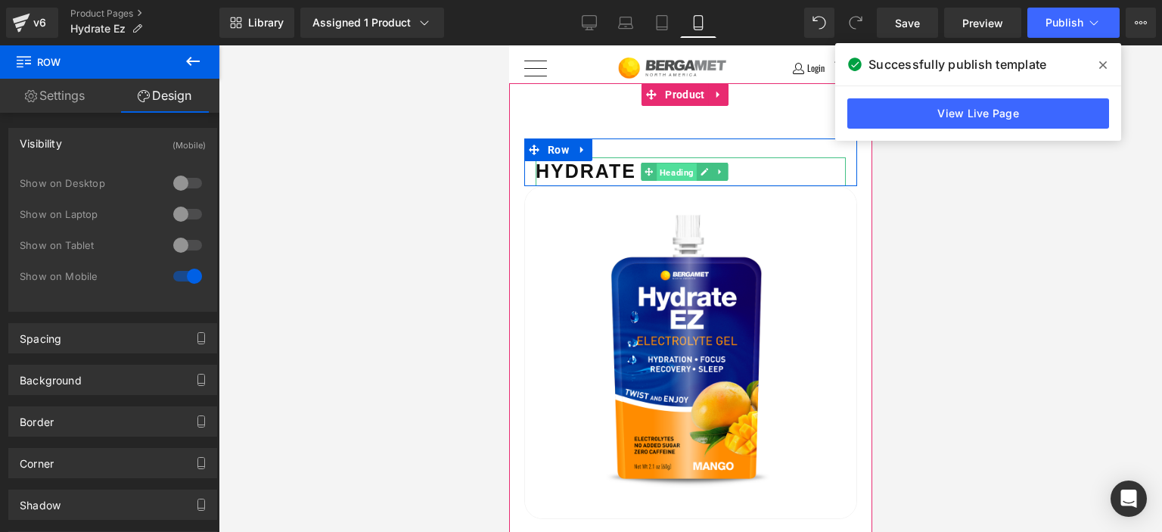
drag, startPoint x: 673, startPoint y: 169, endPoint x: 779, endPoint y: 175, distance: 106.8
click at [673, 169] on span "Heading" at bounding box center [677, 172] width 40 height 18
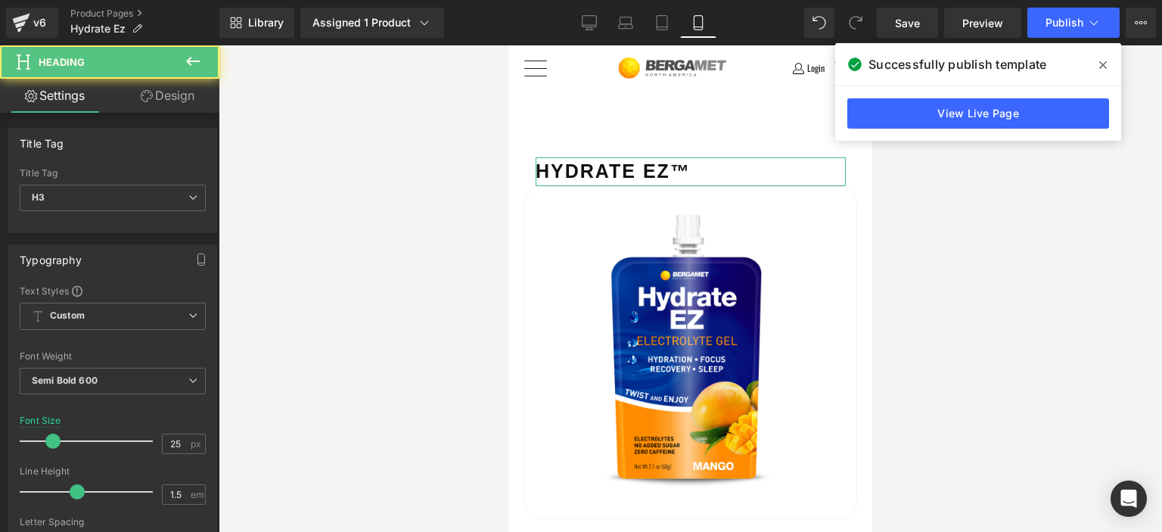
click at [193, 95] on link "Design" at bounding box center [168, 96] width 110 height 34
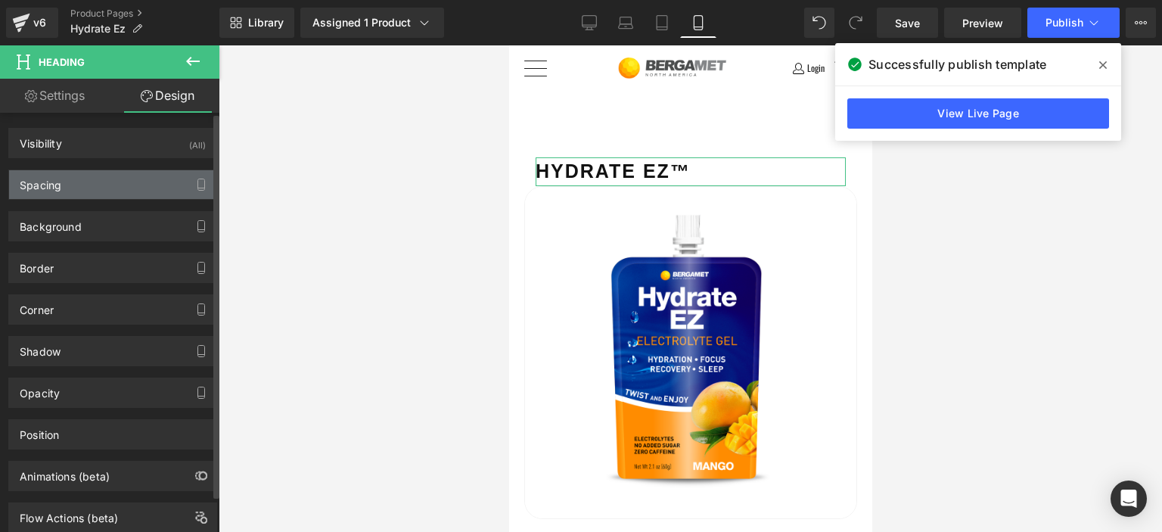
click at [99, 194] on div "Spacing" at bounding box center [112, 184] width 207 height 29
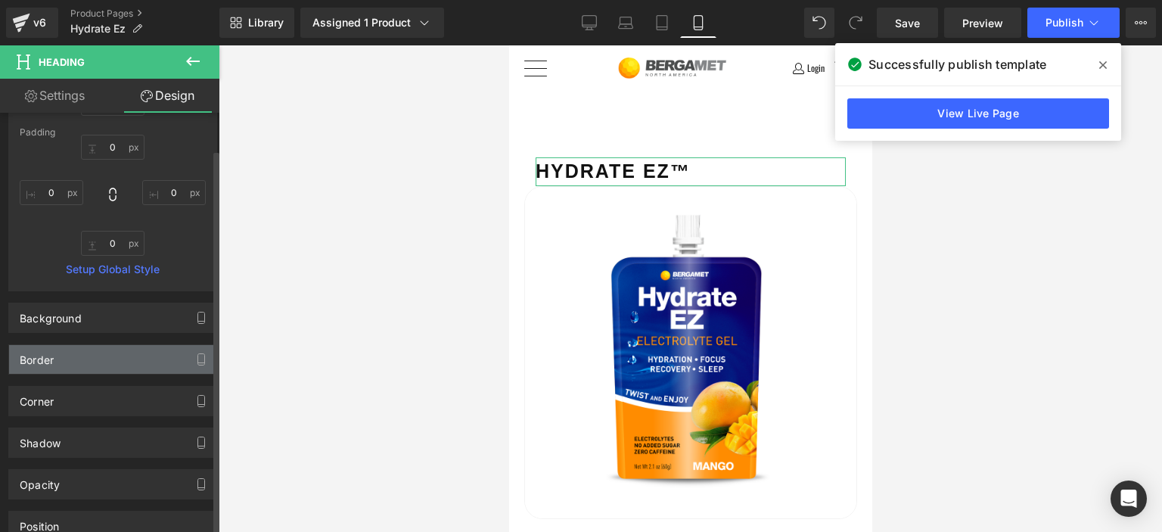
scroll to position [227, 0]
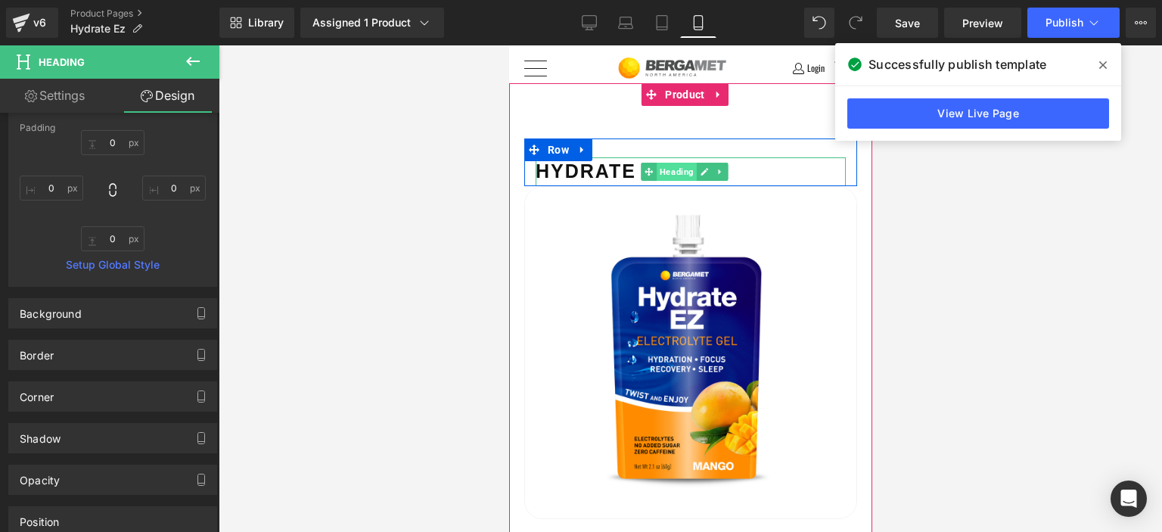
click at [664, 177] on span "Heading" at bounding box center [677, 172] width 40 height 18
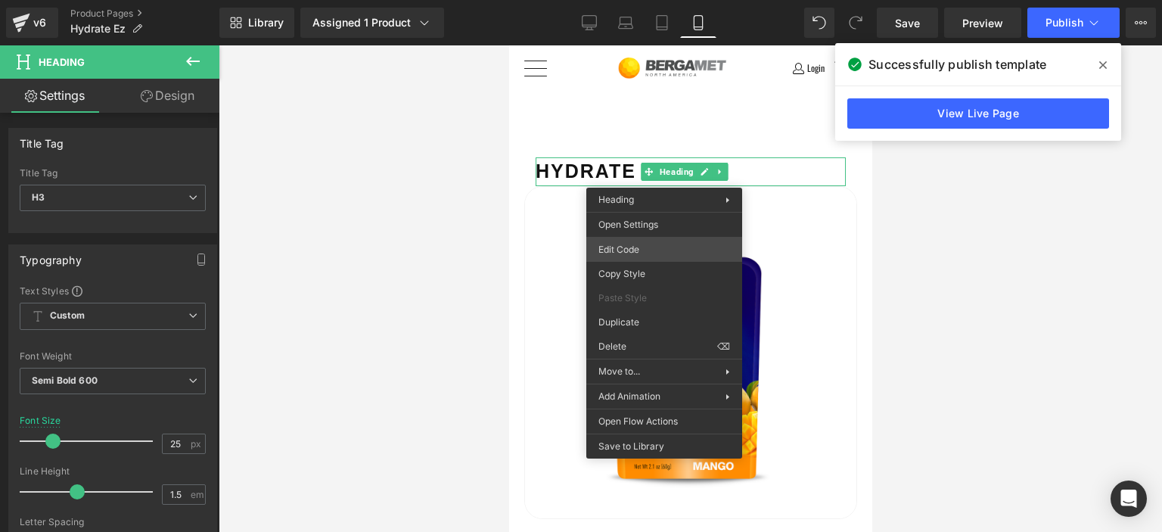
click at [643, 0] on div "Heading You are previewing how the will restyle your page. You can not edit Ele…" at bounding box center [581, 0] width 1162 height 0
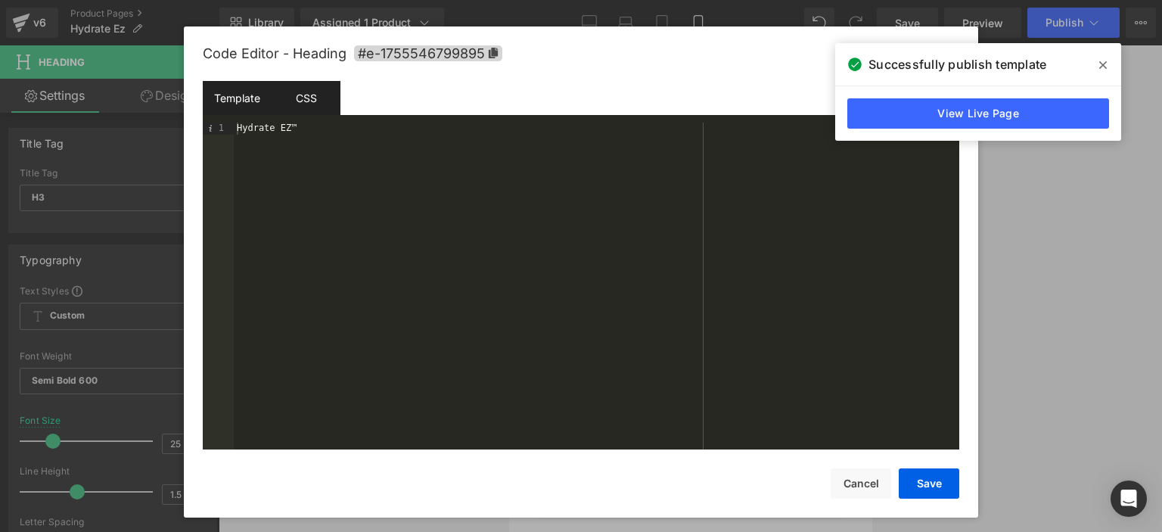
click at [303, 96] on div "CSS" at bounding box center [306, 98] width 69 height 34
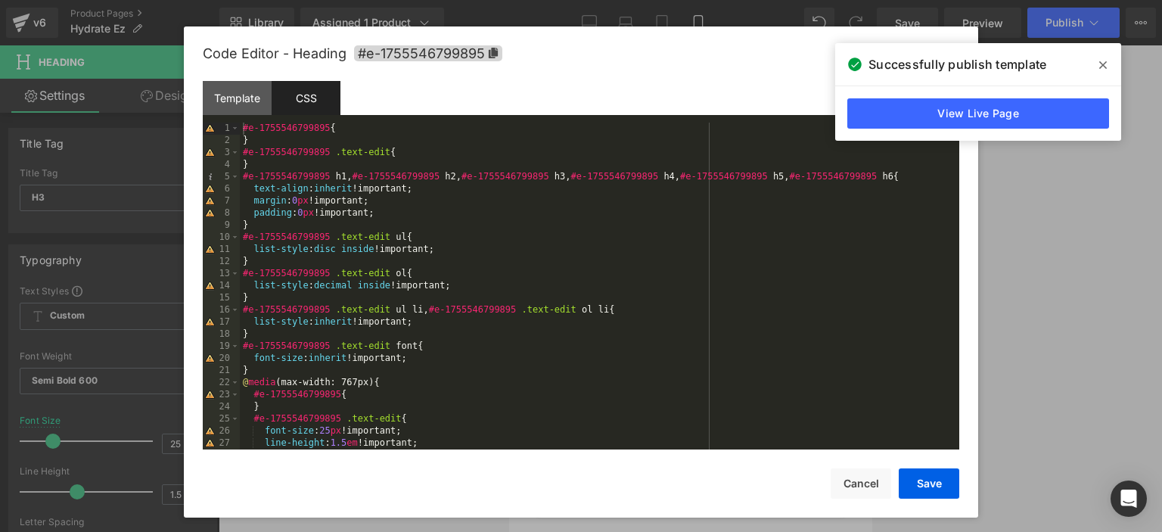
click at [442, 232] on div "#e-1755546799895 { } #e-1755546799895 .text-edit { } #e-1755546799895 h1 , #e-1…" at bounding box center [596, 298] width 713 height 351
click at [468, 278] on div "#e-1755546799895 { } #e-1755546799895 .text-edit { } #e-1755546799895 h1 , #e-1…" at bounding box center [596, 298] width 713 height 351
click at [469, 284] on div "#e-1755546799895 { } #e-1755546799895 .text-edit { } #e-1755546799895 h1 , #e-1…" at bounding box center [596, 298] width 713 height 351
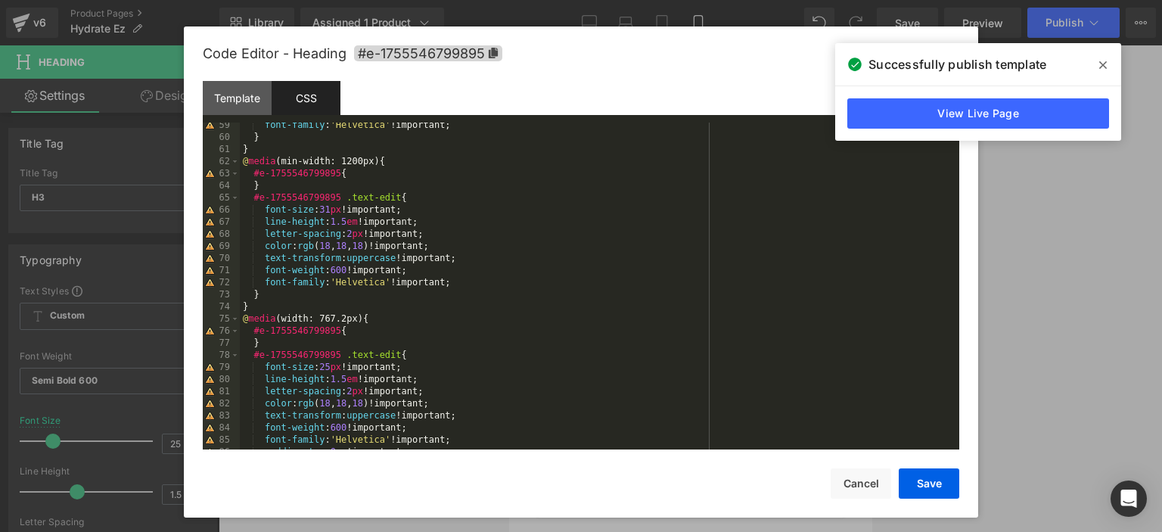
scroll to position [660, 0]
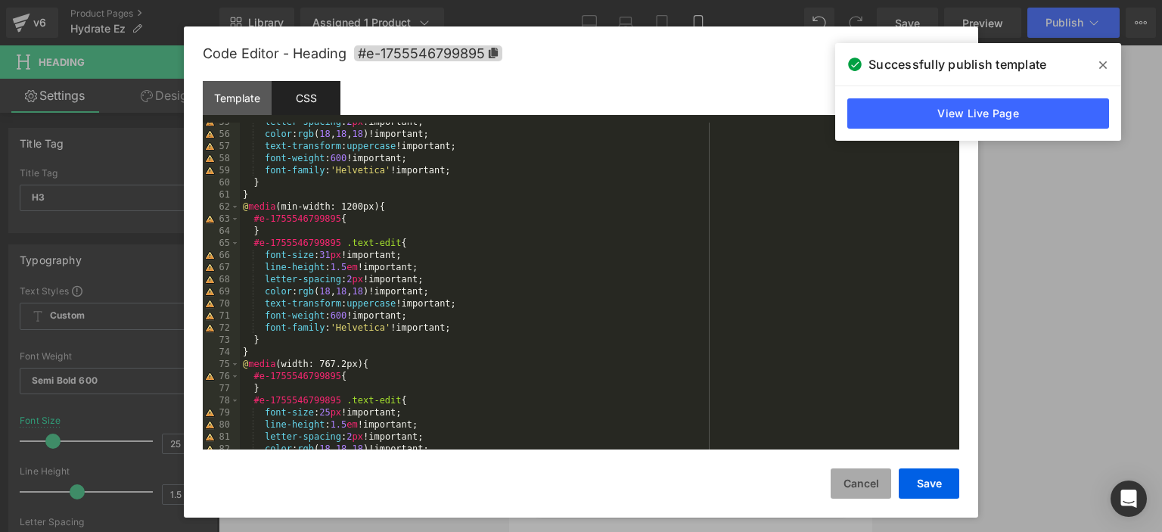
click at [880, 487] on button "Cancel" at bounding box center [861, 483] width 61 height 30
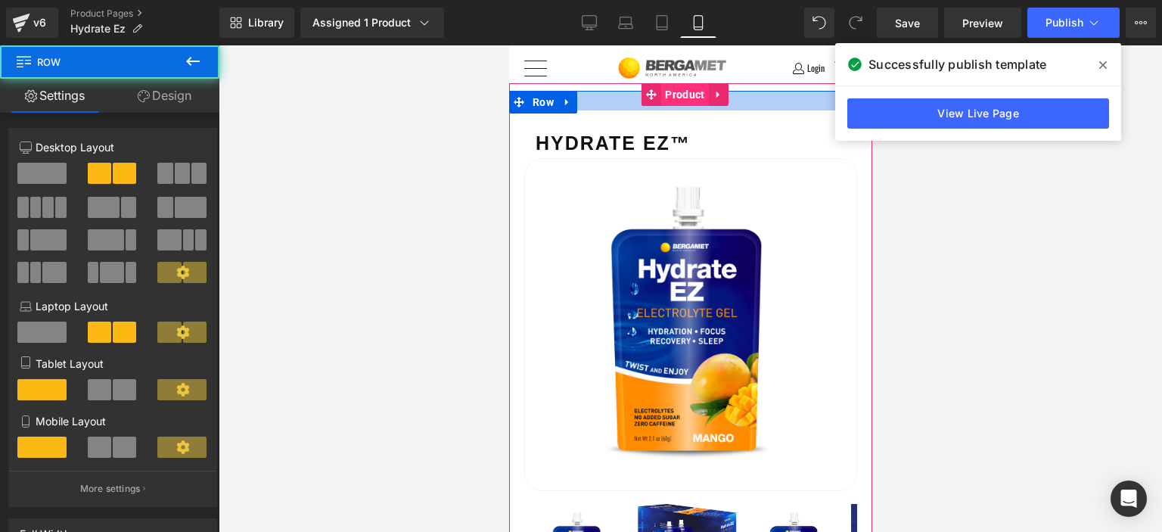
drag, startPoint x: 673, startPoint y: 124, endPoint x: 676, endPoint y: 96, distance: 28.2
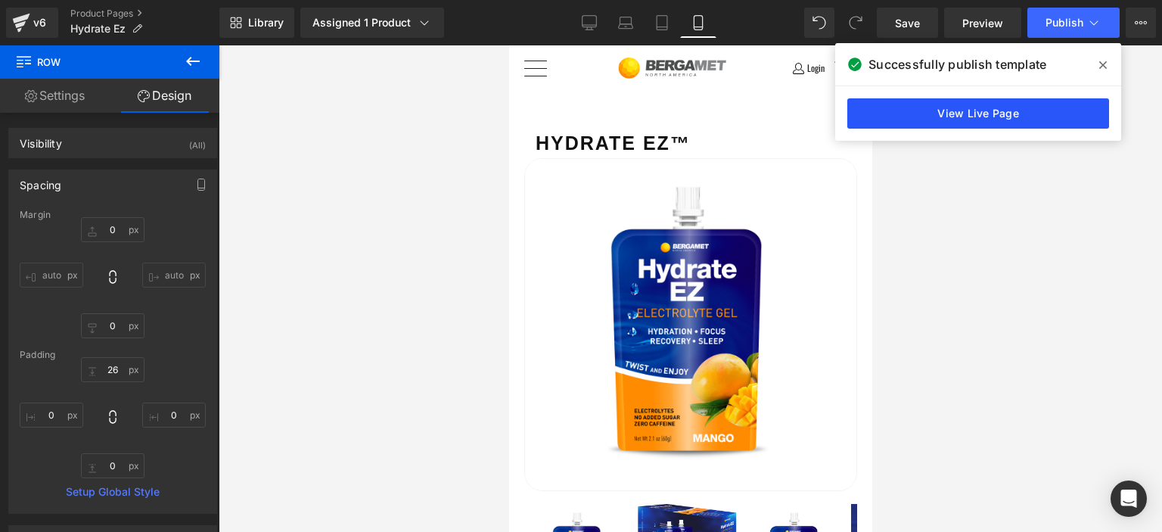
click at [984, 114] on link "View Live Page" at bounding box center [978, 113] width 262 height 30
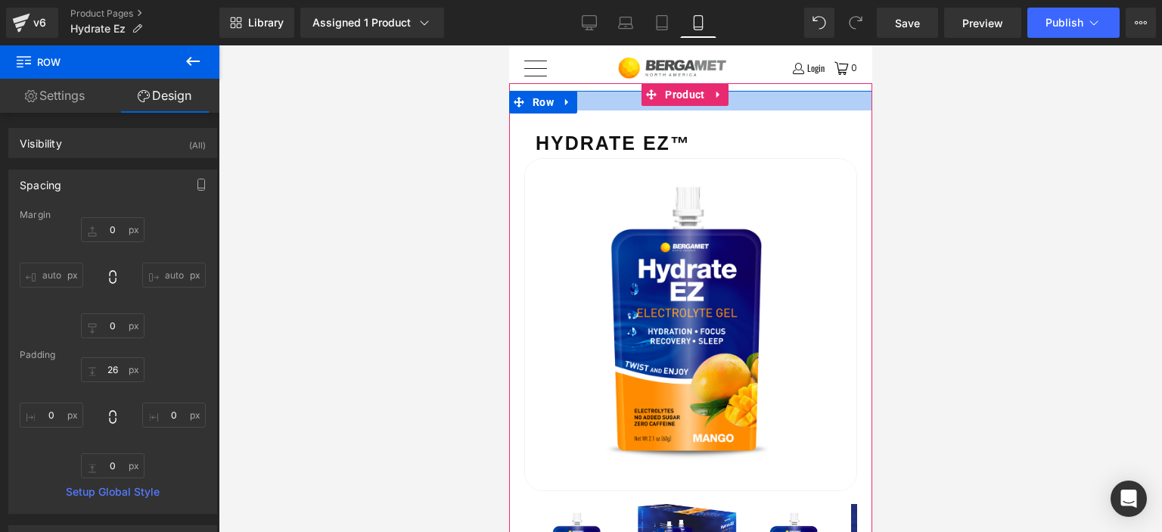
click at [623, 99] on div at bounding box center [689, 101] width 363 height 20
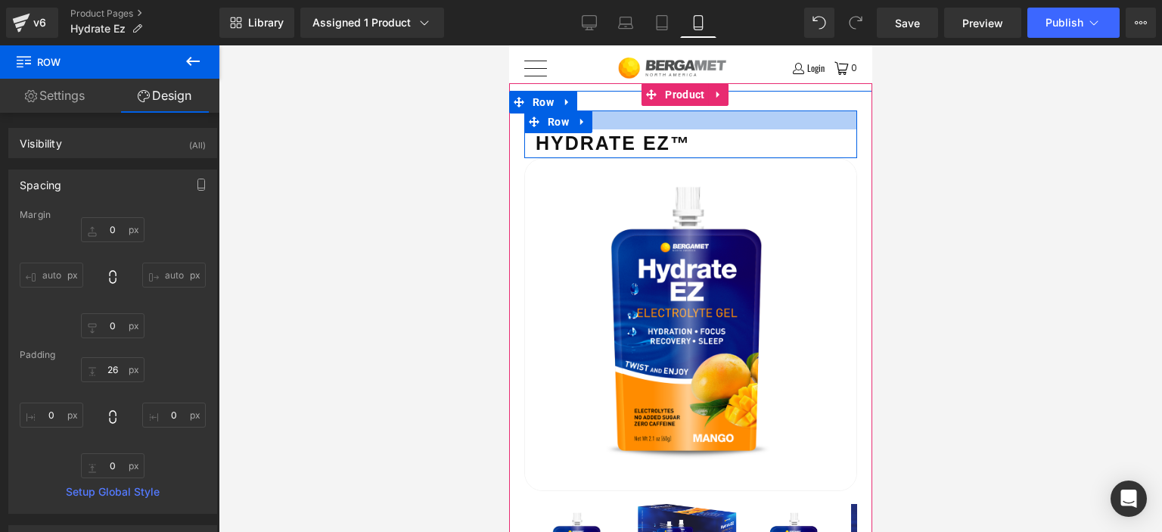
click at [679, 123] on div at bounding box center [690, 119] width 333 height 19
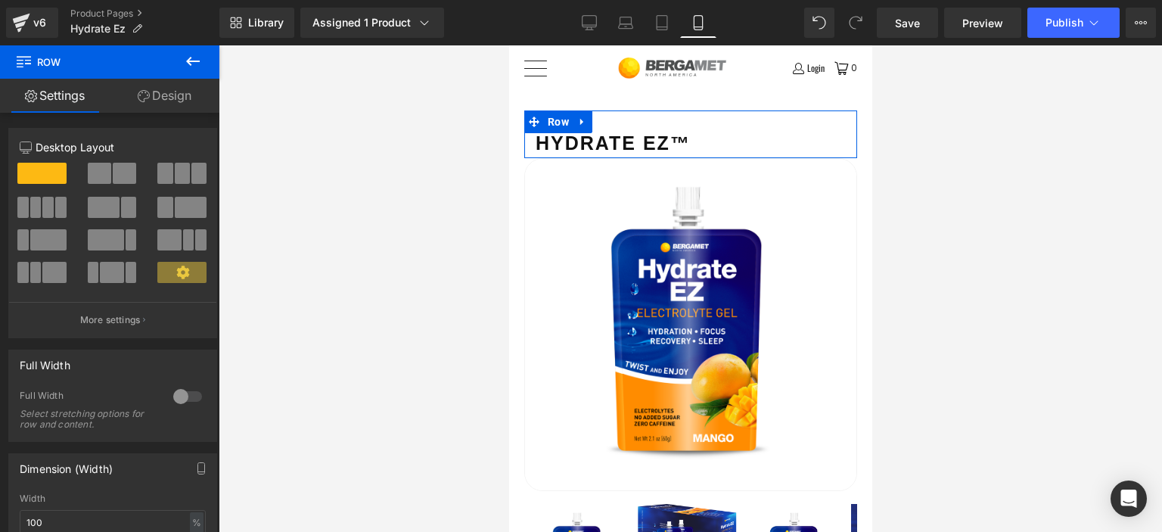
click at [152, 87] on link "Design" at bounding box center [165, 96] width 110 height 34
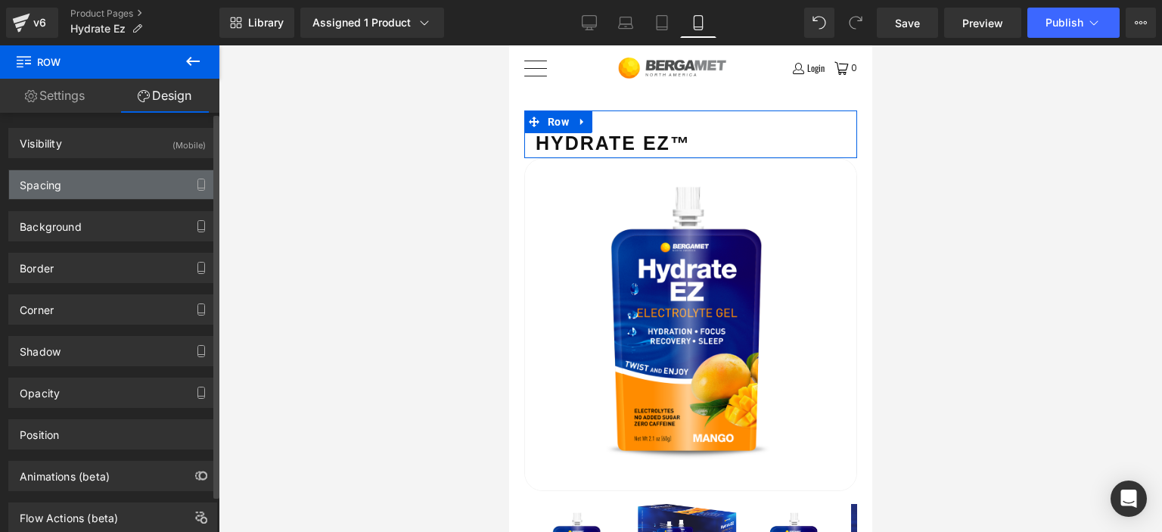
click at [117, 181] on div "Spacing" at bounding box center [112, 184] width 207 height 29
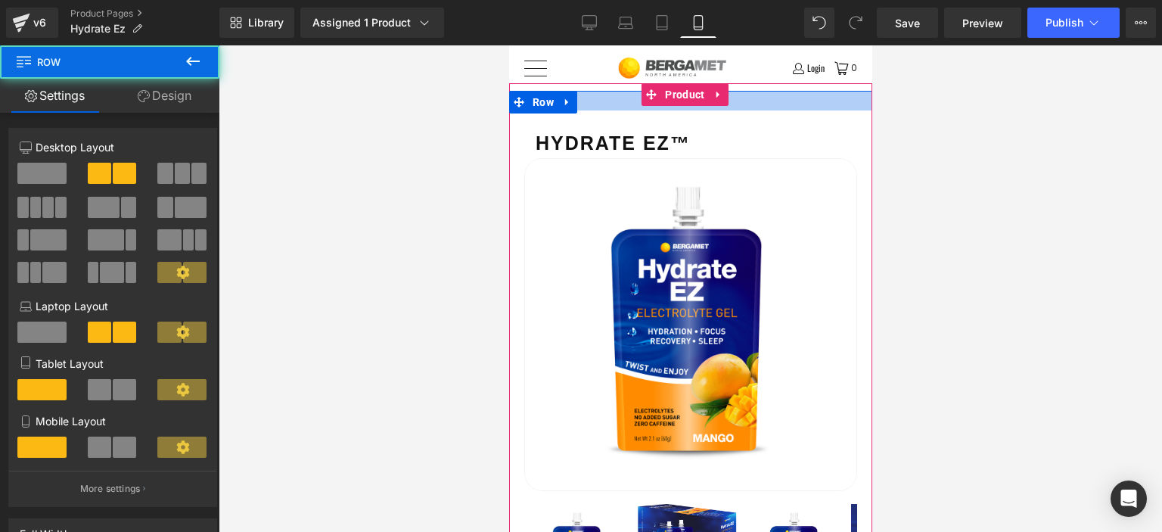
click at [615, 101] on div at bounding box center [689, 101] width 363 height 20
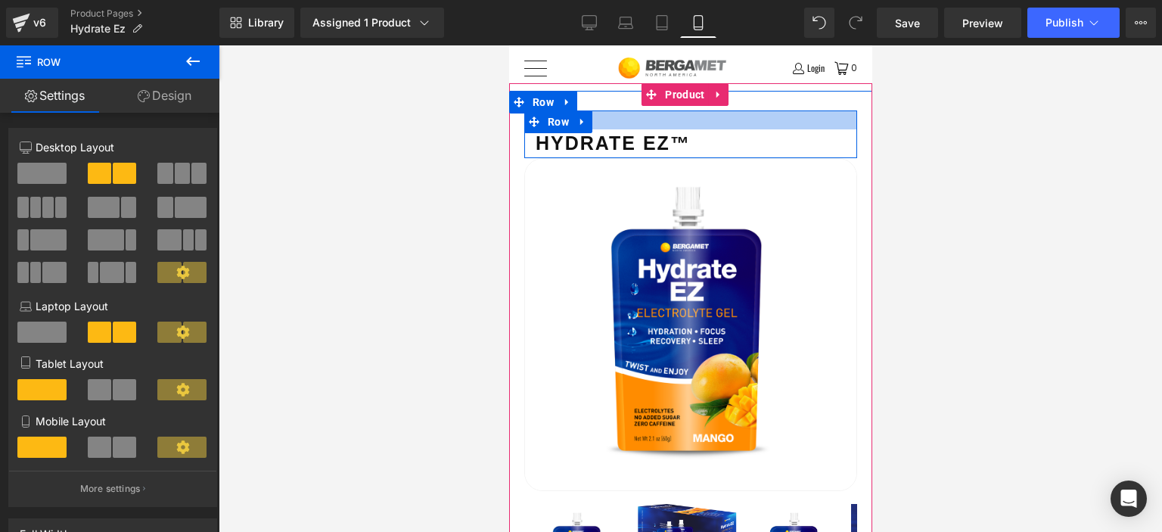
click at [675, 122] on div at bounding box center [690, 119] width 333 height 19
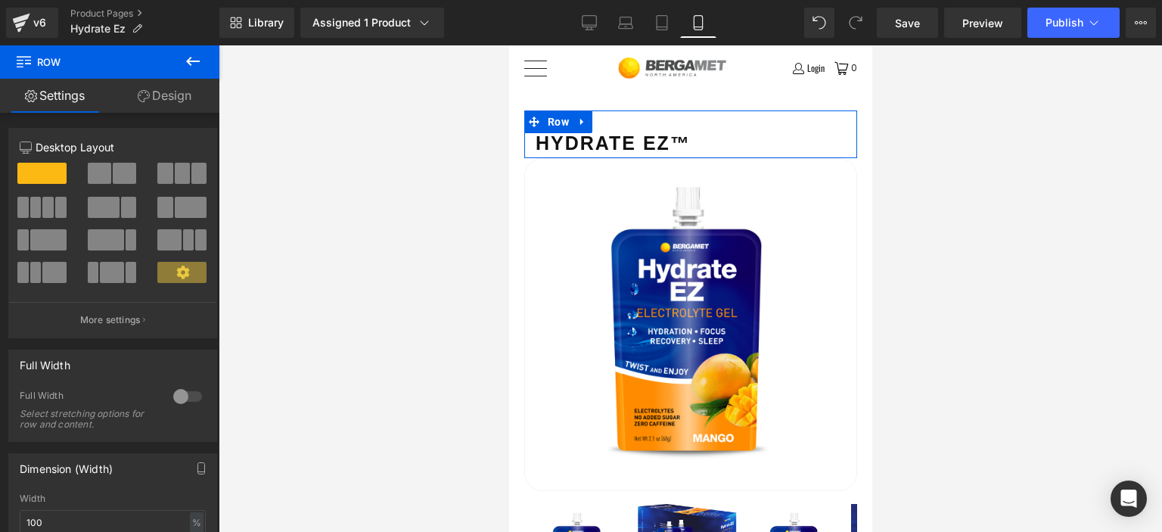
click at [166, 96] on link "Design" at bounding box center [165, 96] width 110 height 34
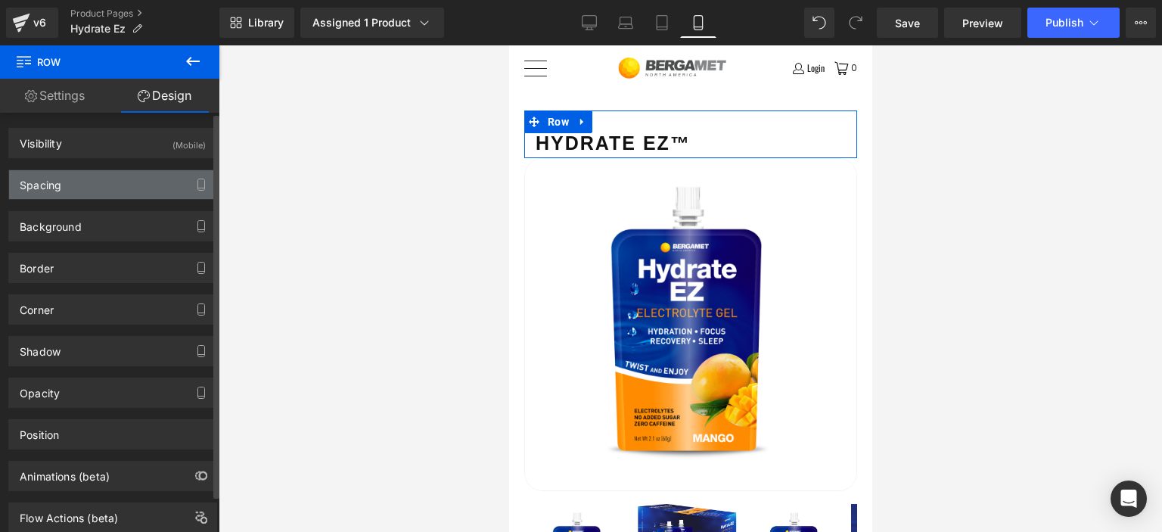
click at [61, 179] on div "Spacing" at bounding box center [41, 180] width 42 height 21
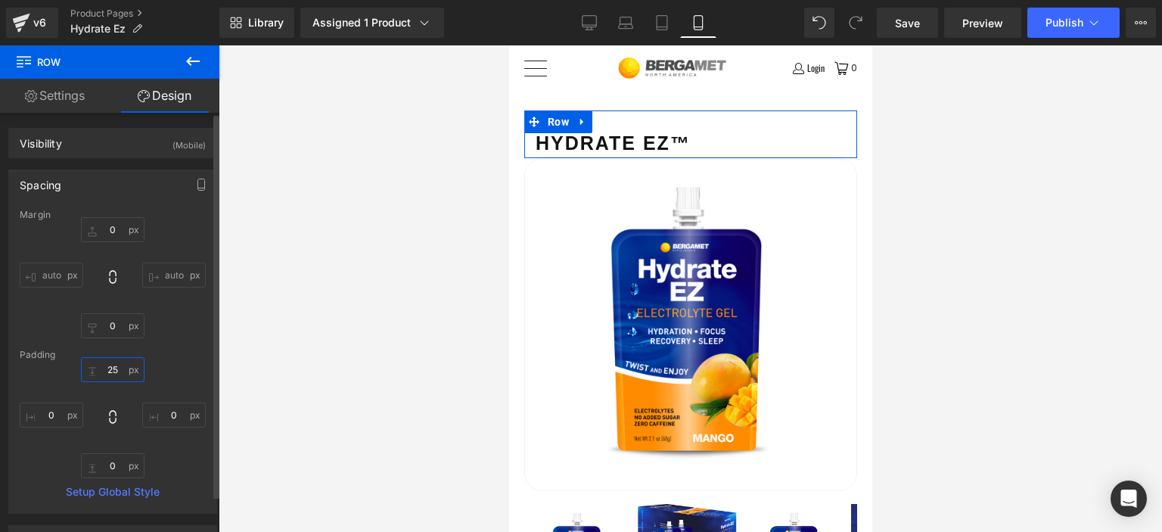
click at [119, 365] on input "25" at bounding box center [113, 369] width 64 height 25
type input "50"
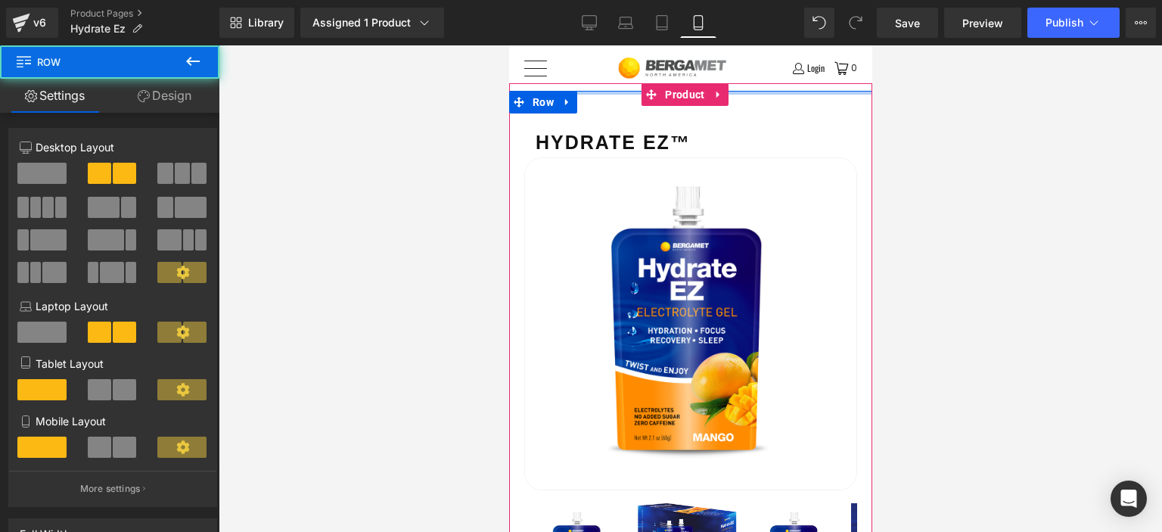
drag, startPoint x: 622, startPoint y: 98, endPoint x: 620, endPoint y: 66, distance: 32.6
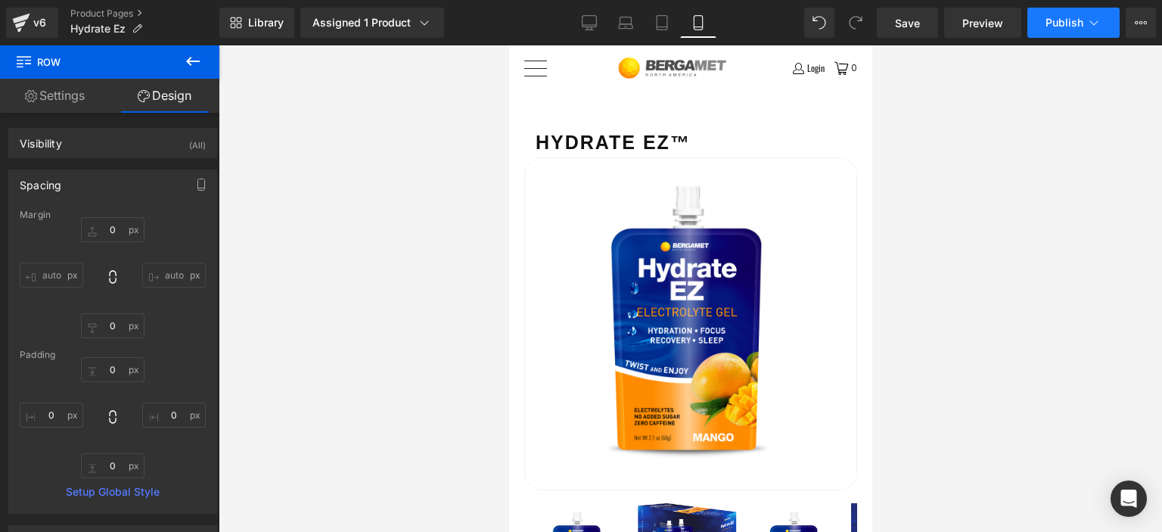
click at [1087, 26] on icon at bounding box center [1094, 22] width 15 height 15
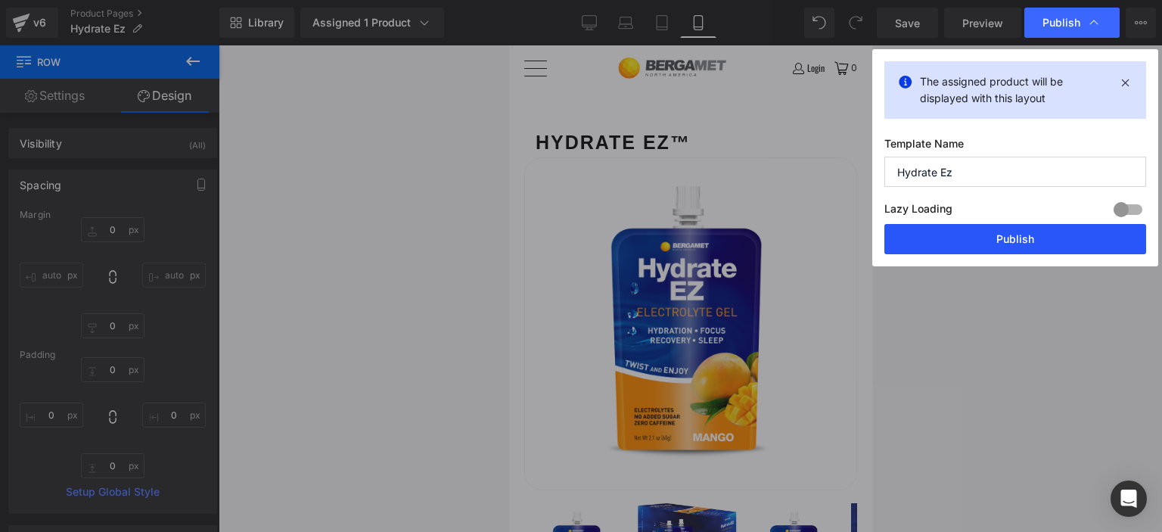
click at [1015, 241] on button "Publish" at bounding box center [1015, 239] width 262 height 30
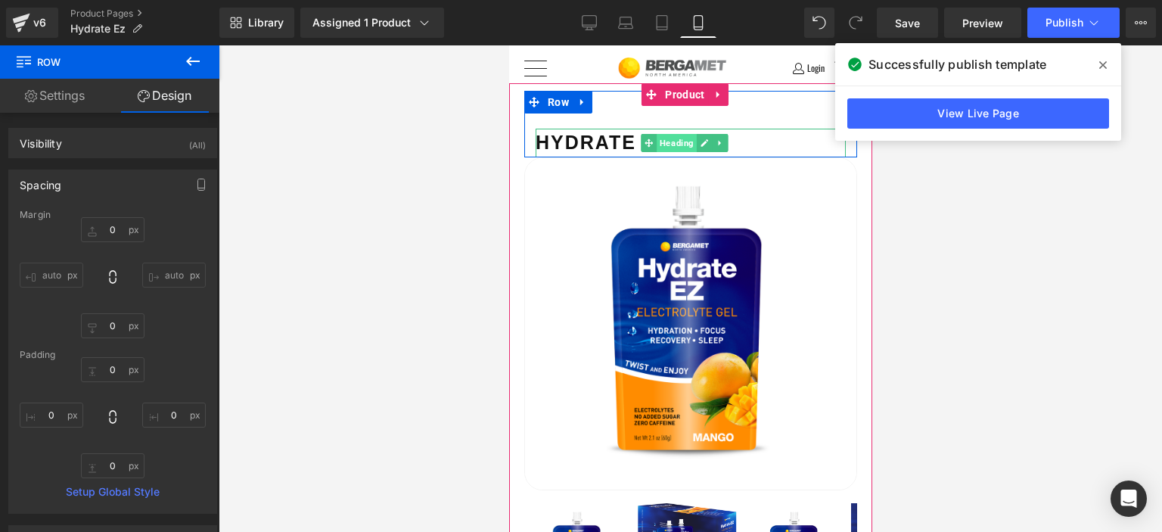
click at [673, 151] on span "Heading" at bounding box center [677, 143] width 40 height 18
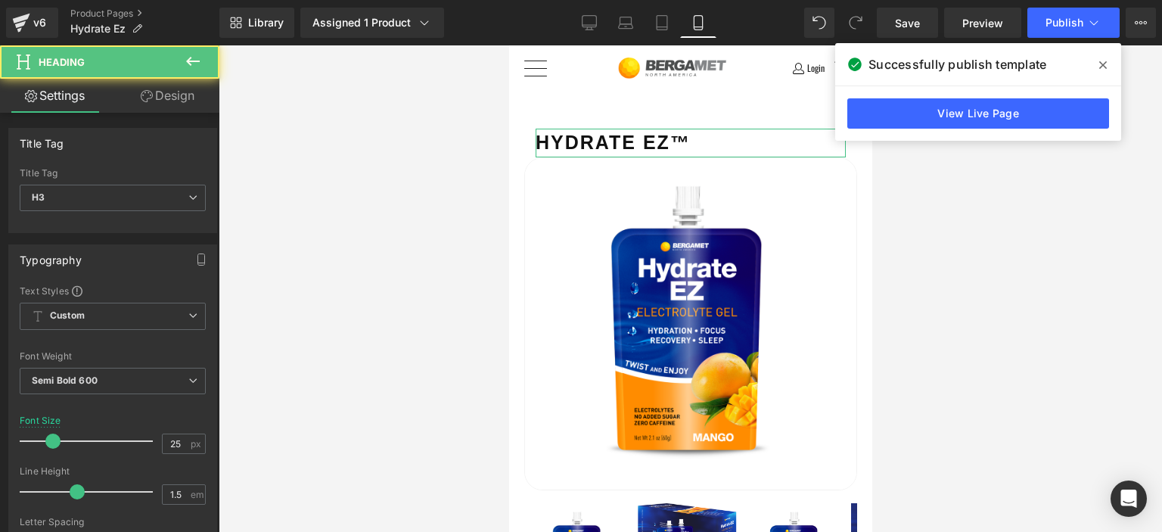
click at [160, 100] on link "Design" at bounding box center [168, 96] width 110 height 34
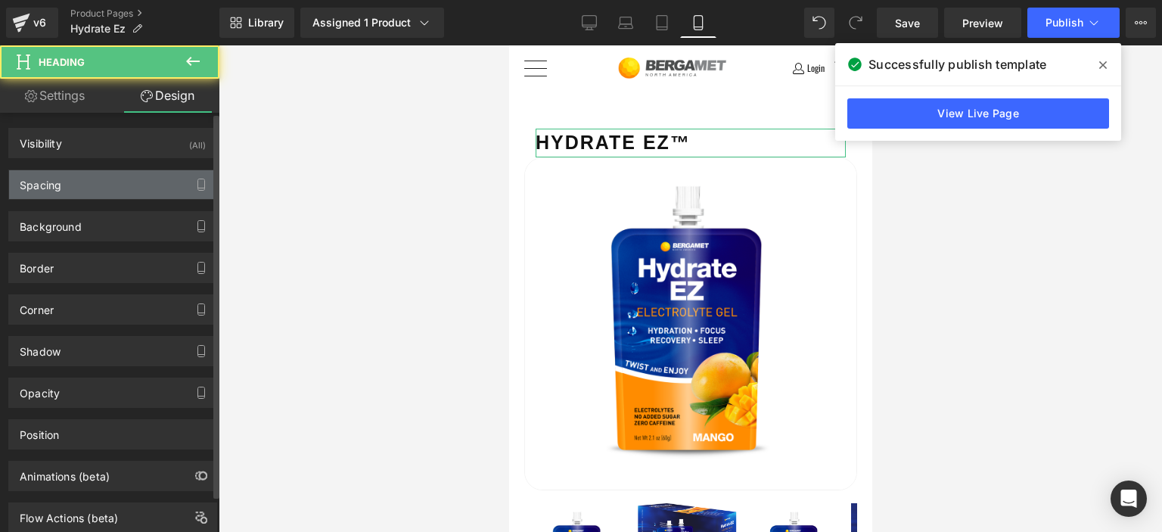
click at [77, 188] on div "Spacing" at bounding box center [112, 184] width 207 height 29
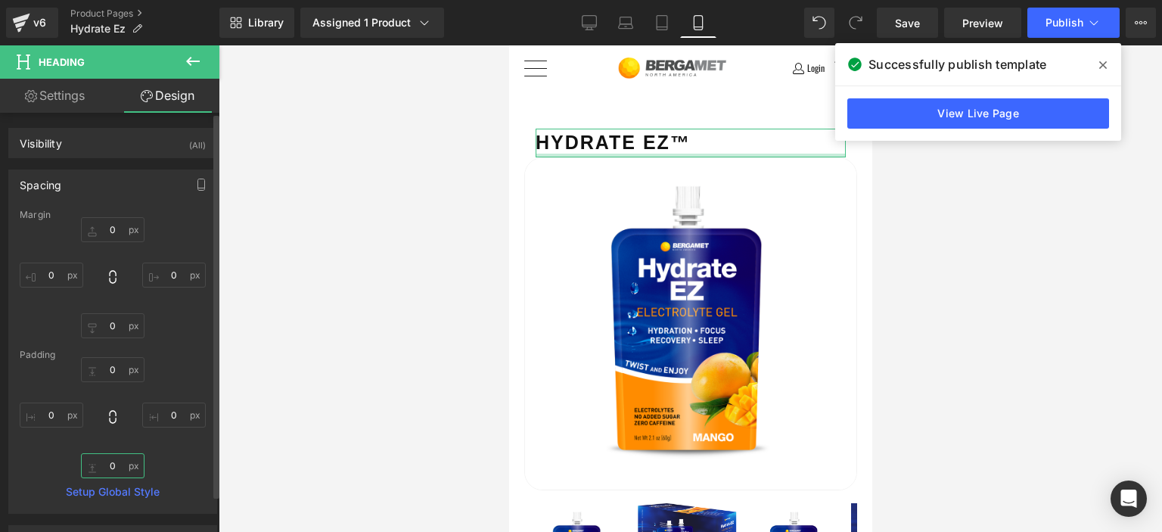
click at [104, 468] on input "0" at bounding box center [113, 465] width 64 height 25
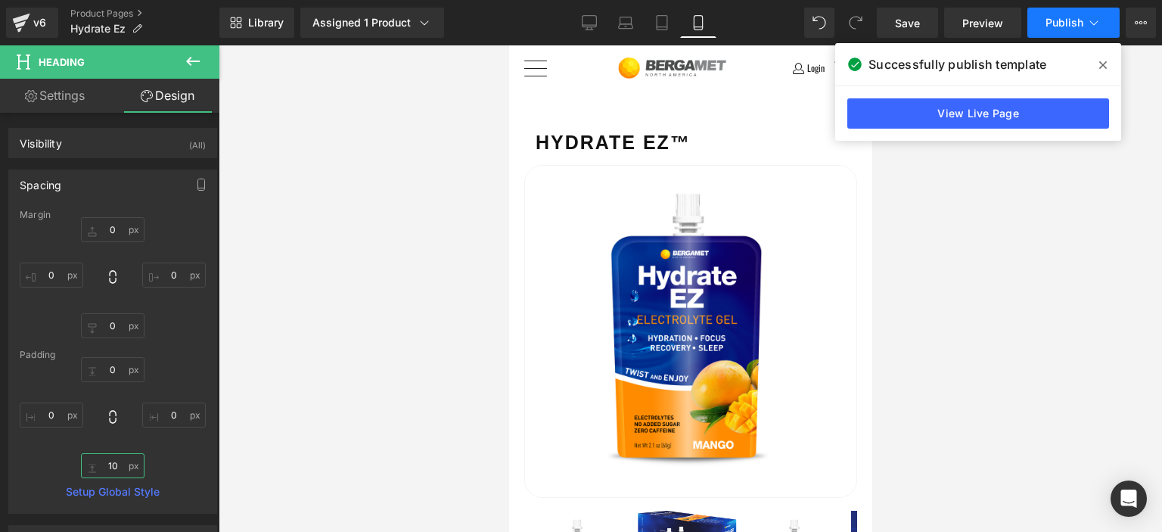
type input "10"
click at [1106, 22] on button "Publish" at bounding box center [1073, 23] width 92 height 30
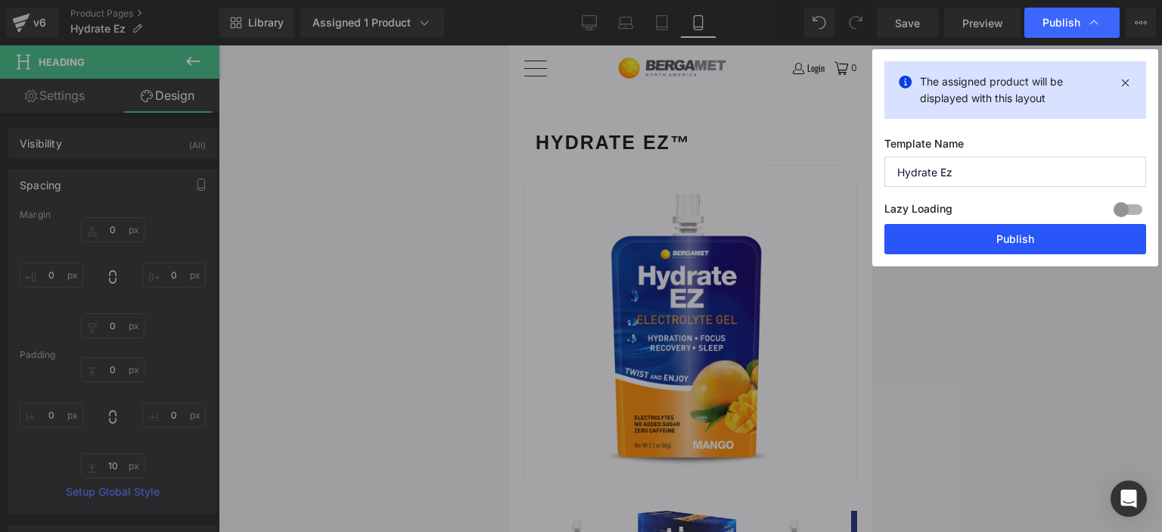
click at [1007, 247] on button "Publish" at bounding box center [1015, 239] width 262 height 30
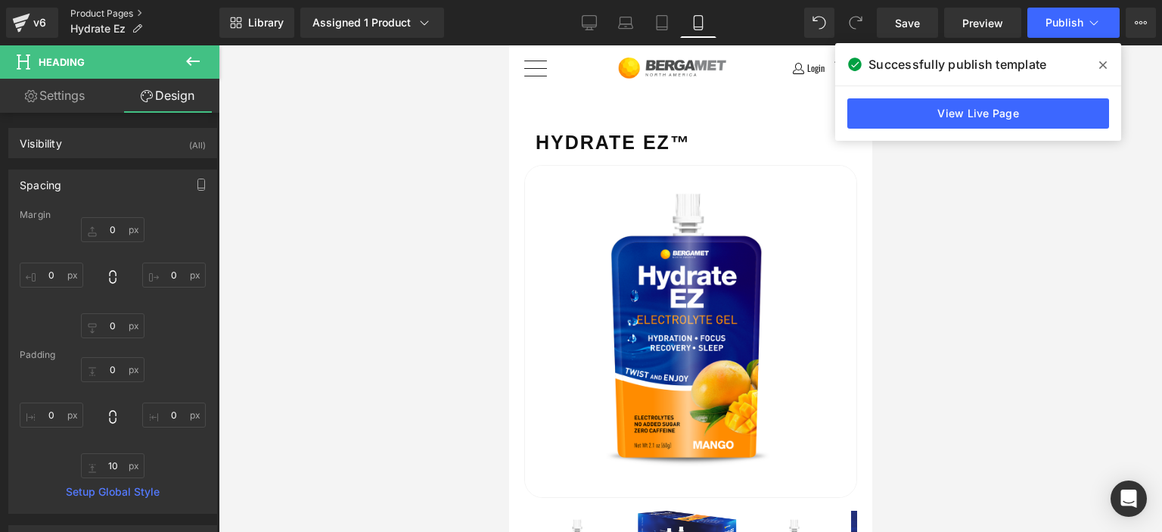
click at [125, 11] on link "Product Pages" at bounding box center [144, 14] width 149 height 12
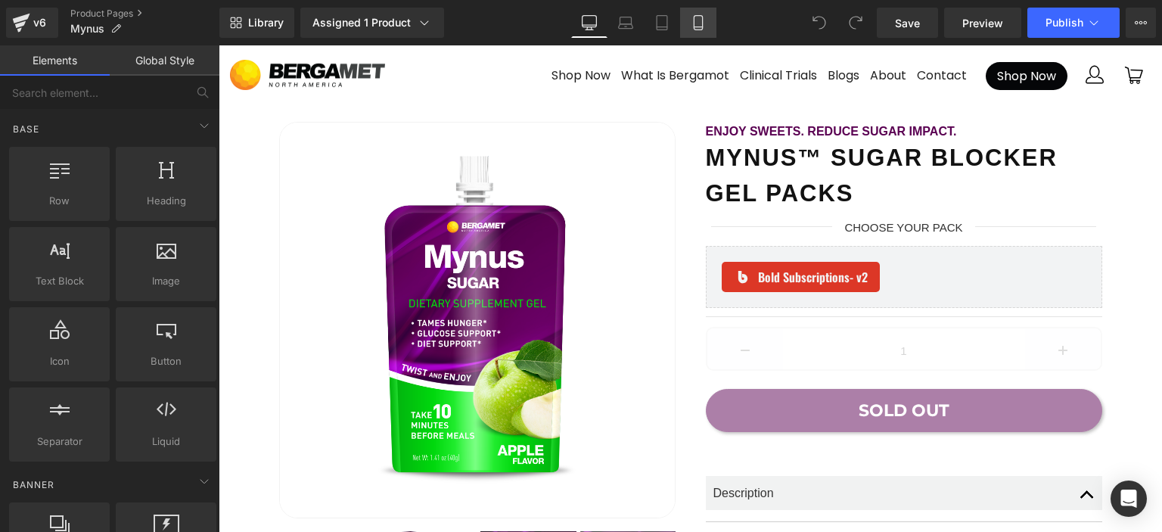
click at [689, 16] on link "Mobile" at bounding box center [698, 23] width 36 height 30
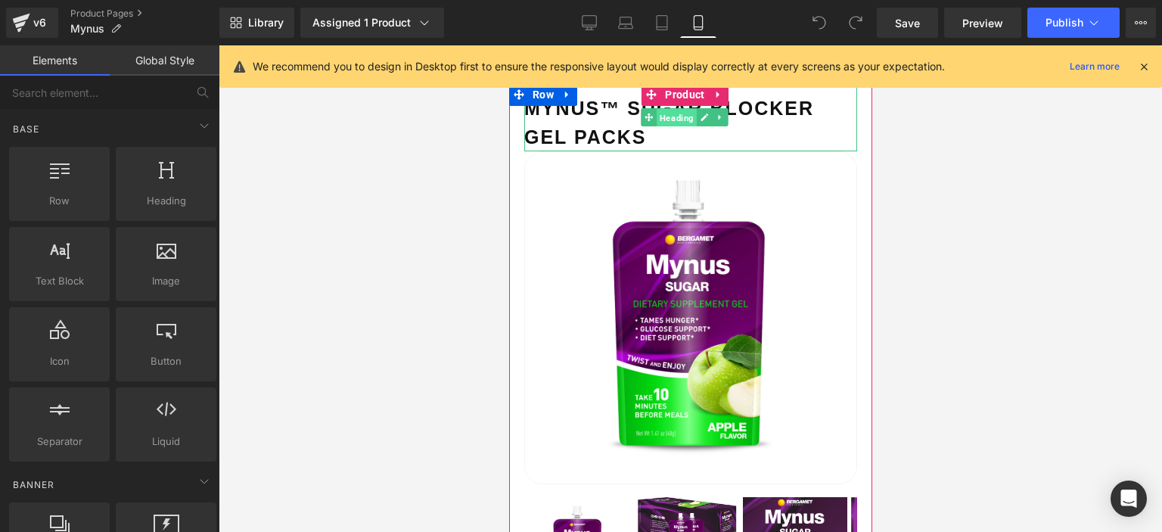
drag, startPoint x: 678, startPoint y: 114, endPoint x: 1005, endPoint y: 184, distance: 334.2
click at [678, 114] on span "Heading" at bounding box center [677, 118] width 40 height 18
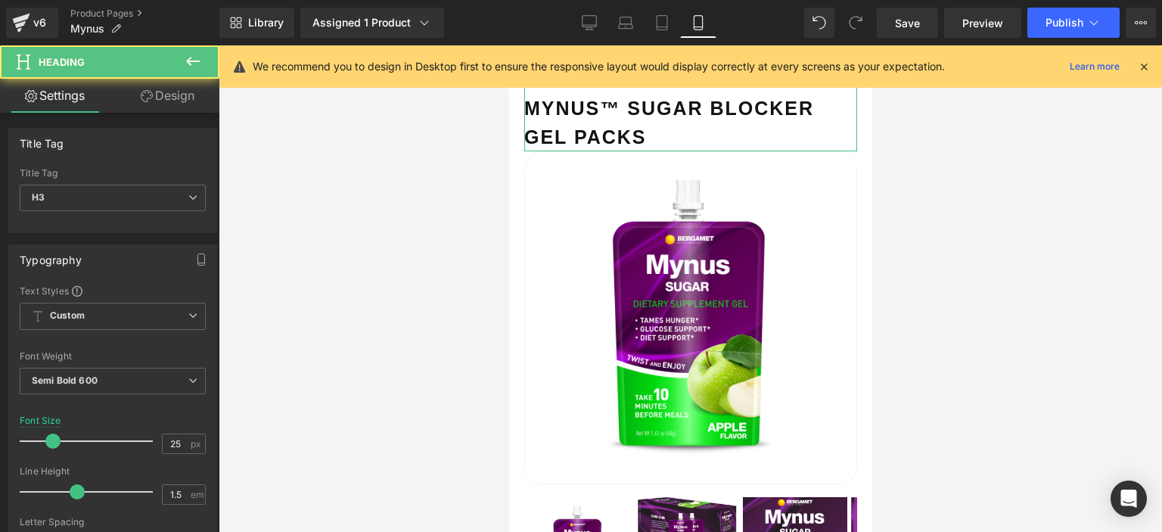
click at [182, 105] on link "Design" at bounding box center [168, 96] width 110 height 34
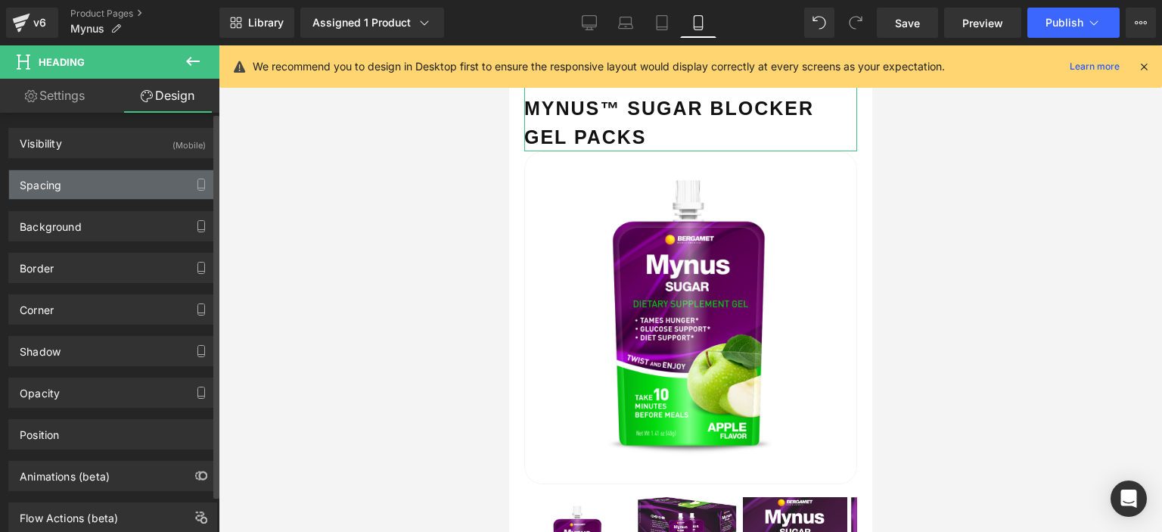
click at [83, 188] on div "Spacing" at bounding box center [112, 184] width 207 height 29
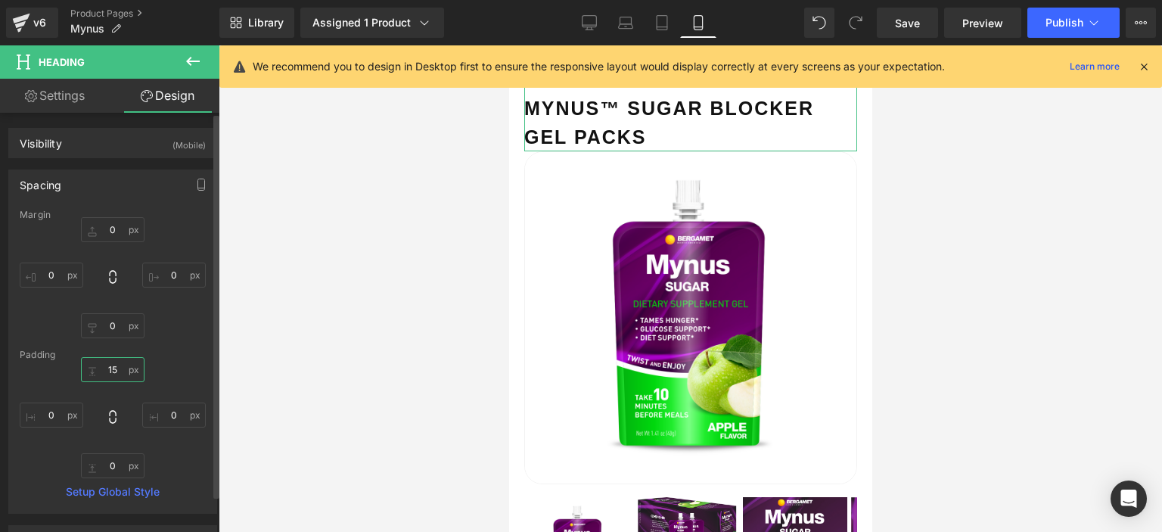
click at [115, 375] on input "15" at bounding box center [113, 369] width 64 height 25
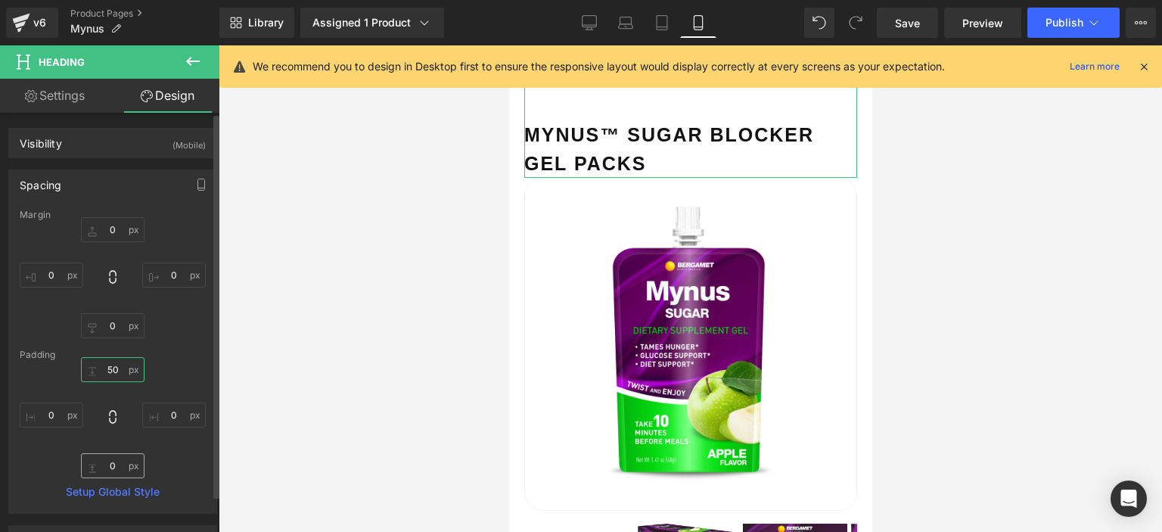
type input "50"
click at [113, 471] on input "0" at bounding box center [113, 465] width 64 height 25
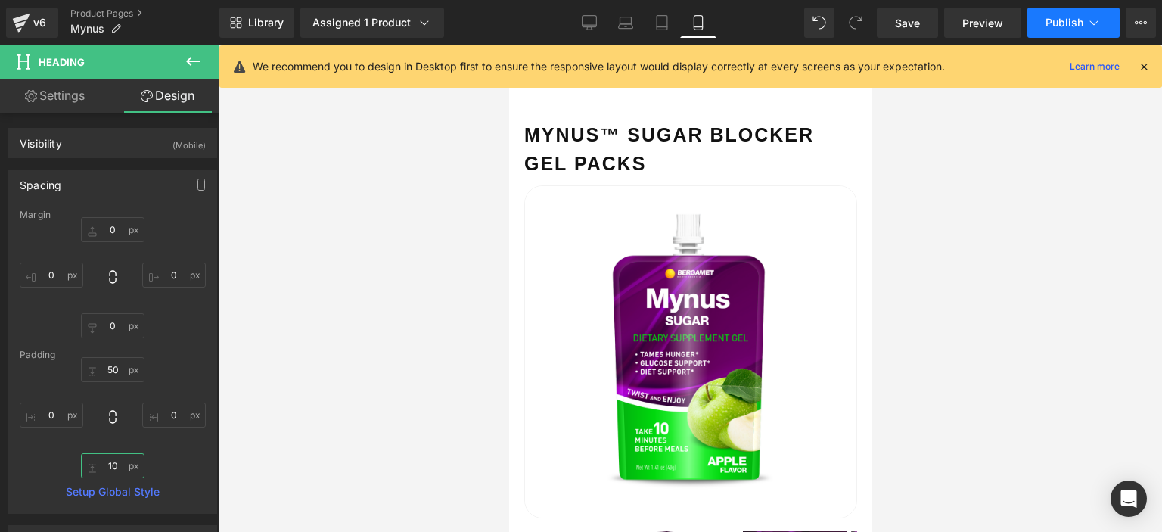
type input "10"
click at [1080, 14] on button "Publish" at bounding box center [1073, 23] width 92 height 30
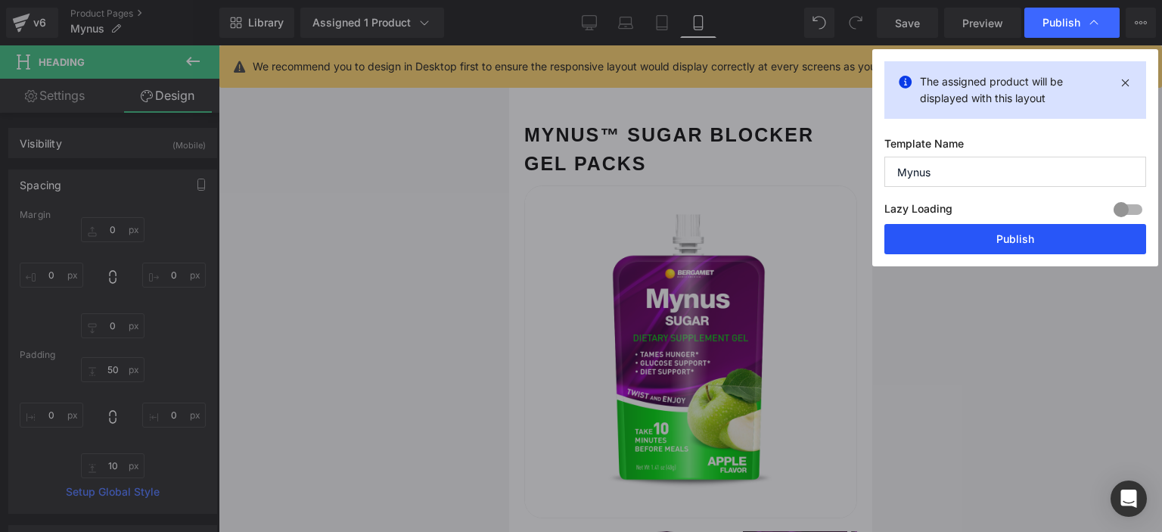
click at [1011, 248] on button "Publish" at bounding box center [1015, 239] width 262 height 30
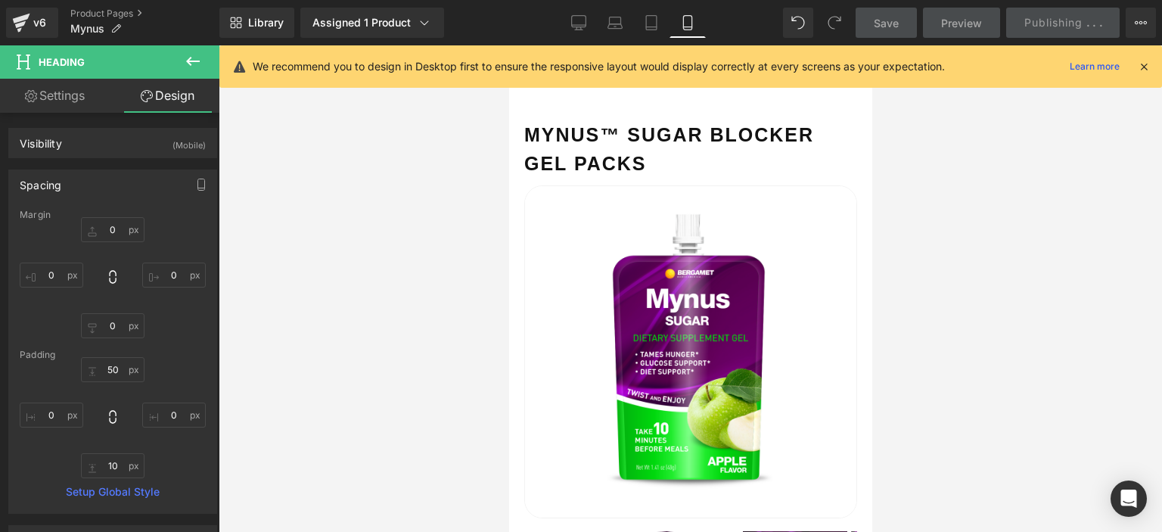
click at [1140, 66] on icon at bounding box center [1144, 67] width 14 height 14
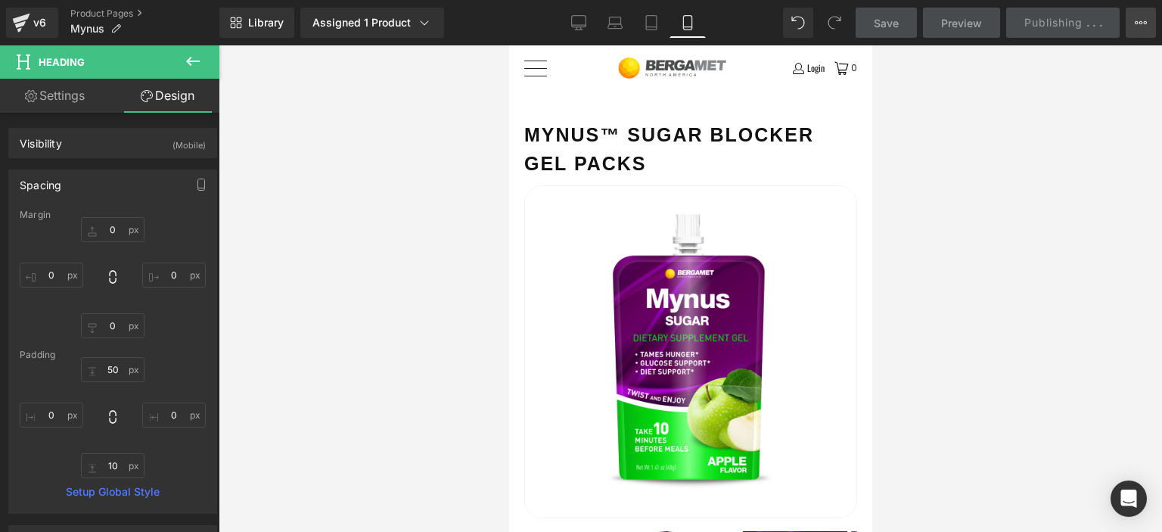
click at [1154, 24] on button "View Live Page View with current Template Save Template to Library Schedule Pub…" at bounding box center [1141, 23] width 30 height 30
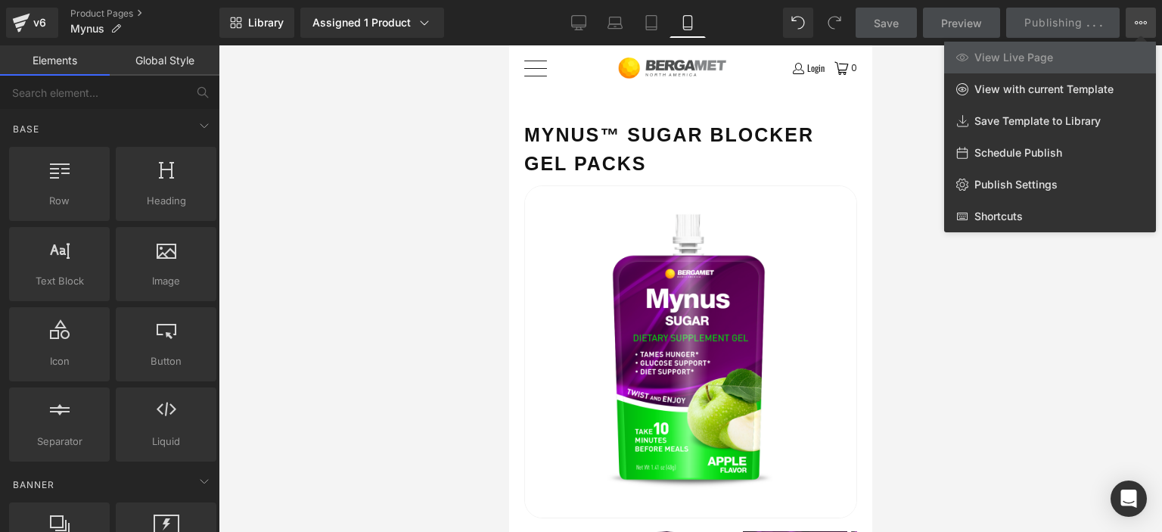
click at [1036, 284] on div at bounding box center [691, 288] width 944 height 487
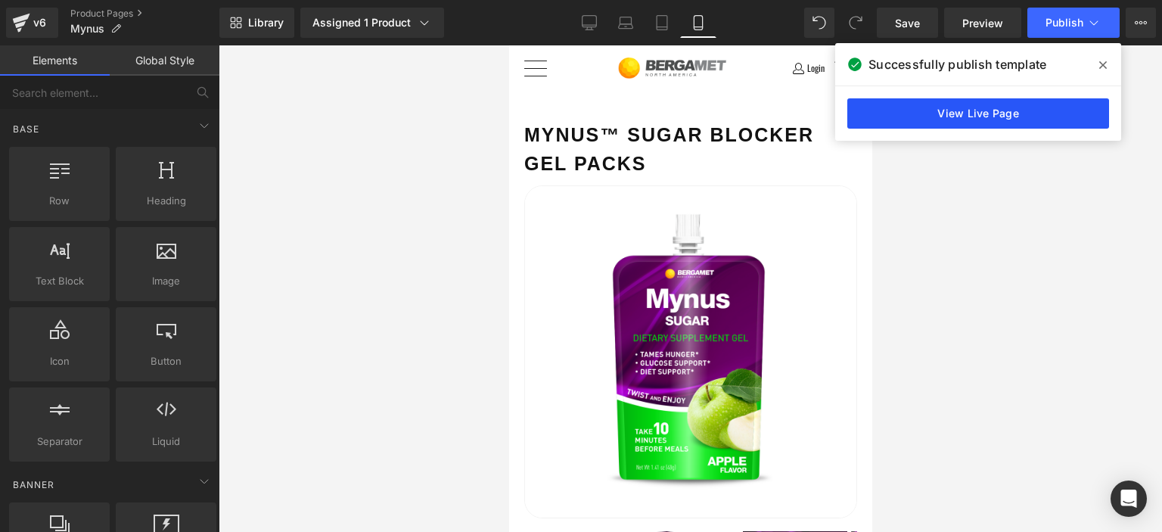
click at [911, 114] on link "View Live Page" at bounding box center [978, 113] width 262 height 30
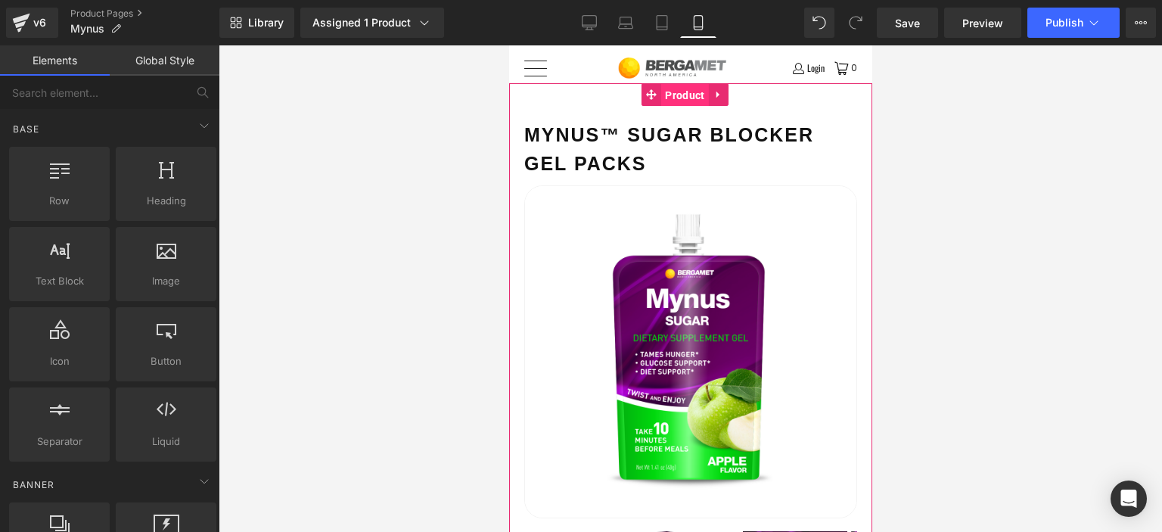
click at [675, 96] on span "Product" at bounding box center [684, 95] width 47 height 23
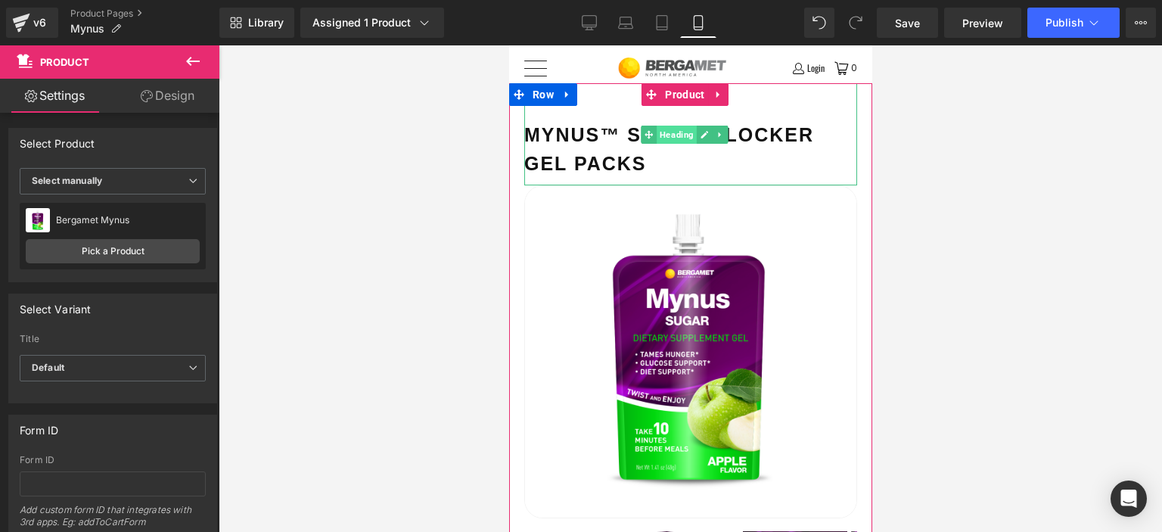
click at [667, 138] on span "Heading" at bounding box center [677, 135] width 40 height 18
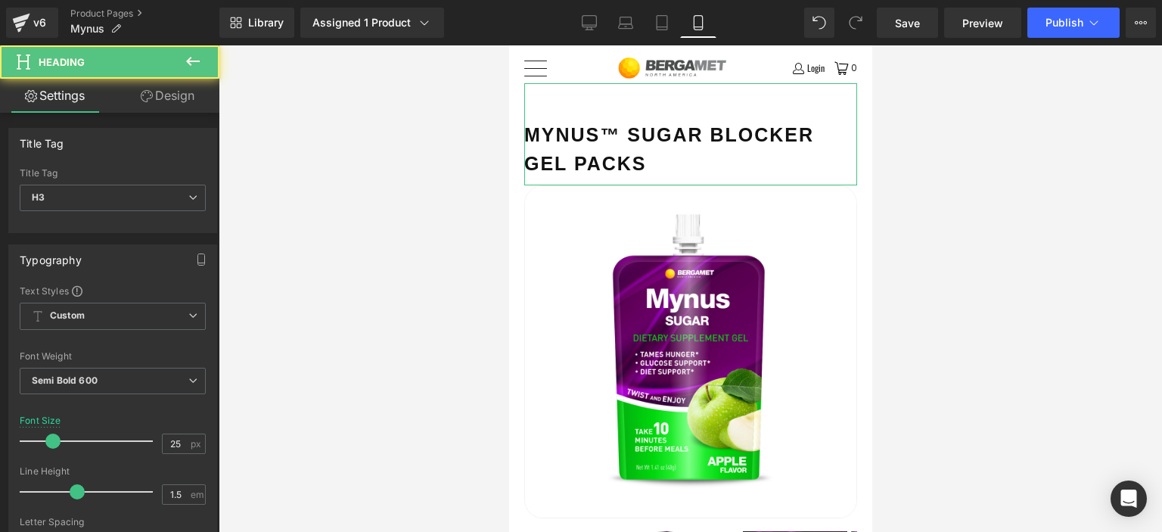
click at [145, 99] on icon at bounding box center [147, 96] width 12 height 12
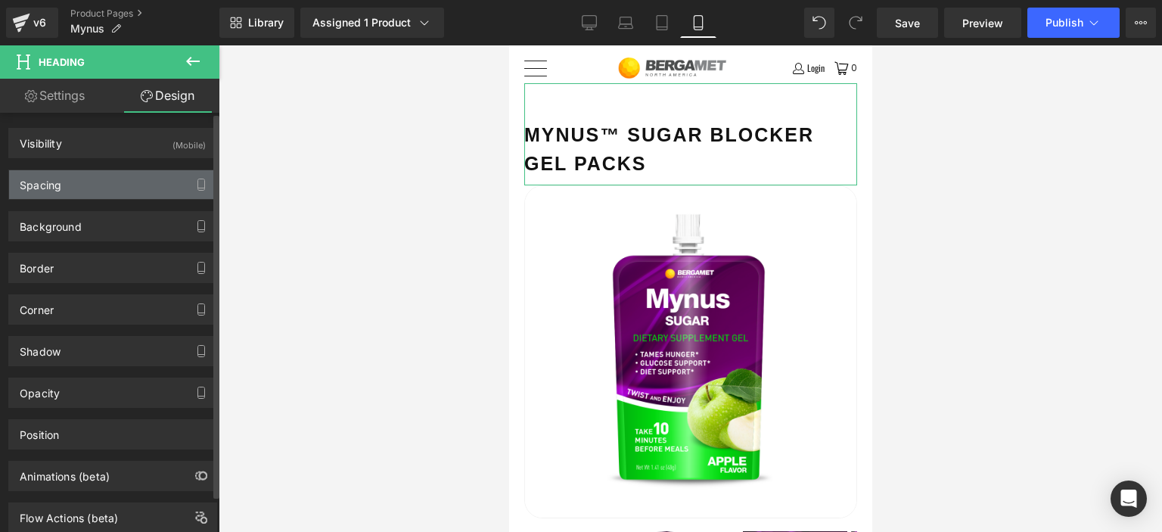
click at [79, 187] on div "Spacing" at bounding box center [112, 184] width 207 height 29
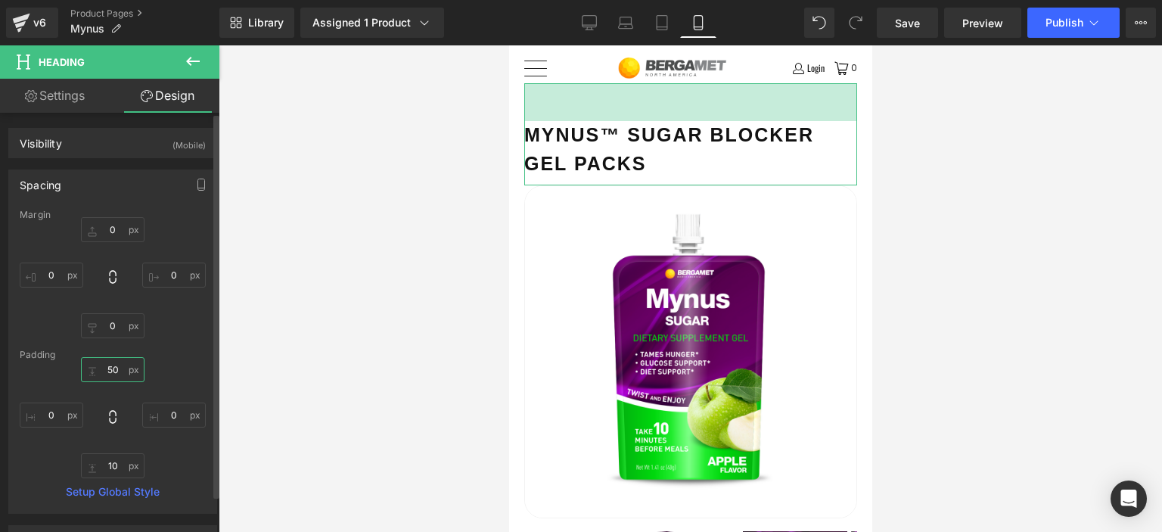
click at [106, 378] on input "50" at bounding box center [113, 369] width 64 height 25
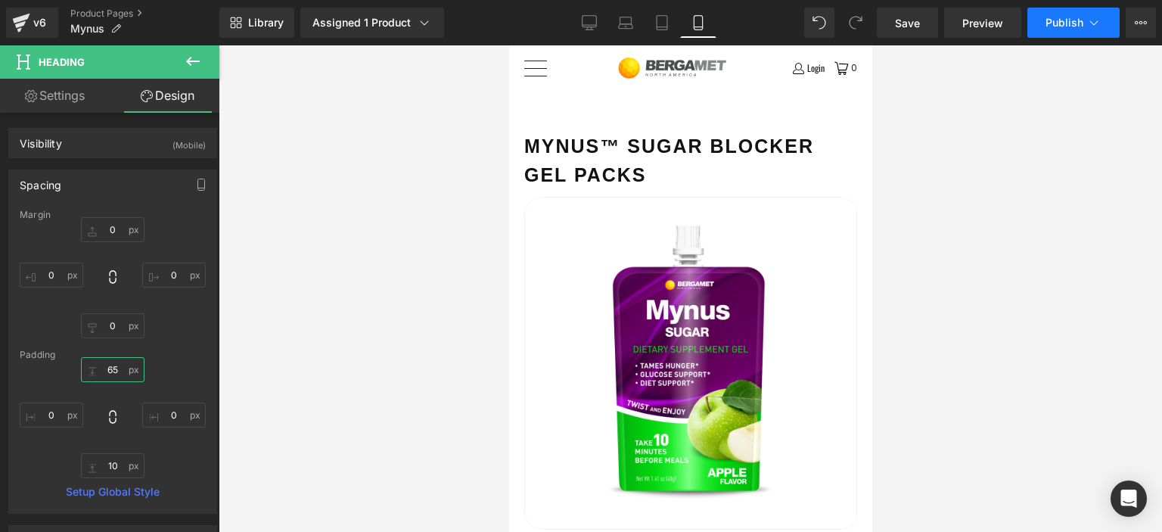
type input "65"
click at [1090, 30] on icon at bounding box center [1094, 22] width 15 height 15
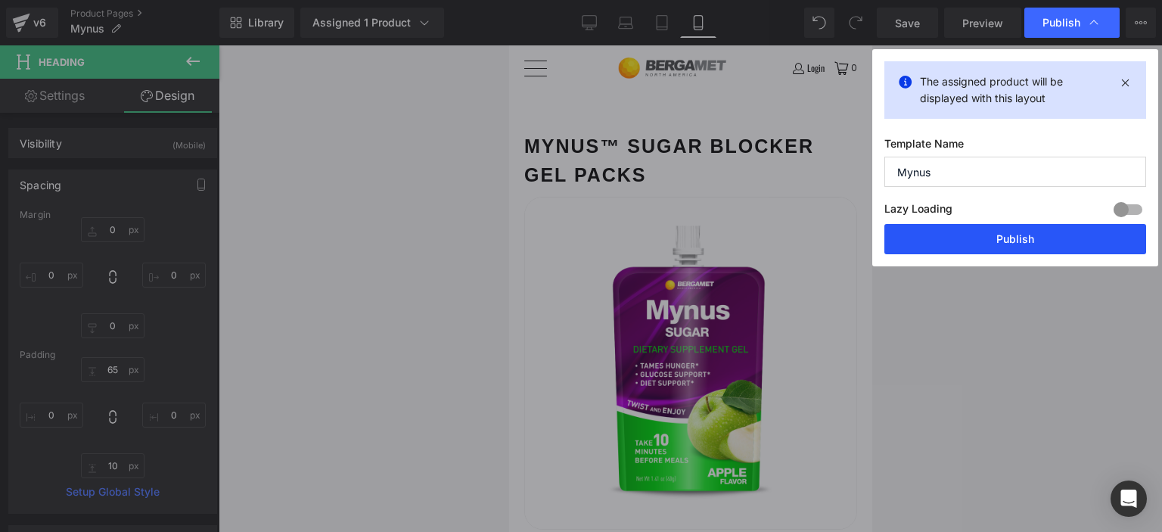
click at [1029, 239] on button "Publish" at bounding box center [1015, 239] width 262 height 30
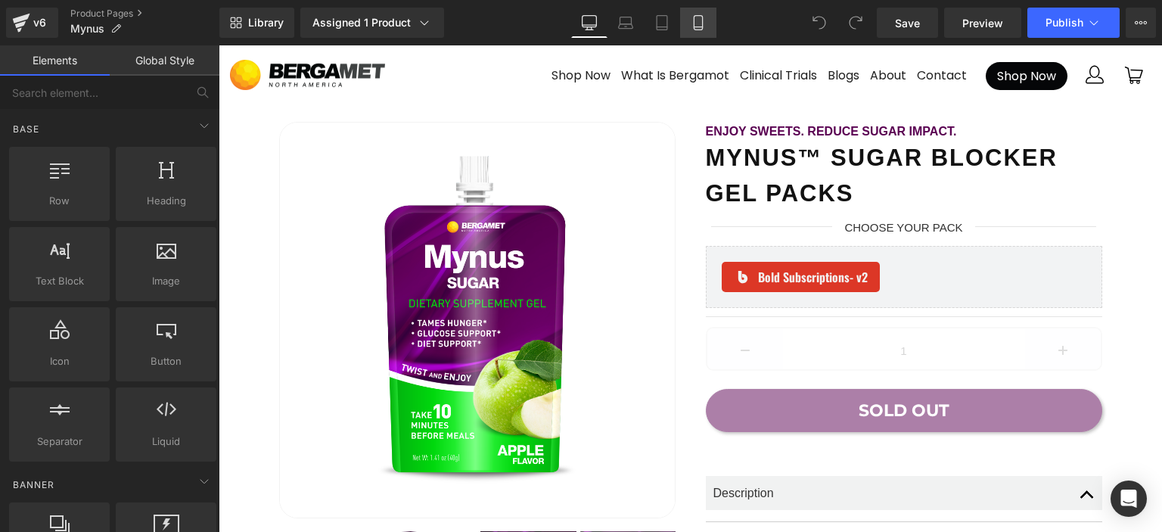
click at [714, 21] on link "Mobile" at bounding box center [698, 23] width 36 height 30
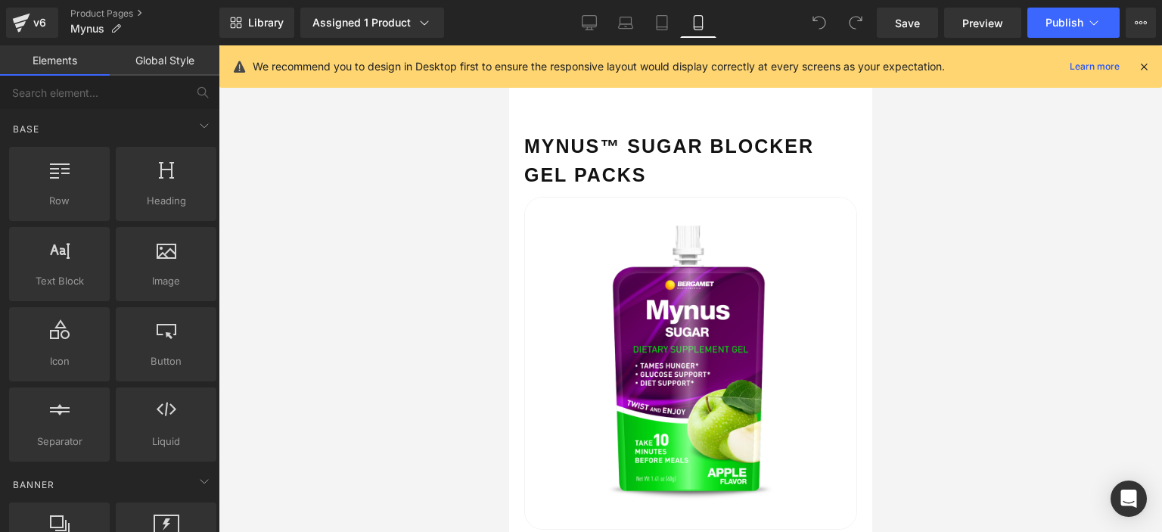
click at [1143, 63] on icon at bounding box center [1144, 67] width 14 height 14
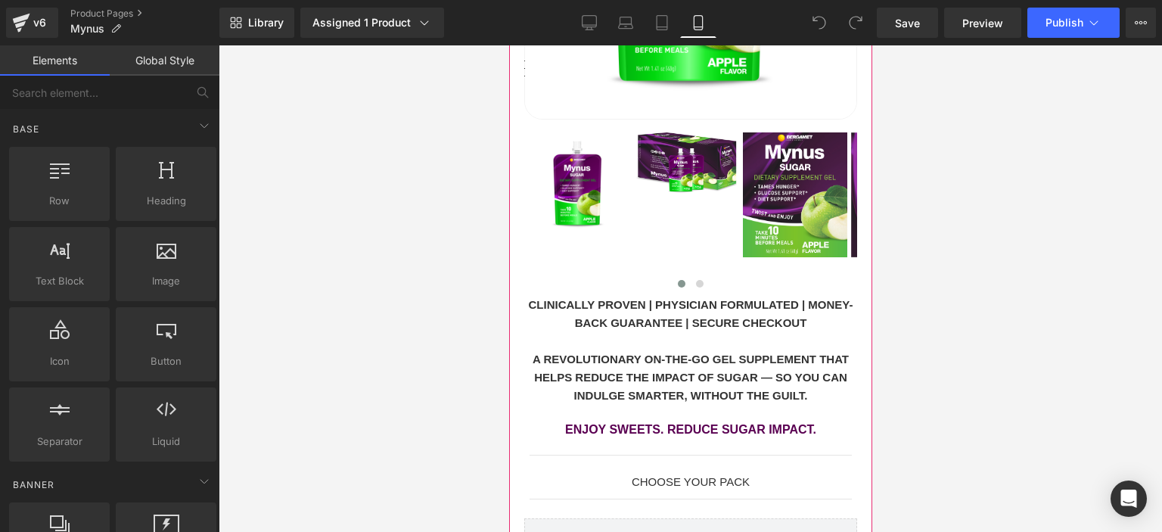
scroll to position [454, 0]
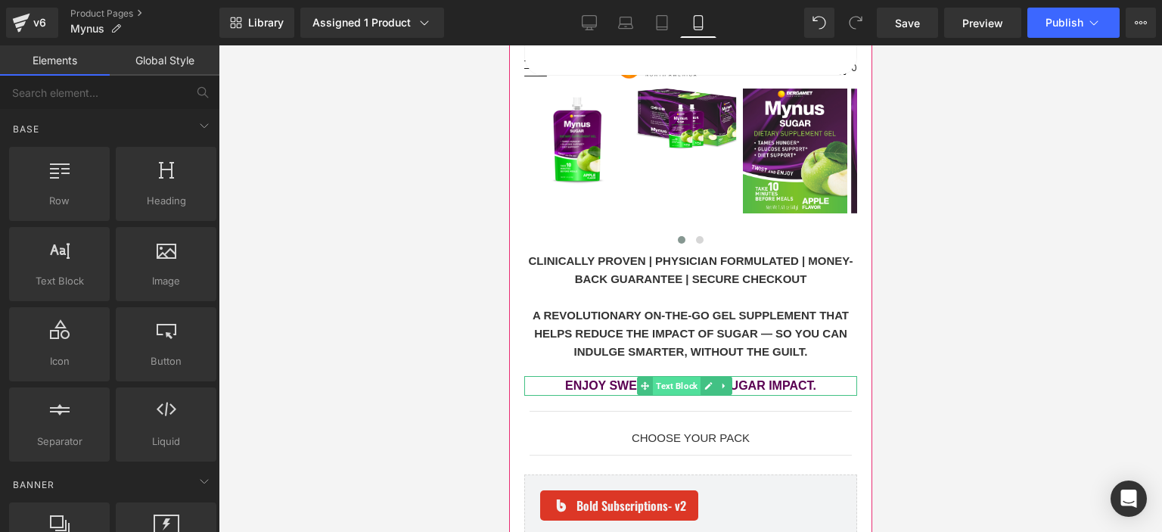
click at [667, 377] on span "Text Block" at bounding box center [676, 386] width 48 height 18
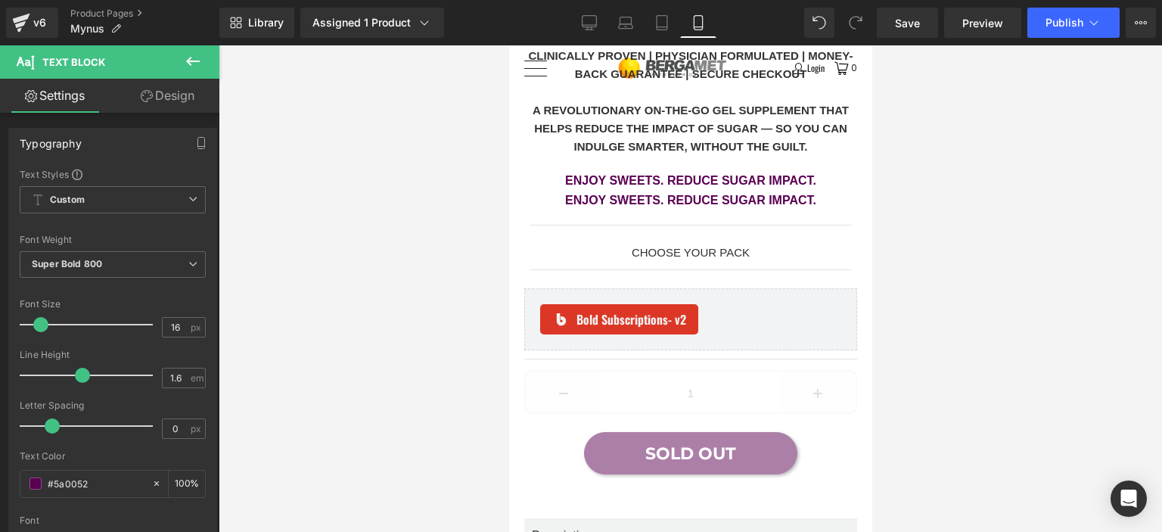
scroll to position [657, 0]
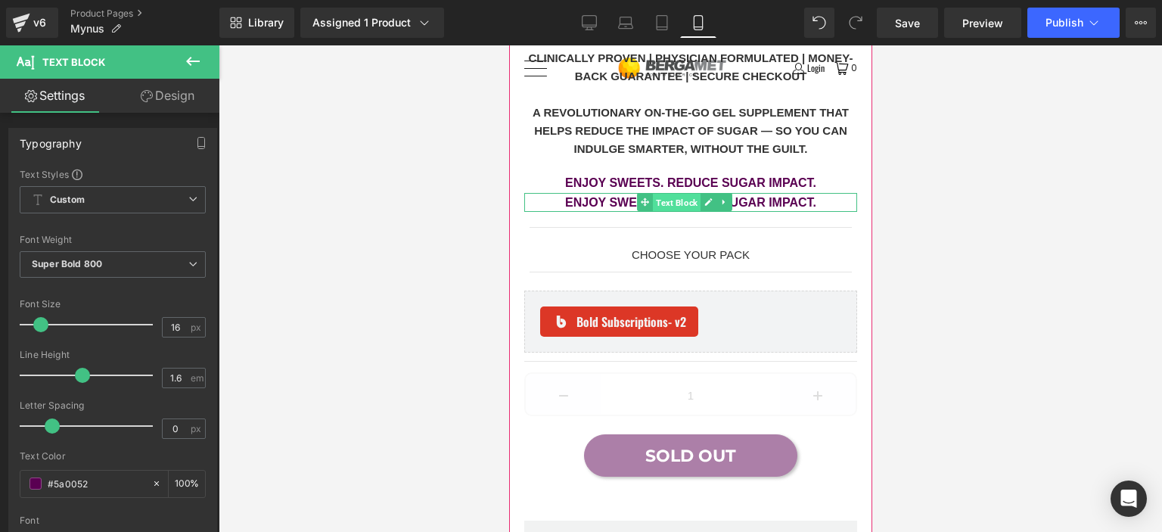
click at [679, 194] on span "Text Block" at bounding box center [676, 203] width 48 height 18
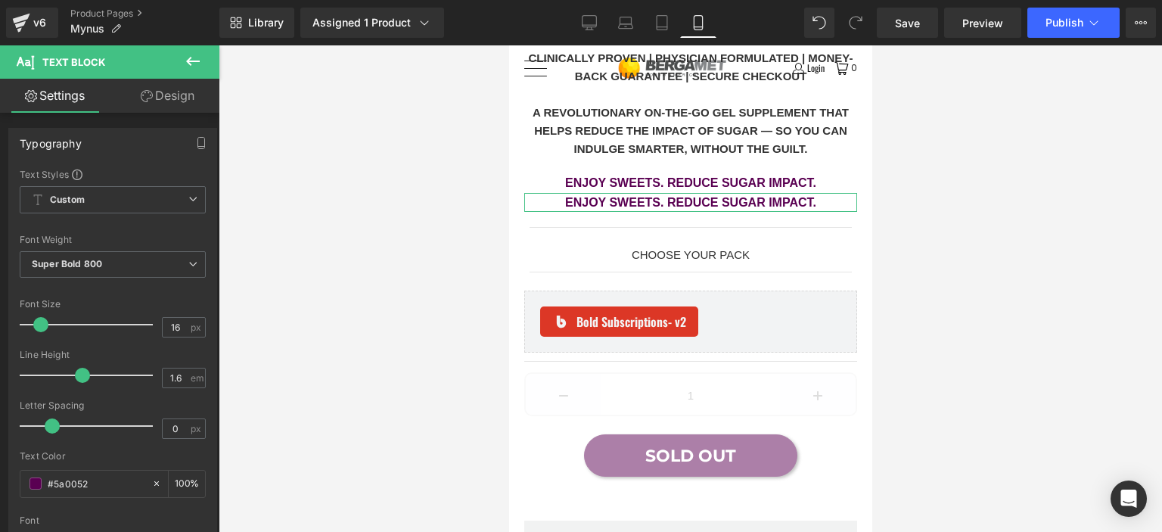
click at [163, 102] on link "Design" at bounding box center [168, 96] width 110 height 34
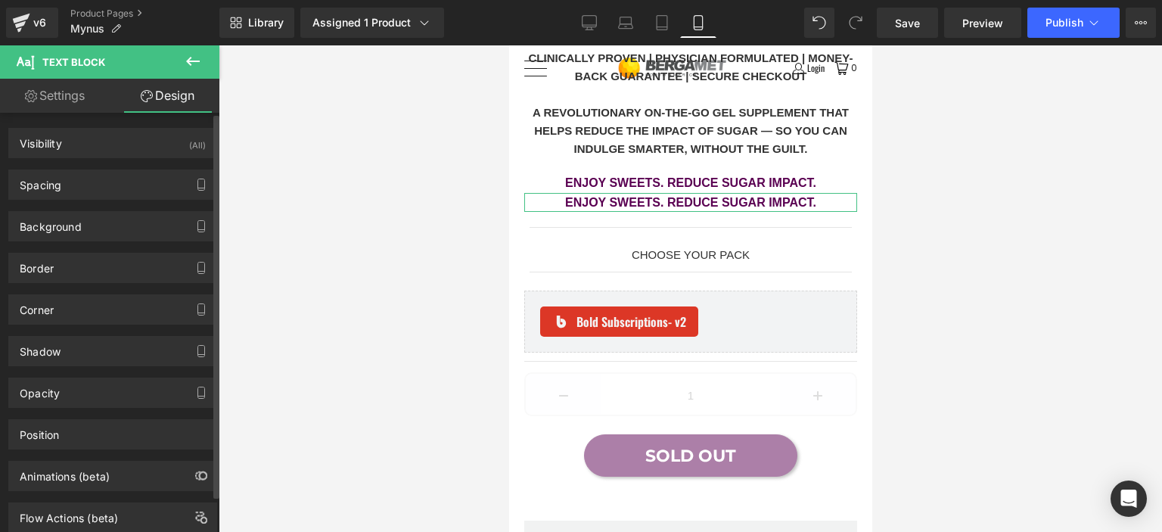
click at [104, 157] on div "Visibility (All) 0|0|0|0 1 Show on Desktop 1 Show on Laptop 1 Show on Tablet 1 …" at bounding box center [112, 143] width 209 height 30
click at [127, 151] on div "Visibility (All)" at bounding box center [112, 143] width 207 height 29
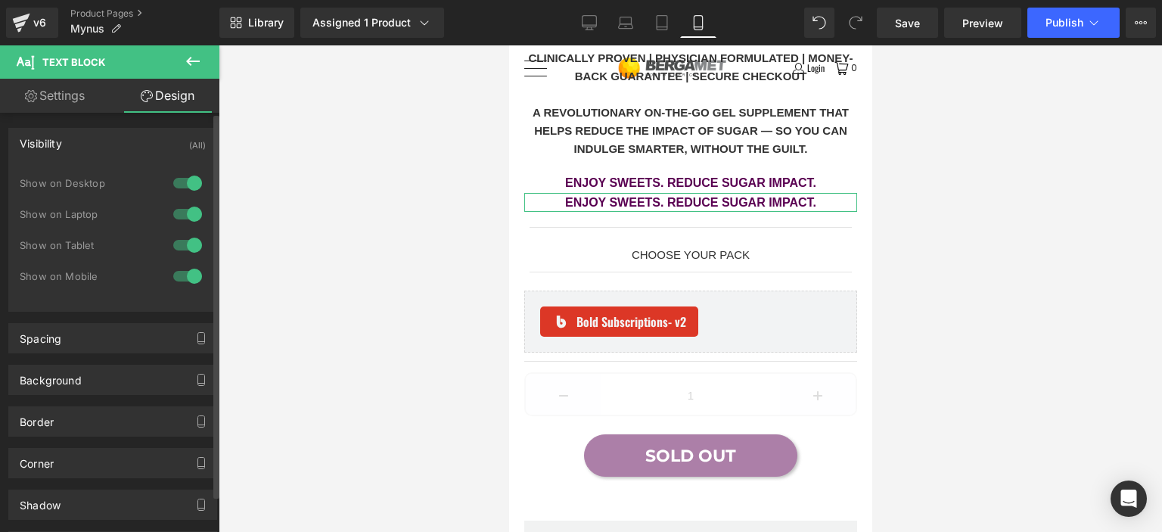
click at [188, 274] on div at bounding box center [187, 276] width 36 height 24
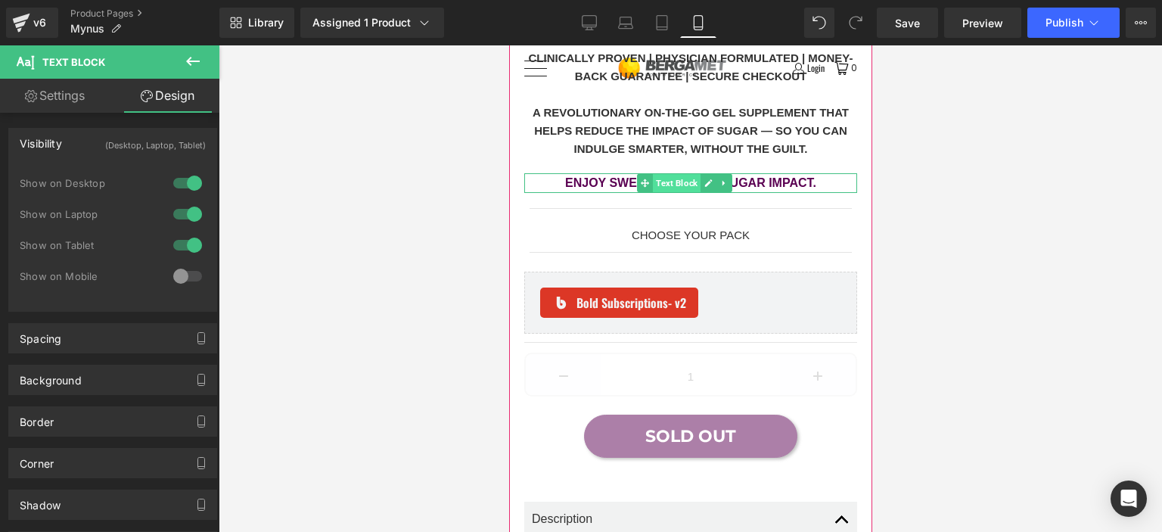
click at [674, 174] on span "Text Block" at bounding box center [676, 183] width 48 height 18
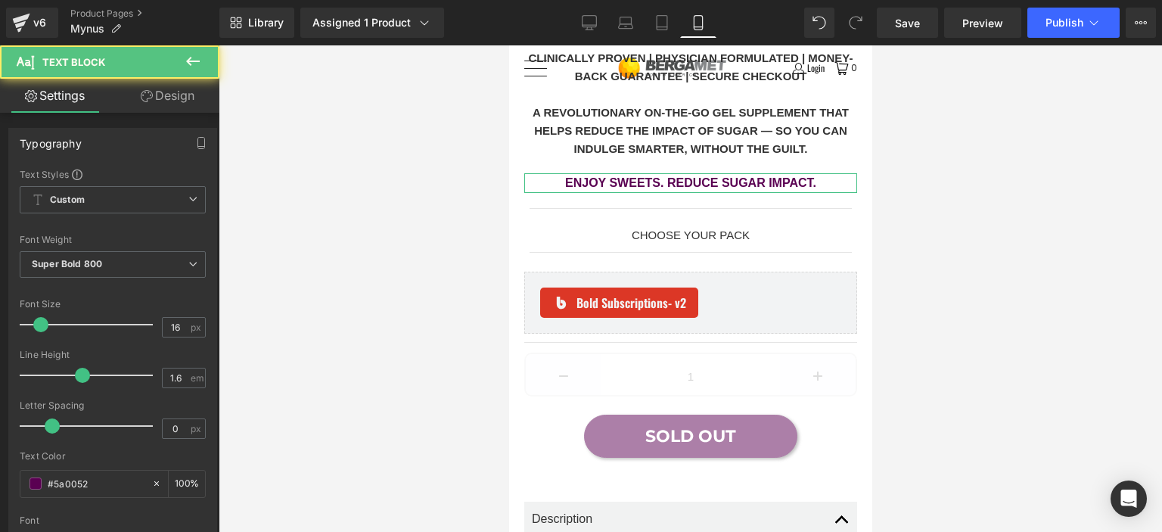
click at [182, 95] on link "Design" at bounding box center [168, 96] width 110 height 34
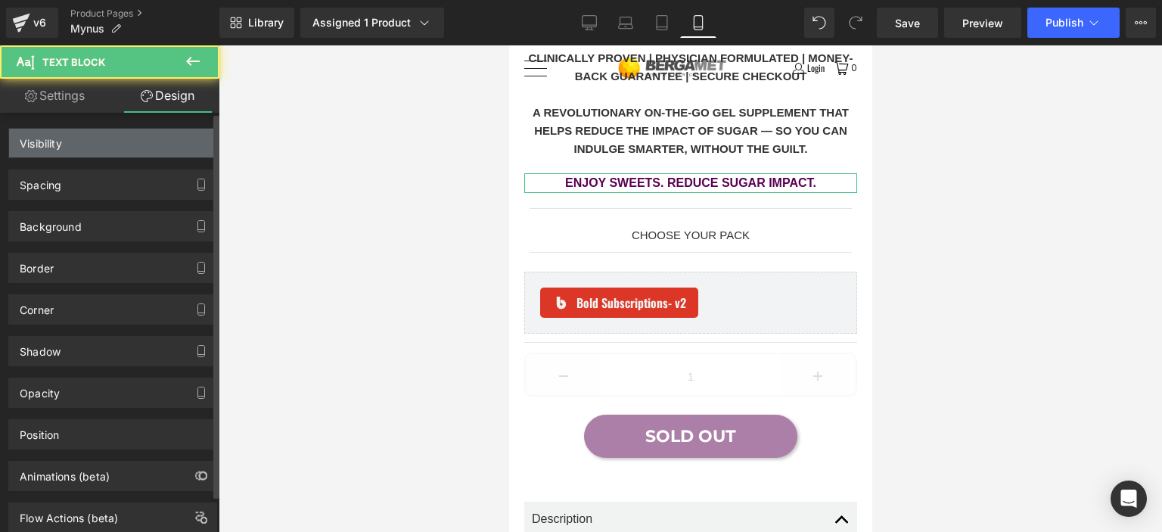
click at [121, 143] on div "Visibility" at bounding box center [112, 143] width 207 height 29
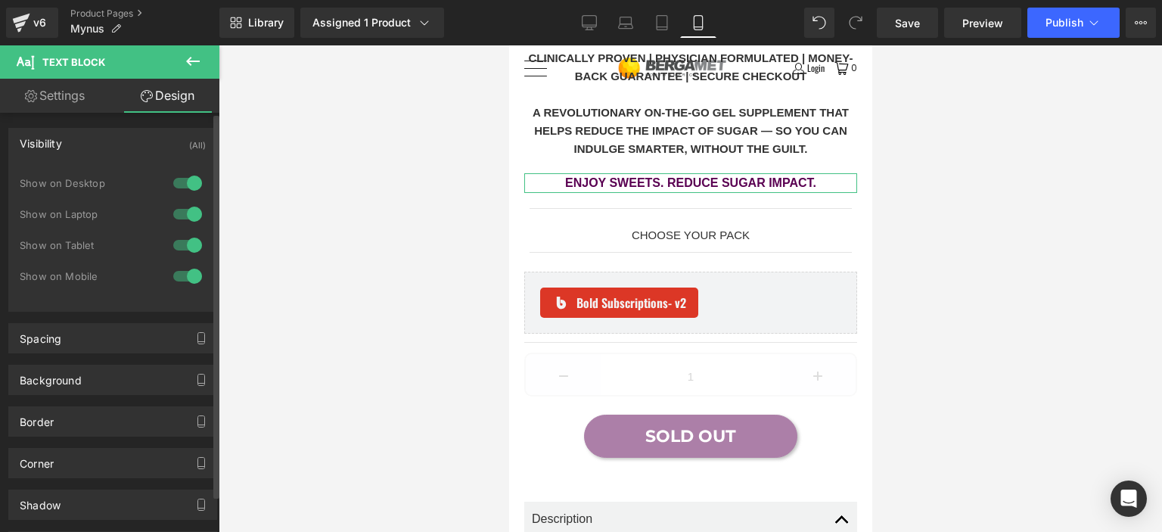
click at [175, 241] on div at bounding box center [187, 245] width 36 height 24
click at [182, 205] on div at bounding box center [187, 214] width 36 height 24
click at [185, 178] on div at bounding box center [187, 183] width 36 height 24
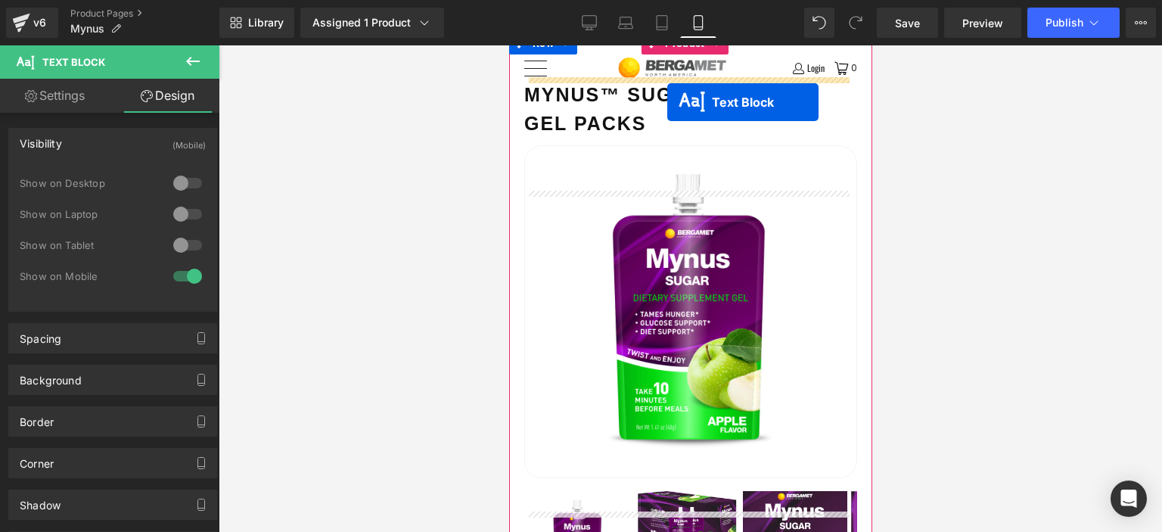
scroll to position [0, 0]
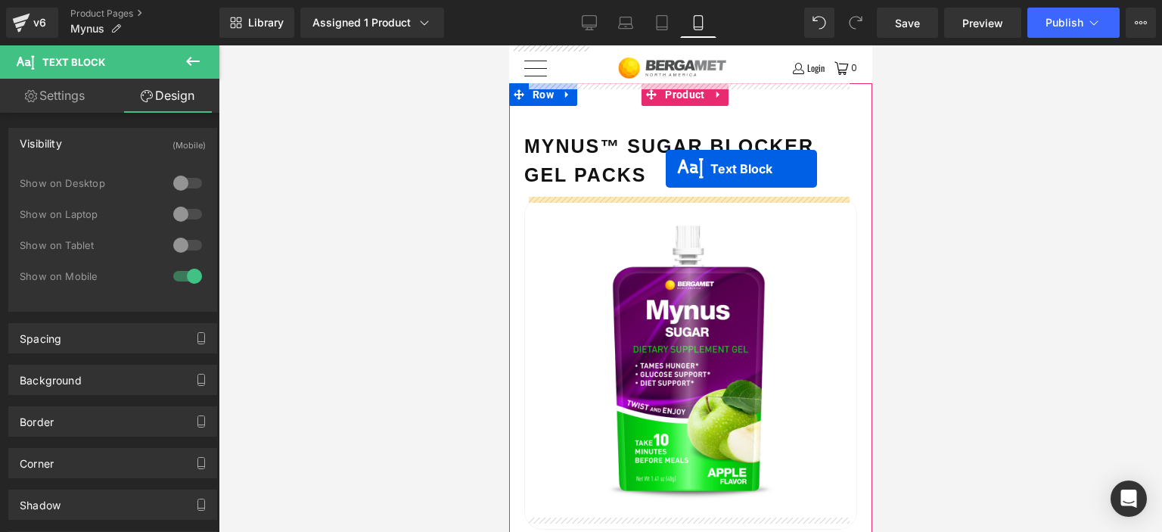
drag, startPoint x: 676, startPoint y: 396, endPoint x: 665, endPoint y: 169, distance: 227.2
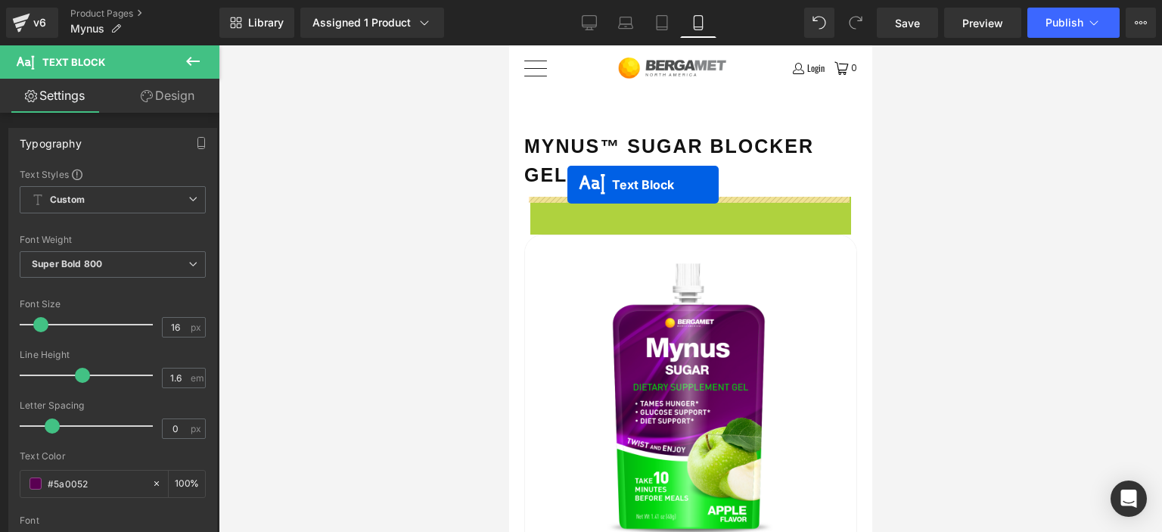
drag, startPoint x: 680, startPoint y: 208, endPoint x: 567, endPoint y: 185, distance: 115.9
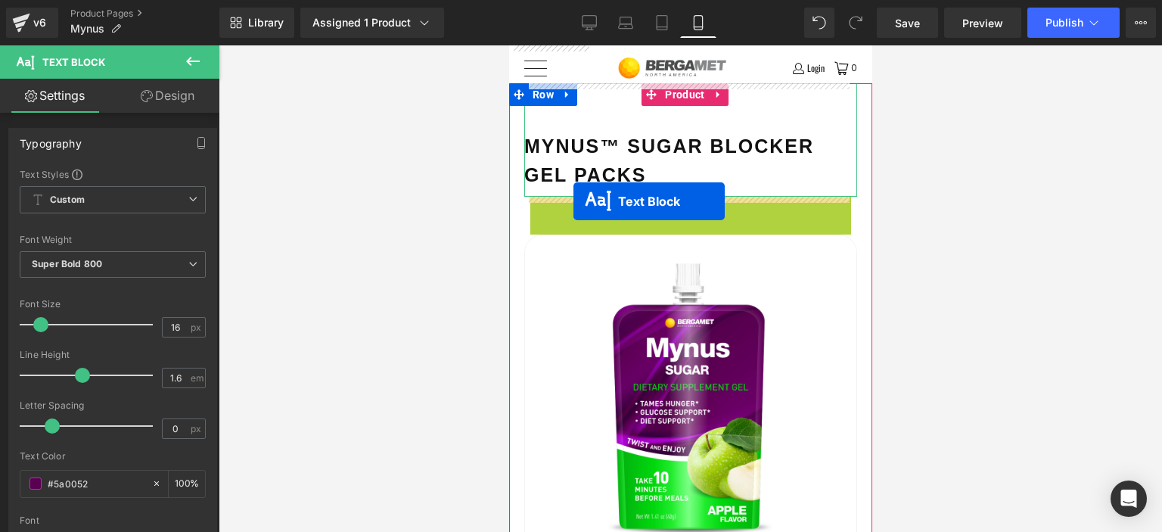
drag, startPoint x: 661, startPoint y: 204, endPoint x: 573, endPoint y: 201, distance: 87.8
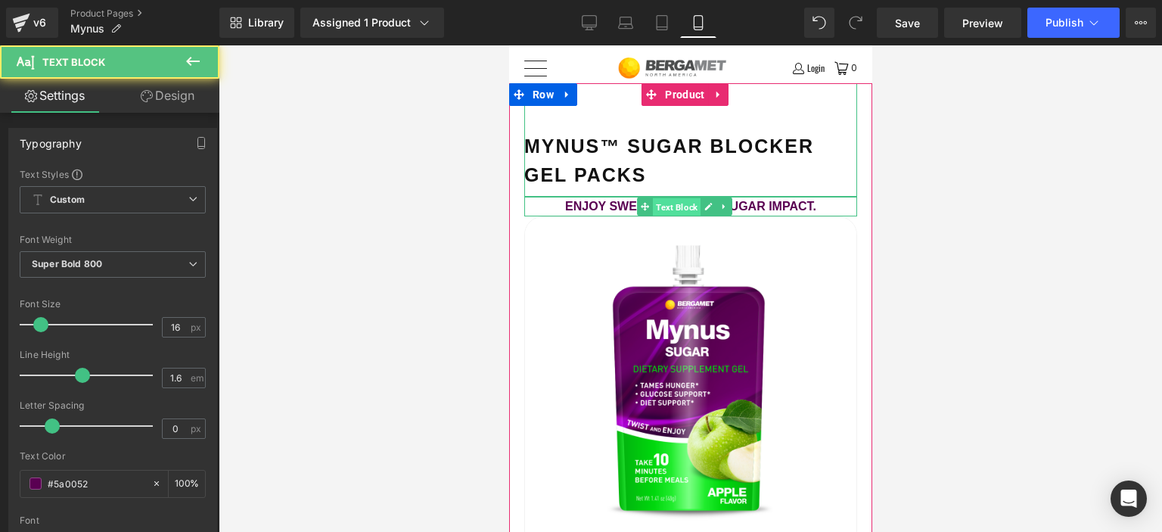
click at [683, 211] on span "Text Block" at bounding box center [676, 207] width 48 height 18
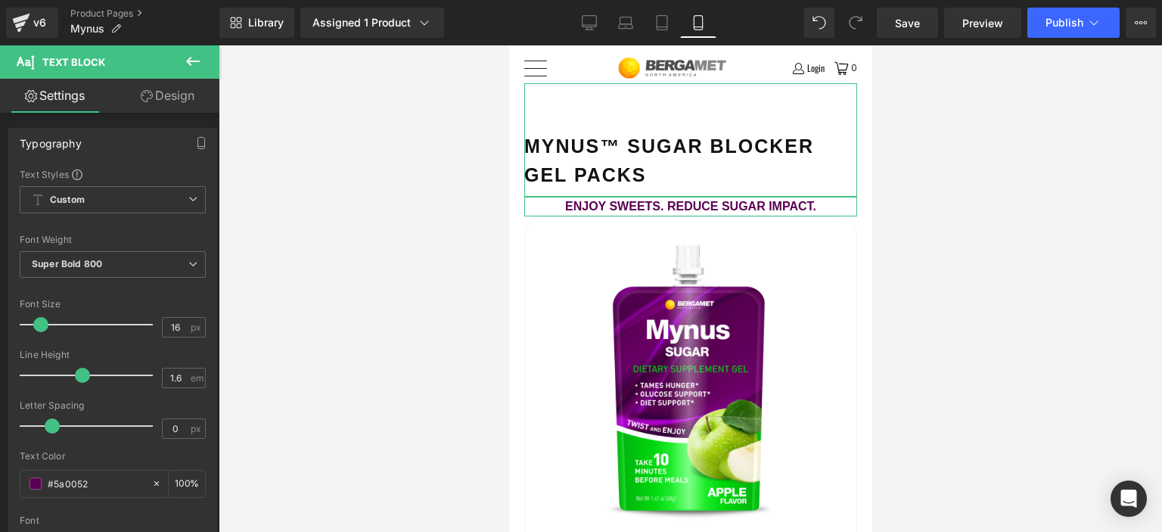
click at [141, 102] on link "Design" at bounding box center [168, 96] width 110 height 34
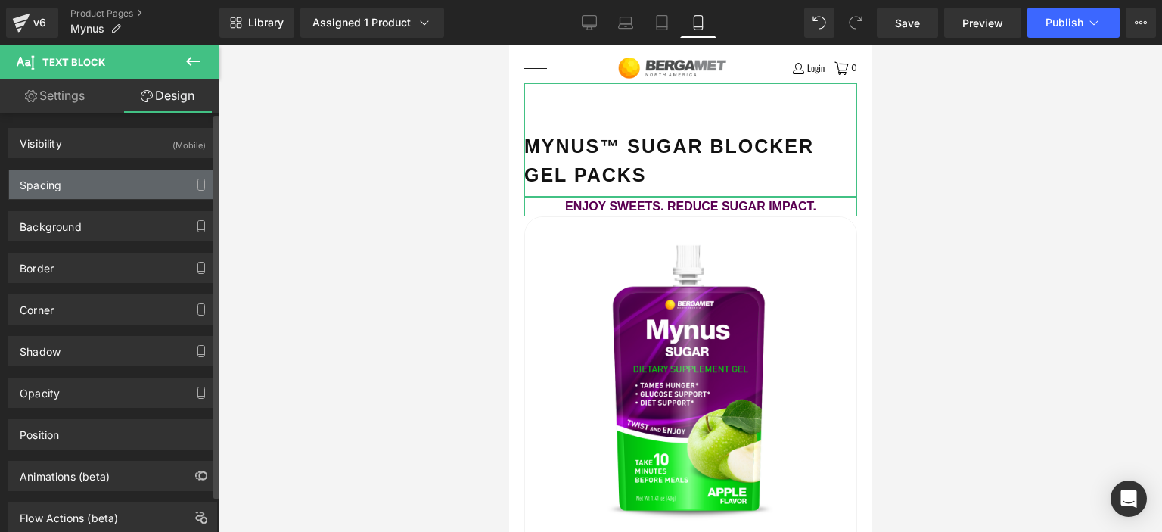
click at [85, 182] on div "Spacing" at bounding box center [112, 184] width 207 height 29
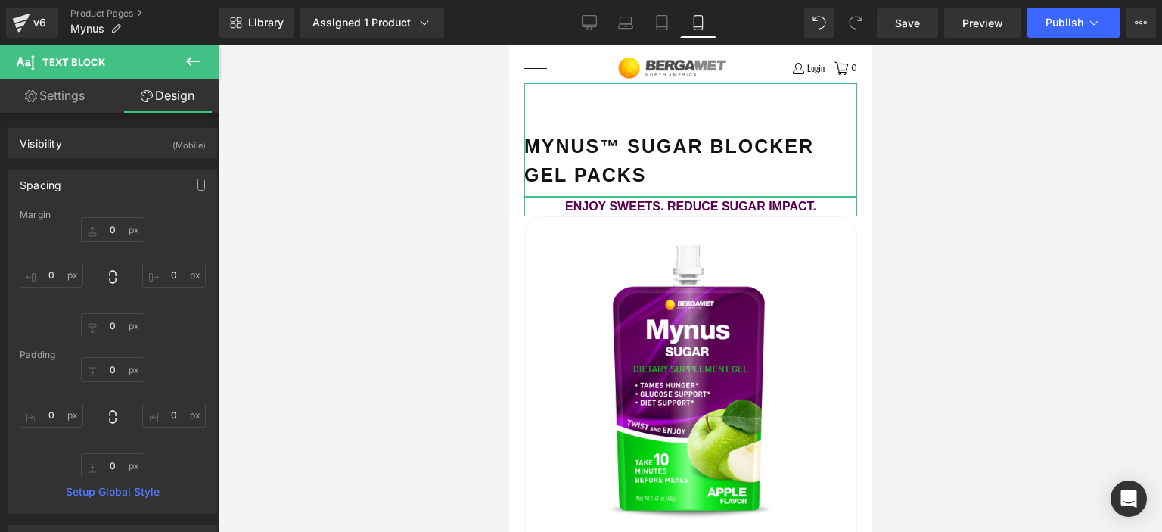
click at [64, 108] on link "Settings" at bounding box center [55, 96] width 110 height 34
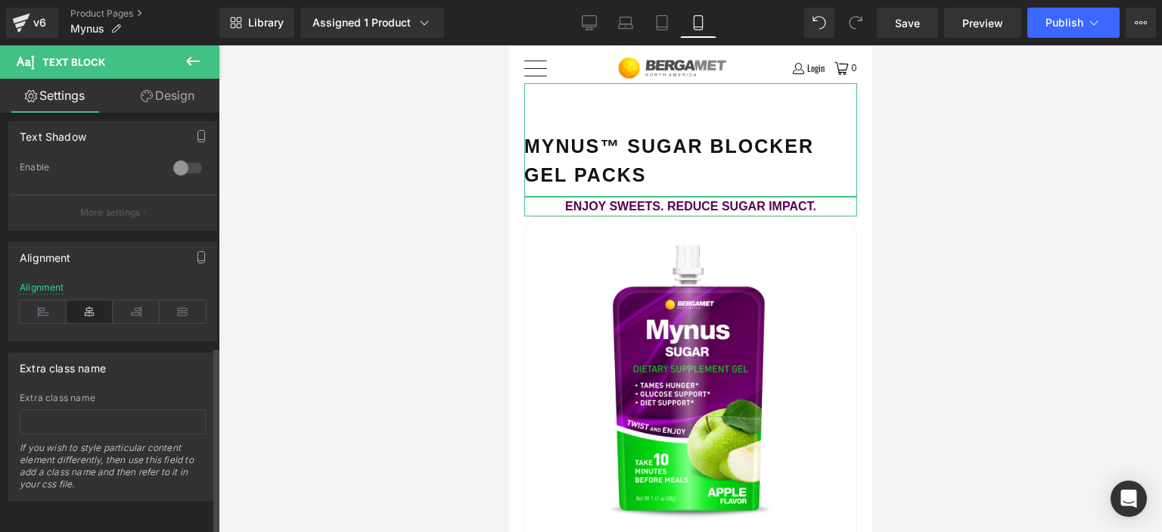
scroll to position [538, 0]
click at [42, 302] on icon at bounding box center [43, 311] width 47 height 23
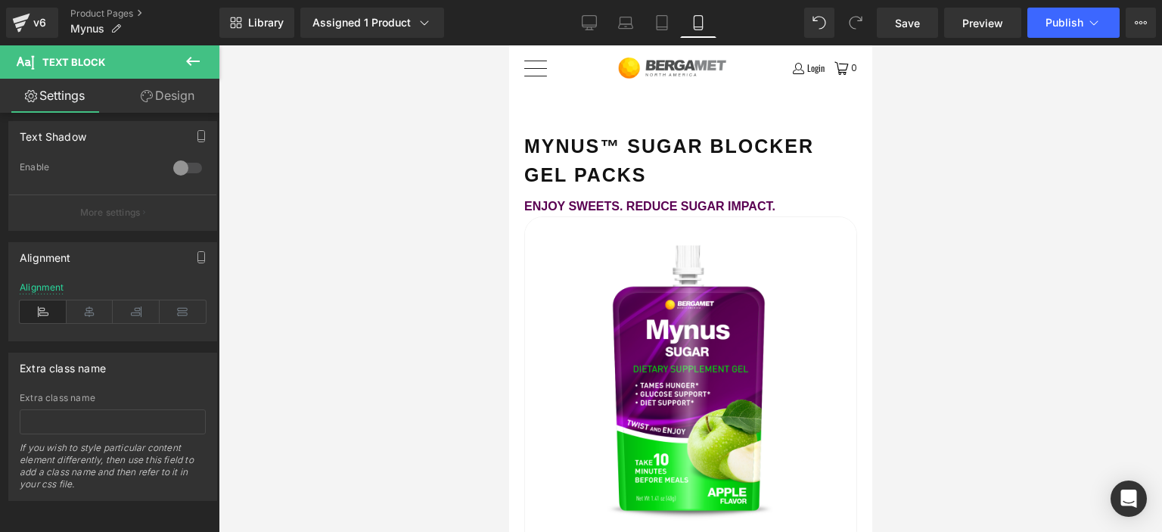
scroll to position [0, 0]
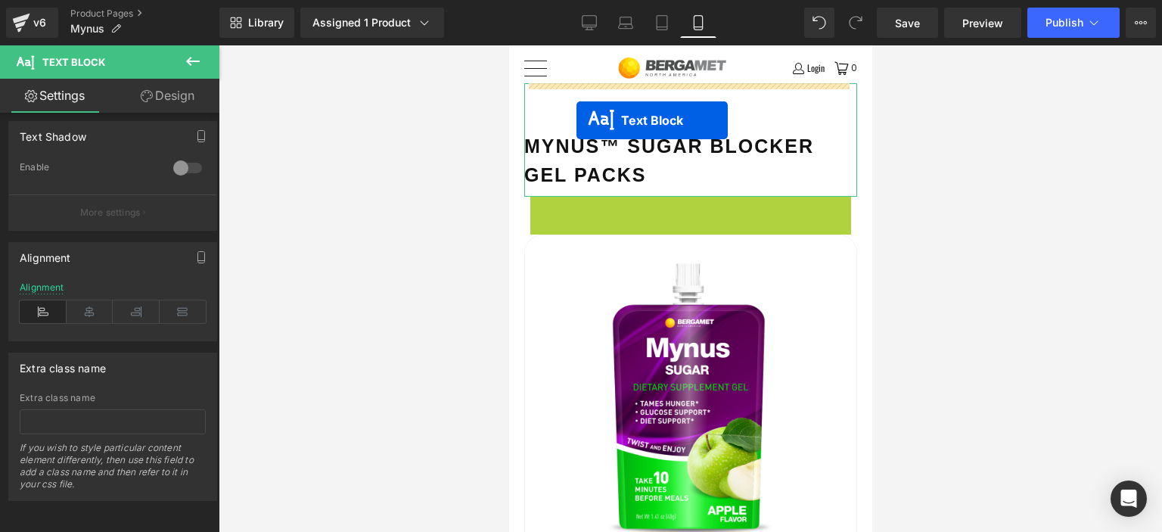
drag, startPoint x: 669, startPoint y: 207, endPoint x: 576, endPoint y: 120, distance: 126.9
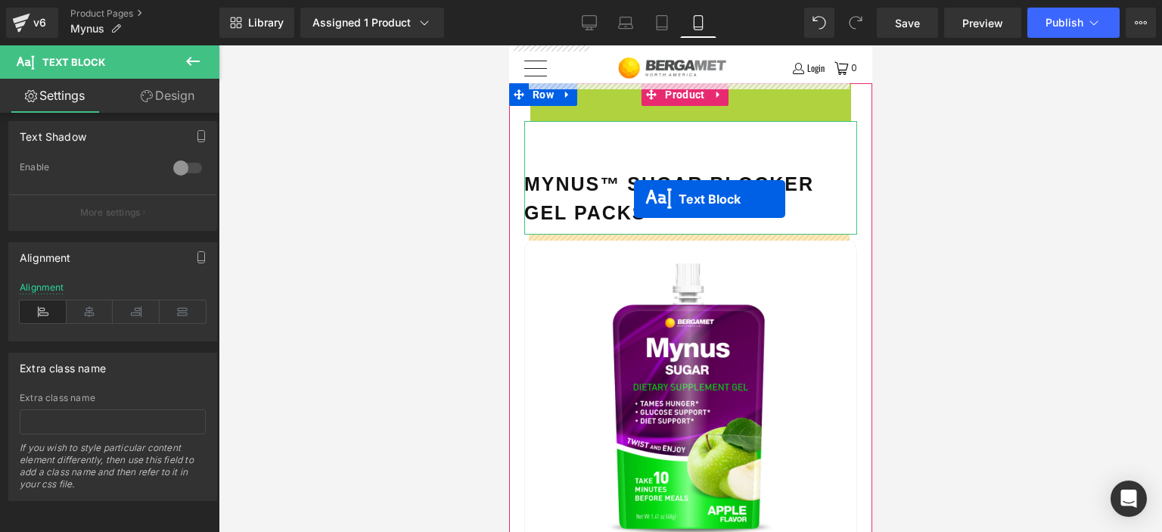
drag, startPoint x: 638, startPoint y: 93, endPoint x: 633, endPoint y: 199, distance: 106.0
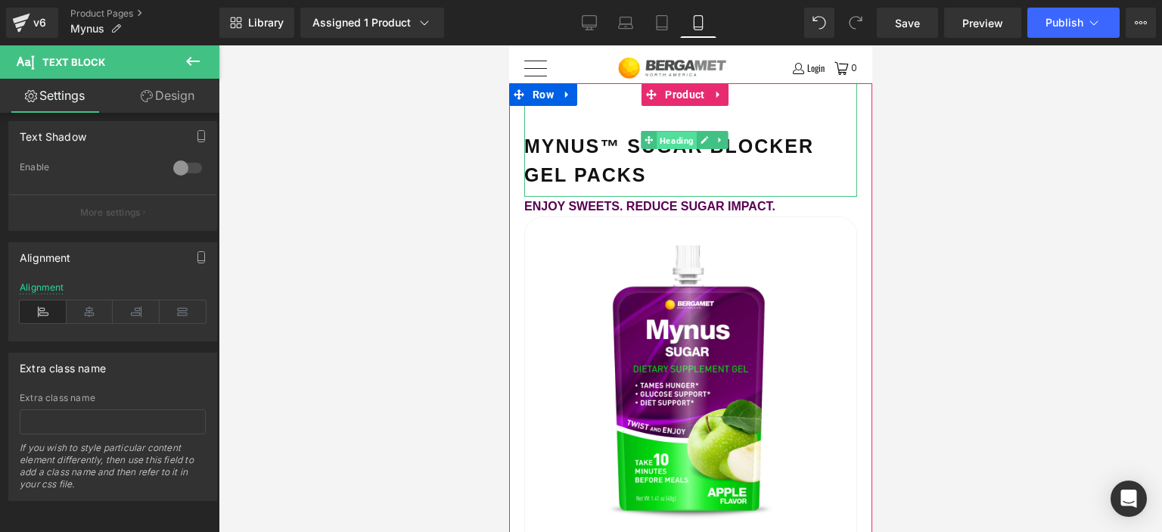
drag, startPoint x: 667, startPoint y: 146, endPoint x: 762, endPoint y: 229, distance: 126.0
click at [667, 146] on span "Heading" at bounding box center [677, 141] width 40 height 18
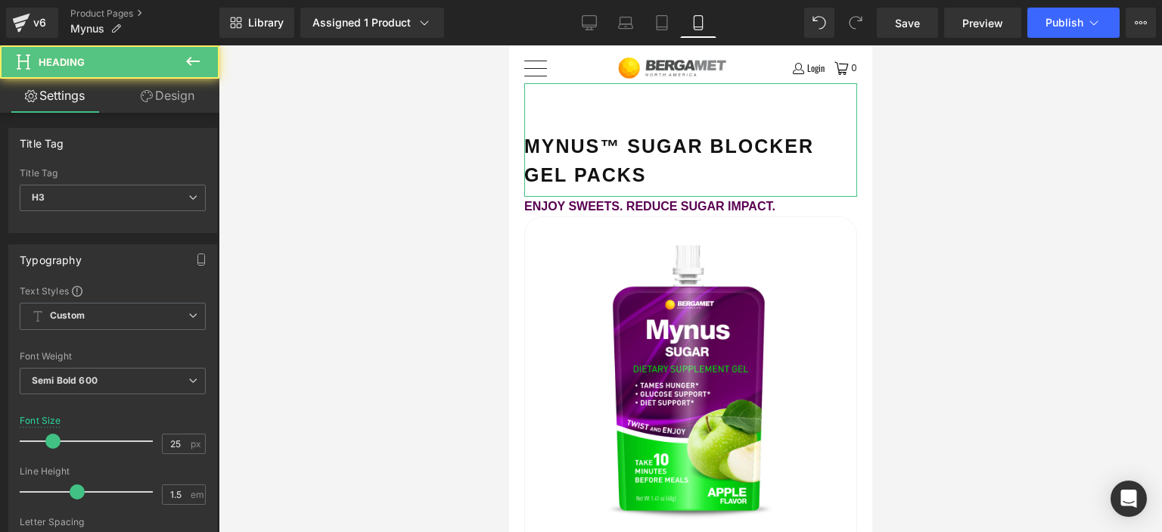
click at [163, 104] on link "Design" at bounding box center [168, 96] width 110 height 34
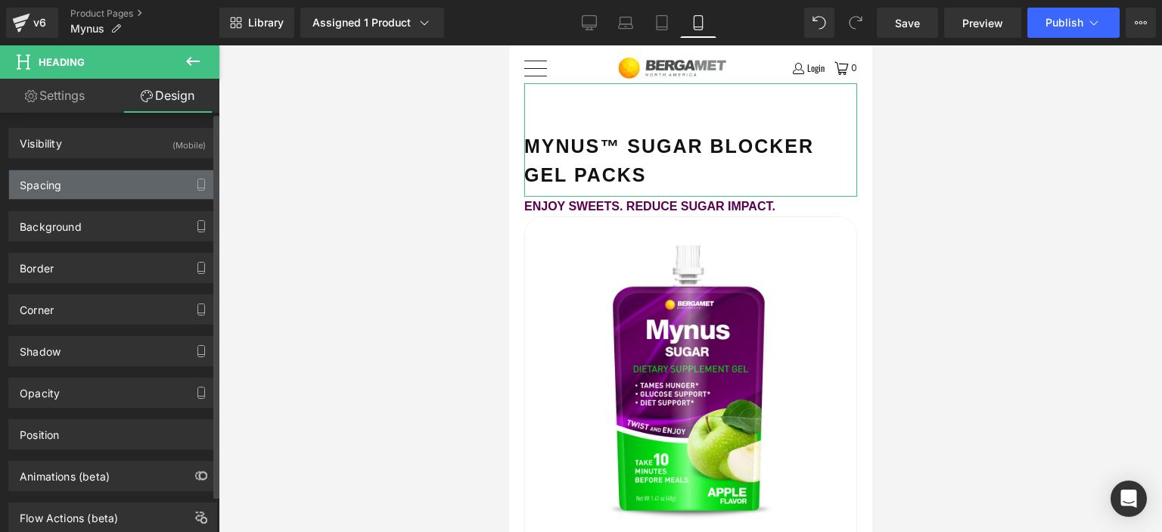
click at [98, 190] on div "Spacing" at bounding box center [112, 184] width 207 height 29
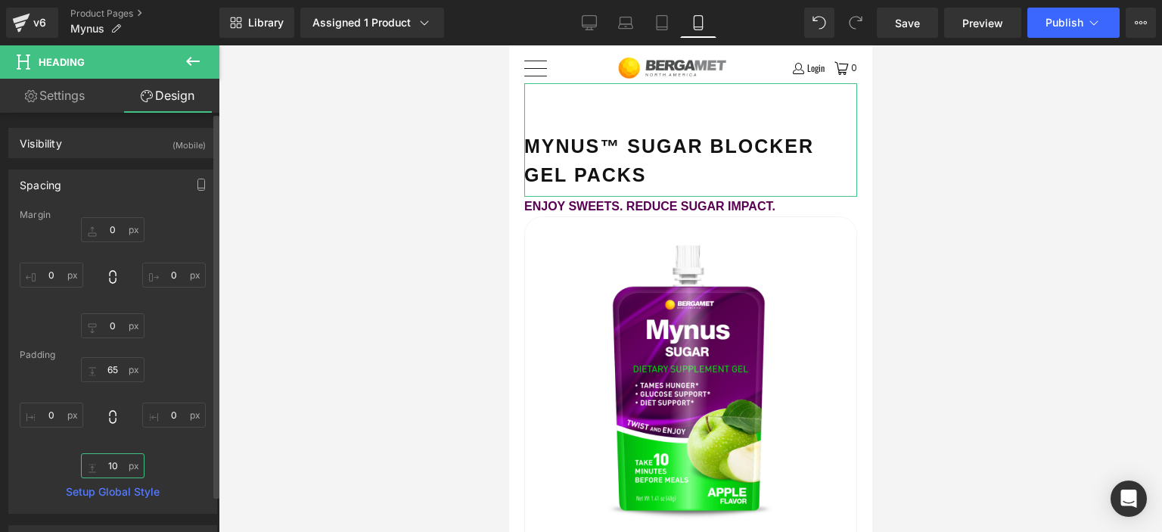
click at [109, 456] on input "10" at bounding box center [113, 465] width 64 height 25
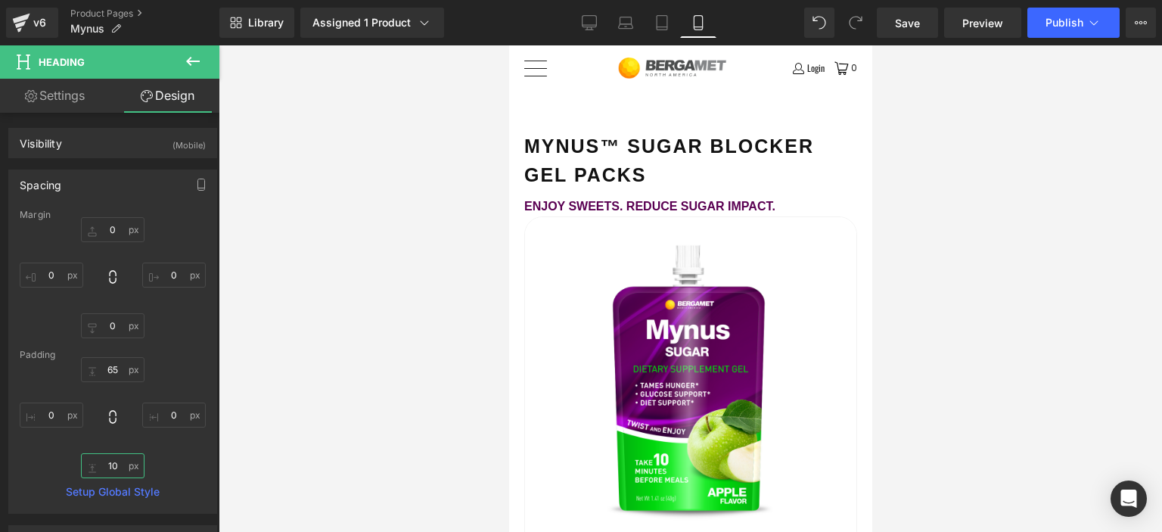
type input "5"
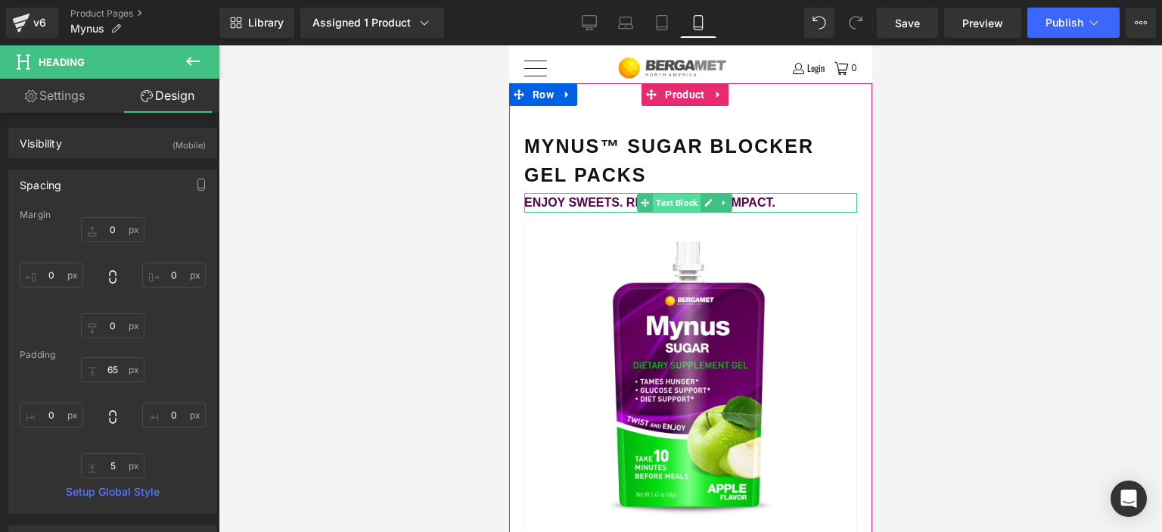
click at [663, 199] on span "Text Block" at bounding box center [676, 203] width 48 height 18
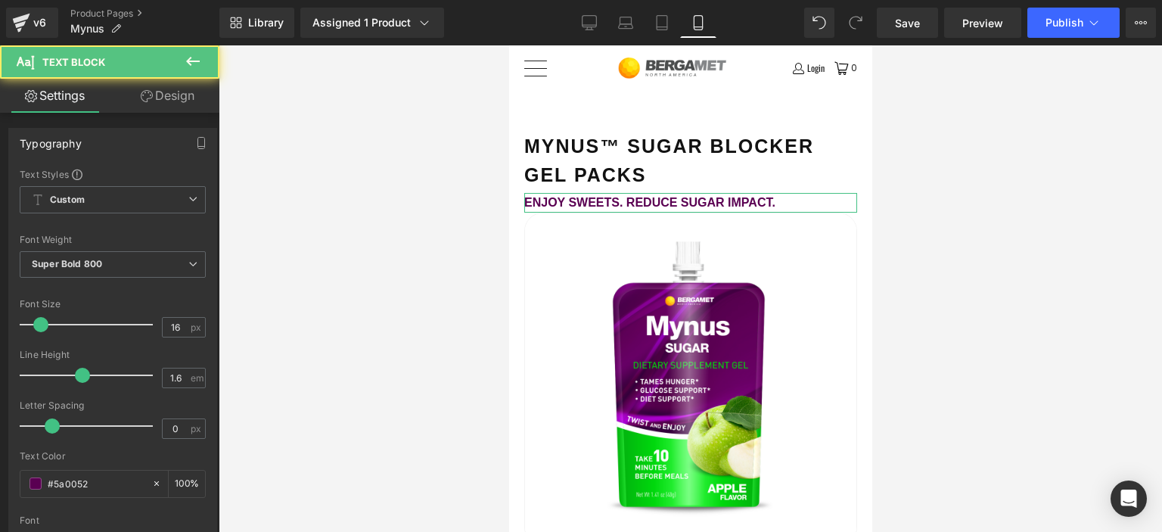
click at [172, 110] on link "Design" at bounding box center [168, 96] width 110 height 34
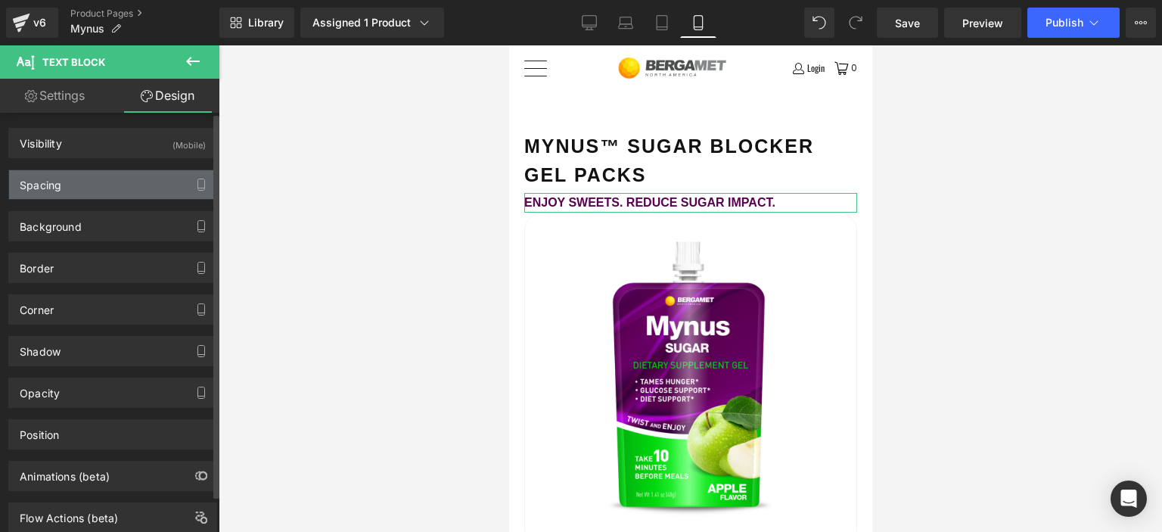
click at [94, 186] on div "Spacing" at bounding box center [112, 184] width 207 height 29
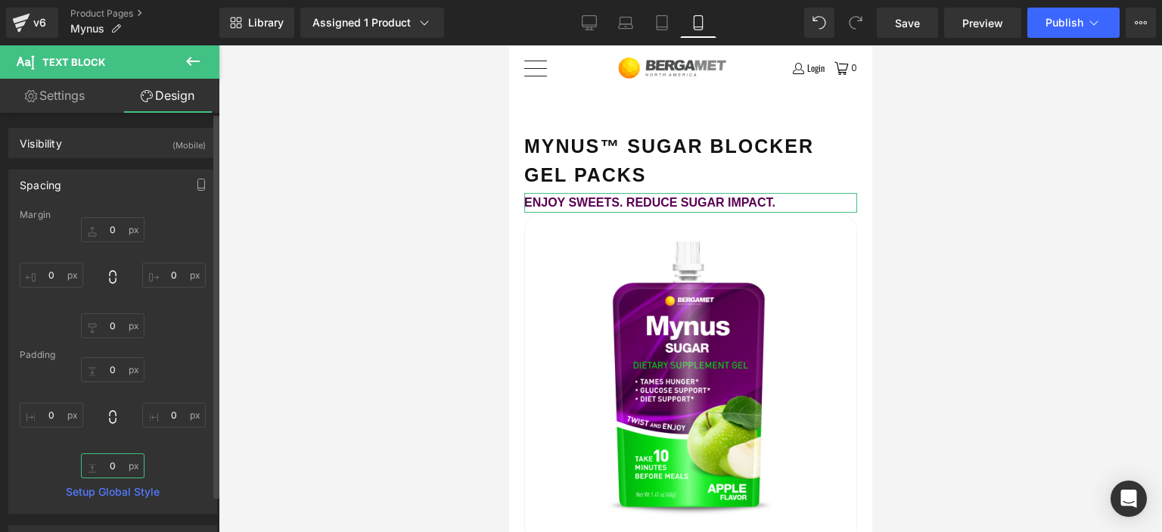
click at [111, 455] on input "text" at bounding box center [113, 465] width 64 height 25
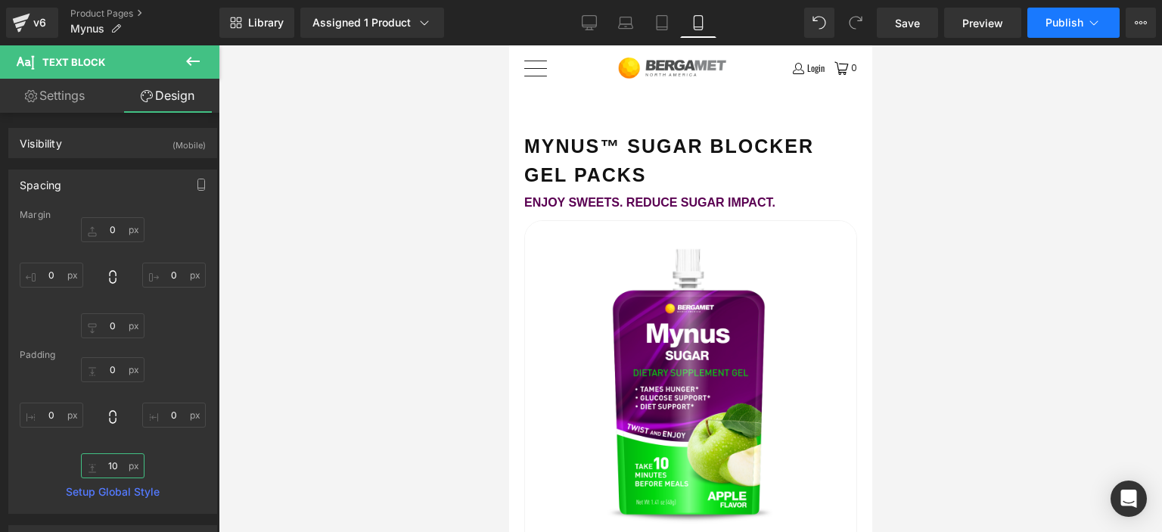
type input "10"
click at [1093, 26] on icon at bounding box center [1094, 22] width 15 height 15
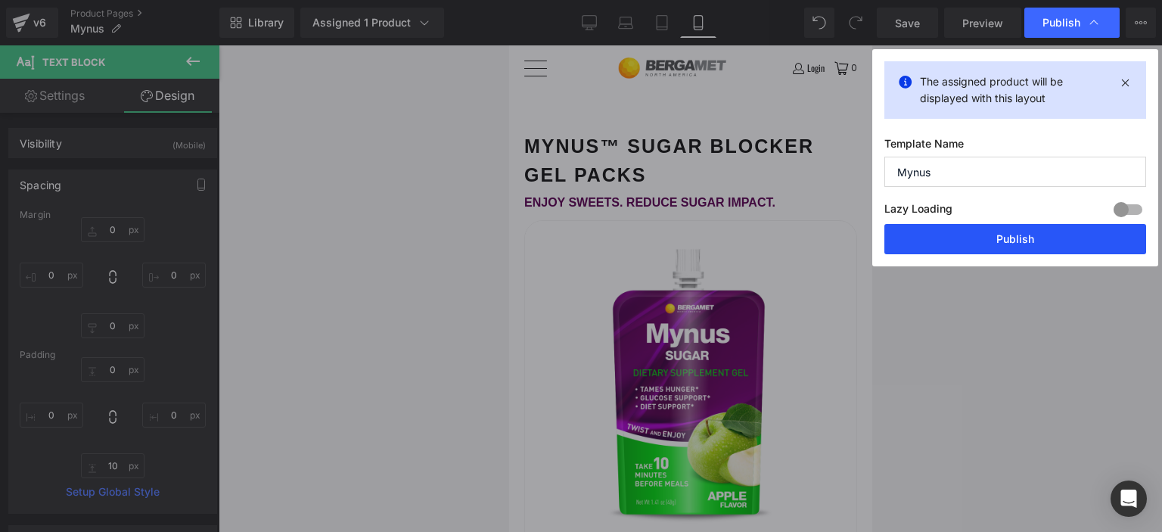
click at [987, 229] on button "Publish" at bounding box center [1015, 239] width 262 height 30
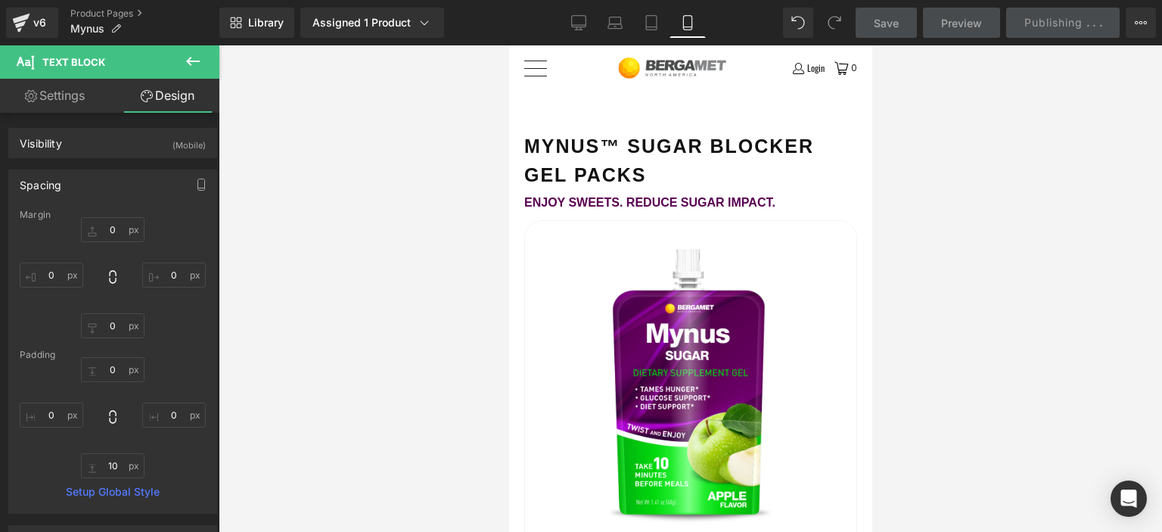
click at [1059, 21] on div "Save Preview Publishing . . . Scheduled View Live Page View with current Templa…" at bounding box center [1006, 23] width 313 height 30
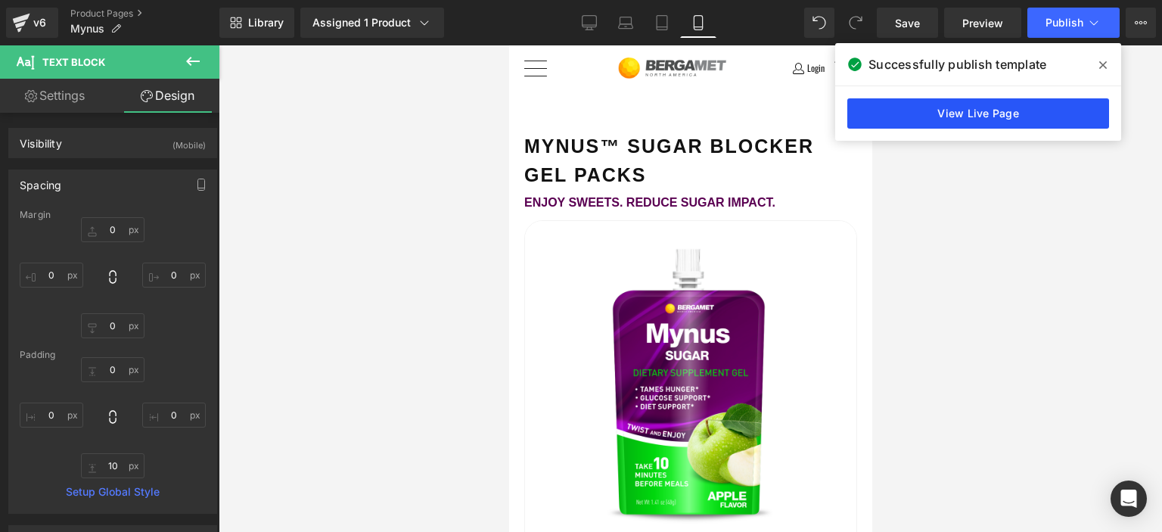
click at [980, 103] on link "View Live Page" at bounding box center [978, 113] width 262 height 30
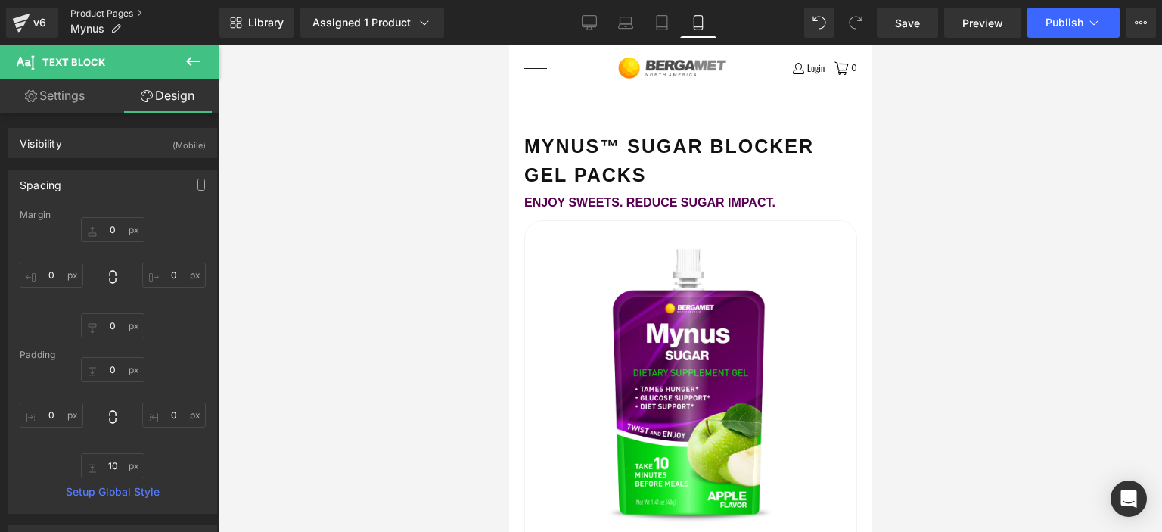
click at [100, 14] on link "Product Pages" at bounding box center [144, 14] width 149 height 12
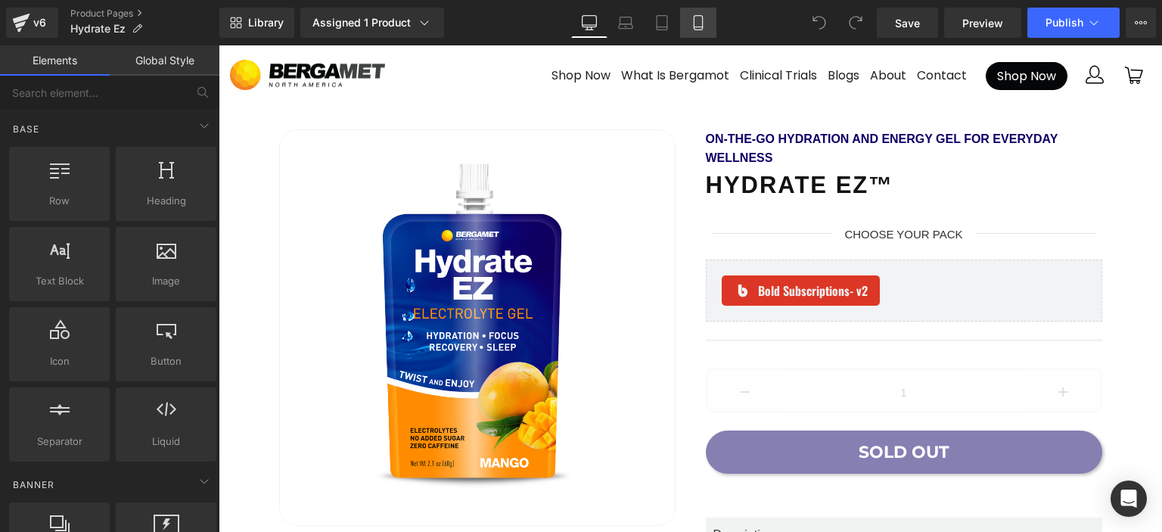
click at [701, 21] on icon at bounding box center [698, 22] width 15 height 15
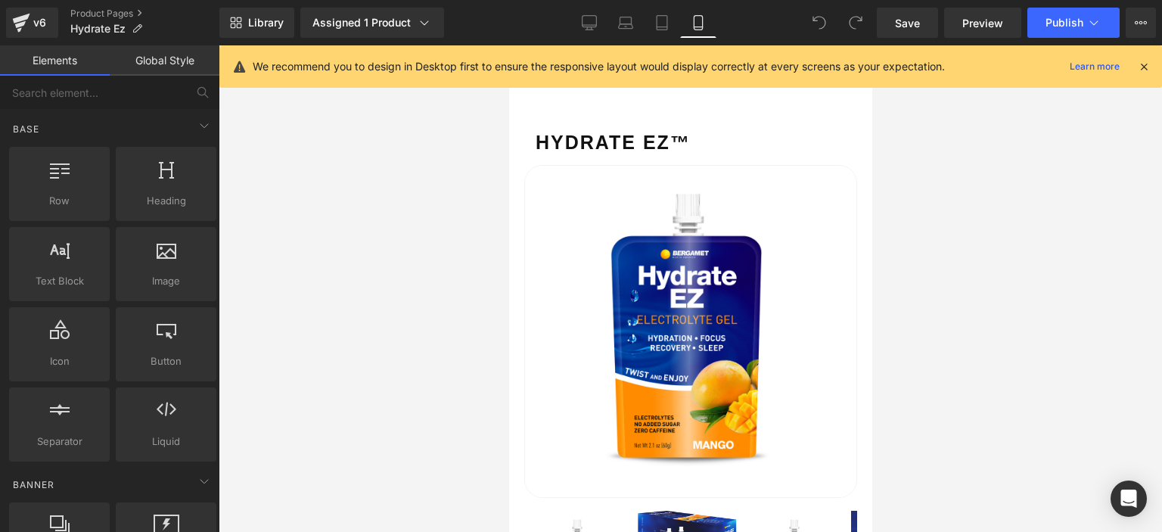
click at [1144, 61] on icon at bounding box center [1144, 67] width 14 height 14
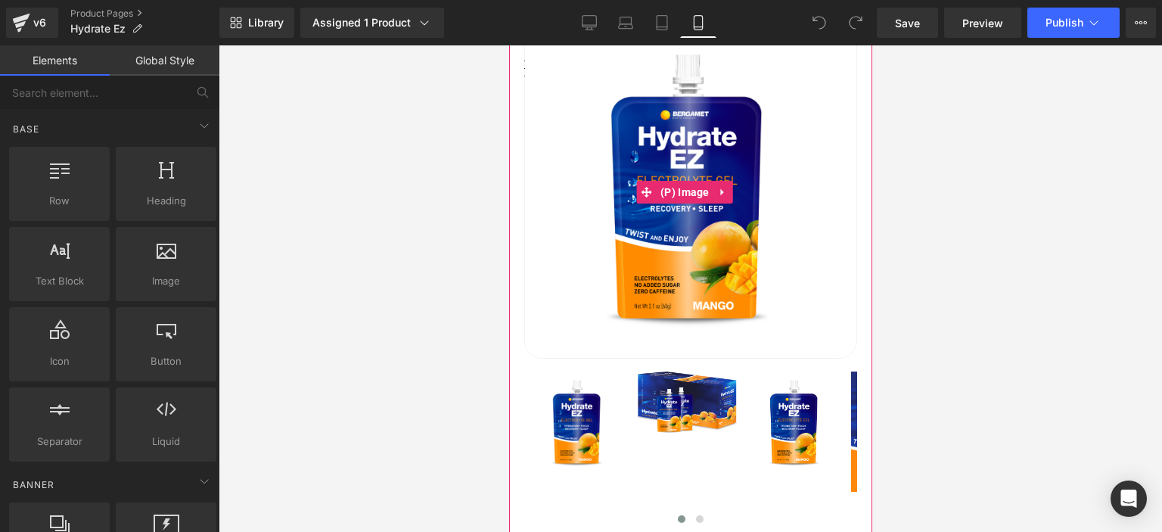
scroll to position [303, 0]
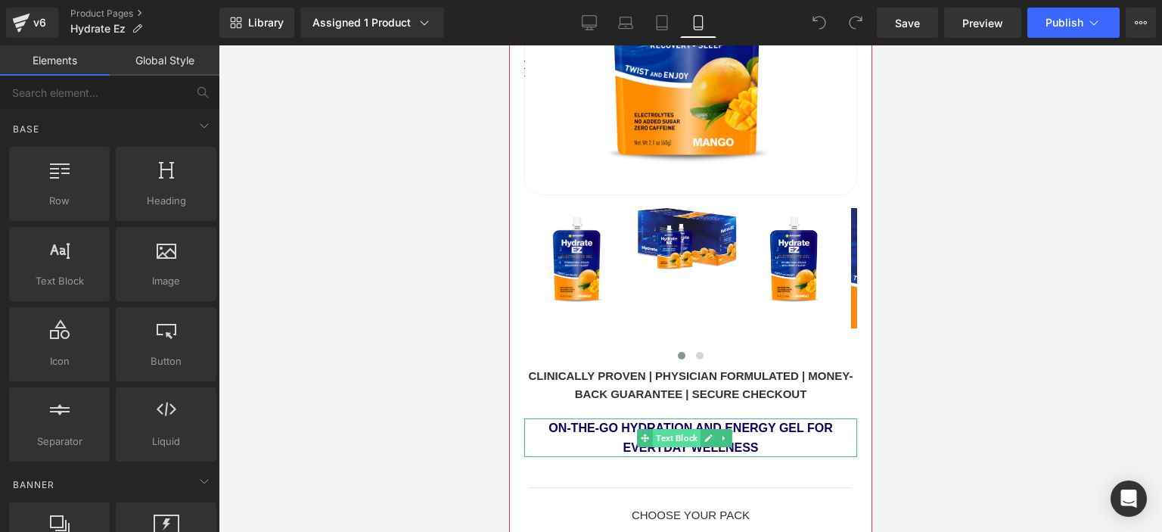
click at [673, 429] on span "Text Block" at bounding box center [676, 438] width 48 height 18
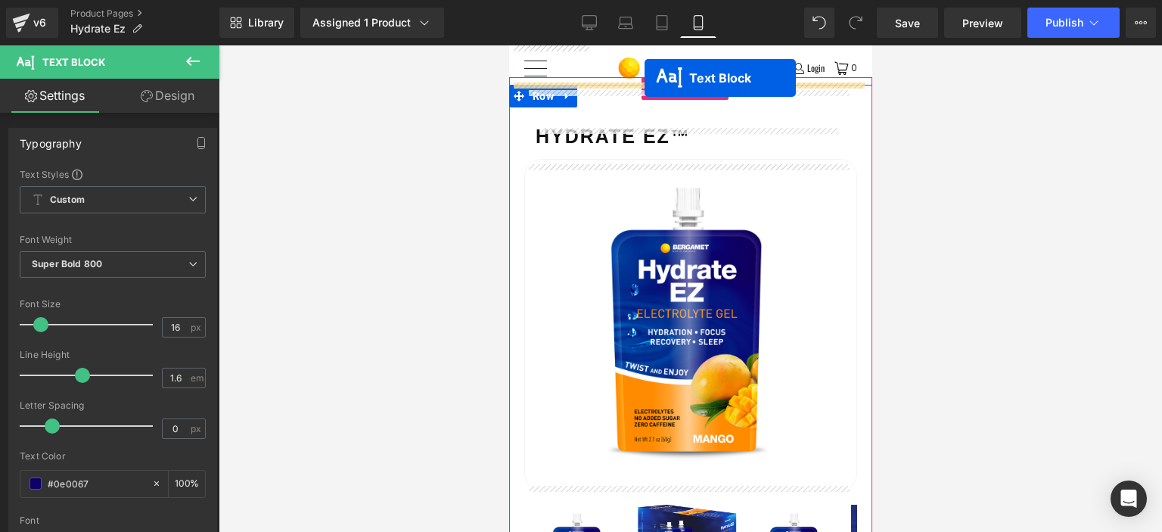
scroll to position [0, 0]
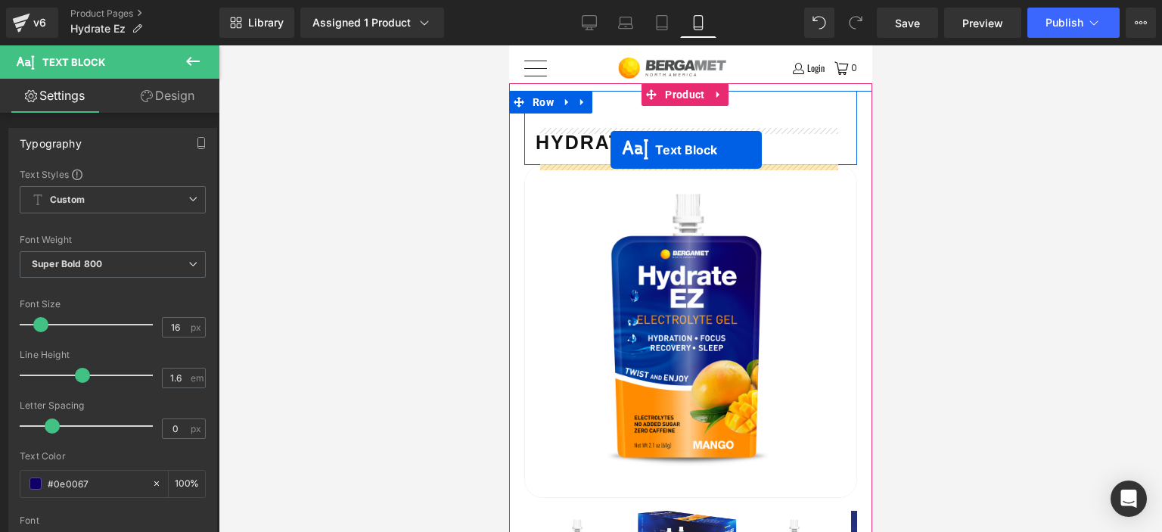
drag, startPoint x: 670, startPoint y: 353, endPoint x: 610, endPoint y: 150, distance: 212.1
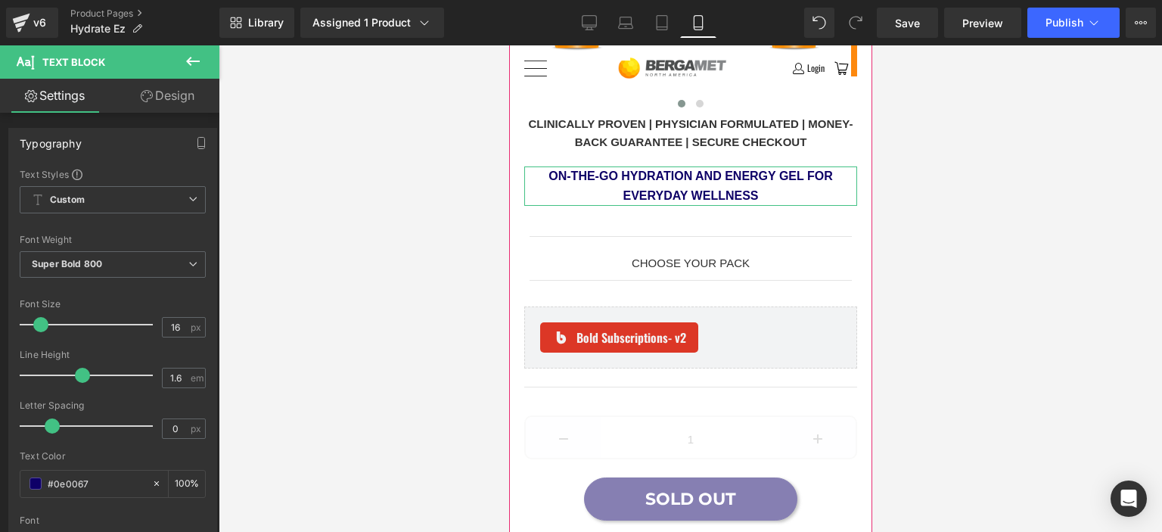
scroll to position [378, 0]
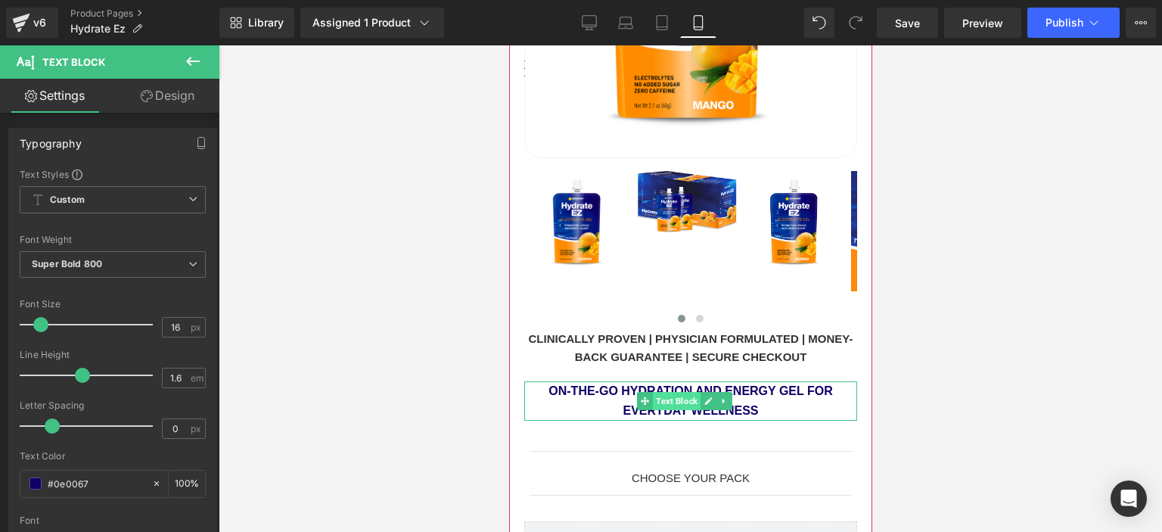
click at [658, 394] on span "Text Block" at bounding box center [676, 401] width 48 height 18
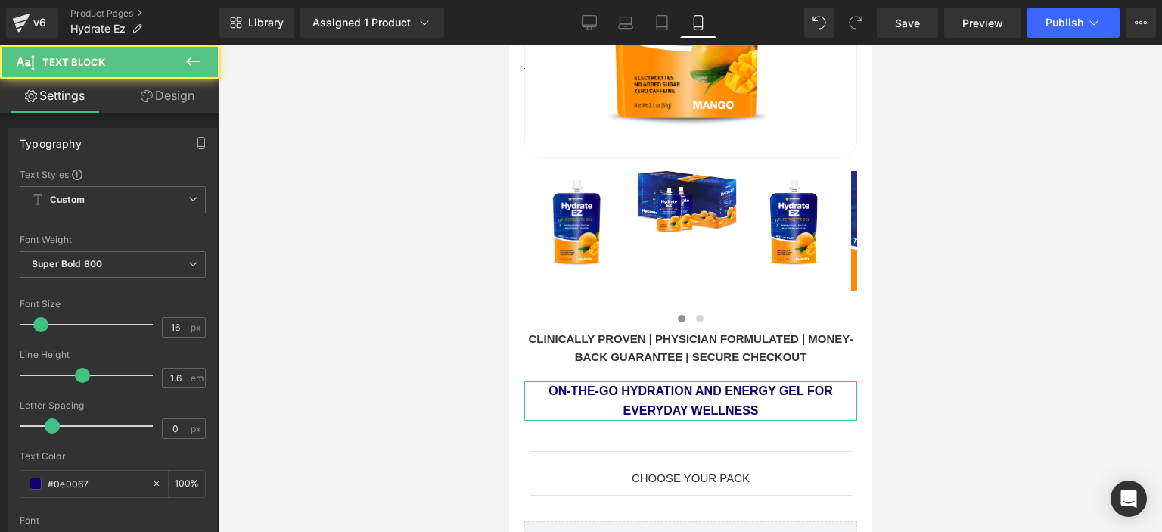
click at [193, 93] on link "Design" at bounding box center [168, 96] width 110 height 34
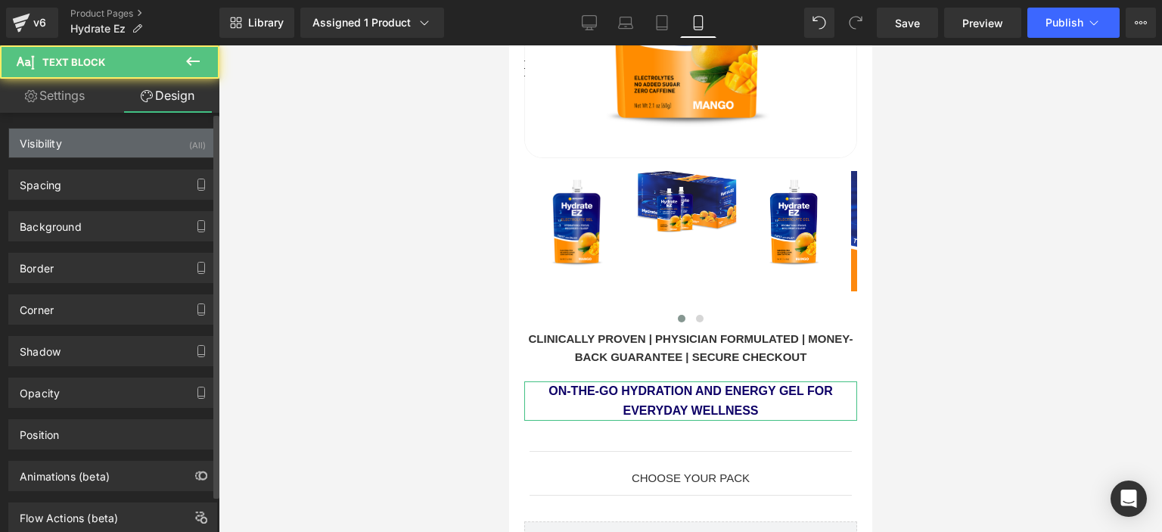
click at [129, 136] on div "Visibility (All)" at bounding box center [112, 143] width 207 height 29
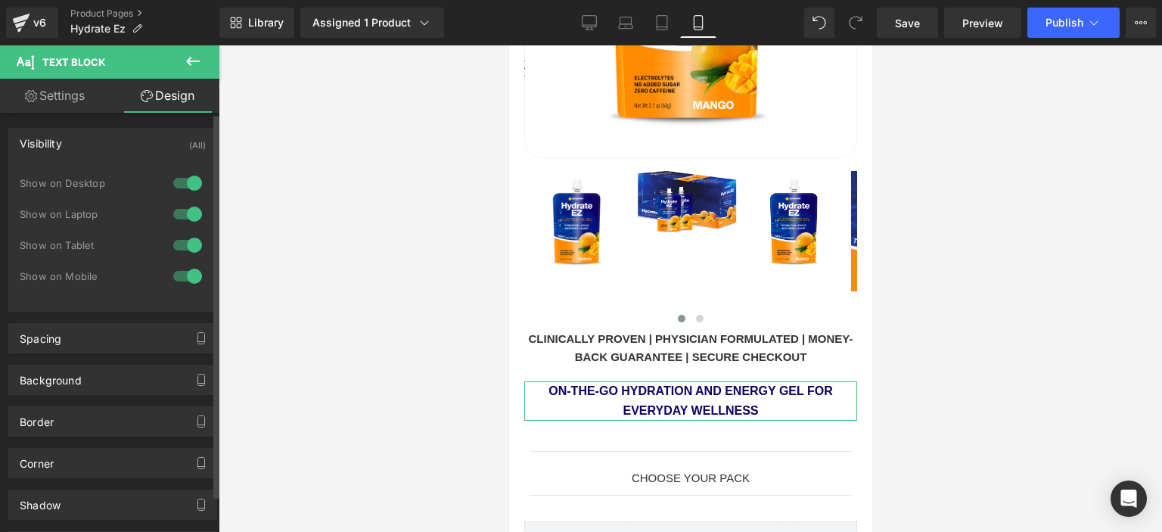
click at [182, 276] on div at bounding box center [187, 276] width 36 height 24
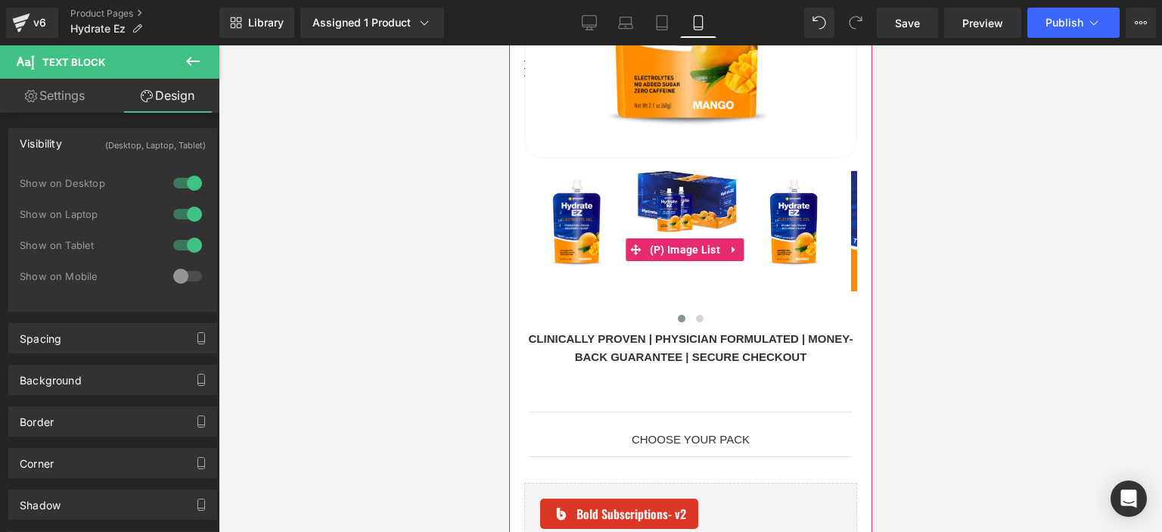
scroll to position [0, 0]
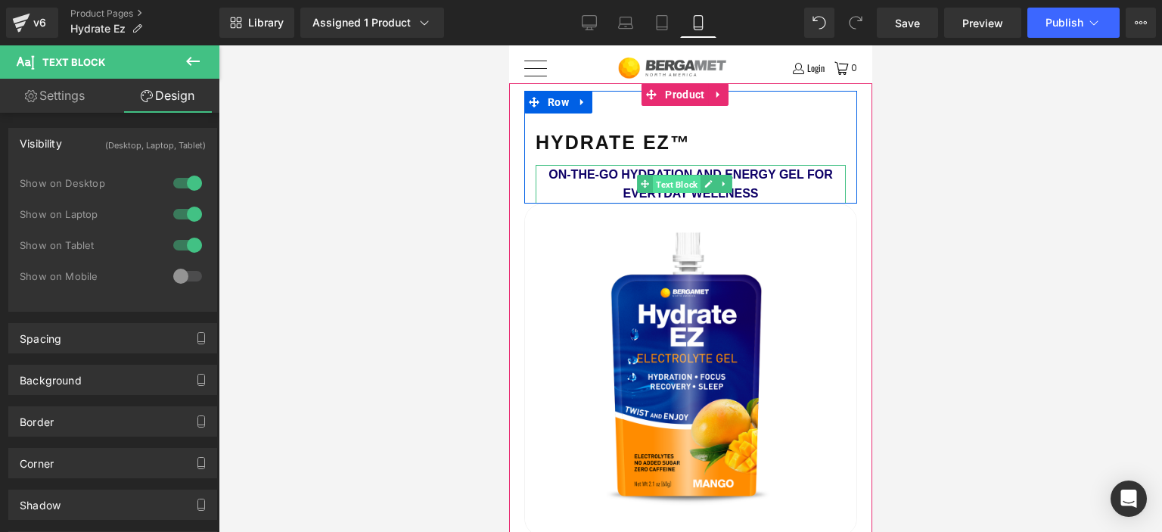
drag, startPoint x: 680, startPoint y: 181, endPoint x: 819, endPoint y: 274, distance: 166.8
click at [680, 181] on span "Text Block" at bounding box center [676, 185] width 48 height 18
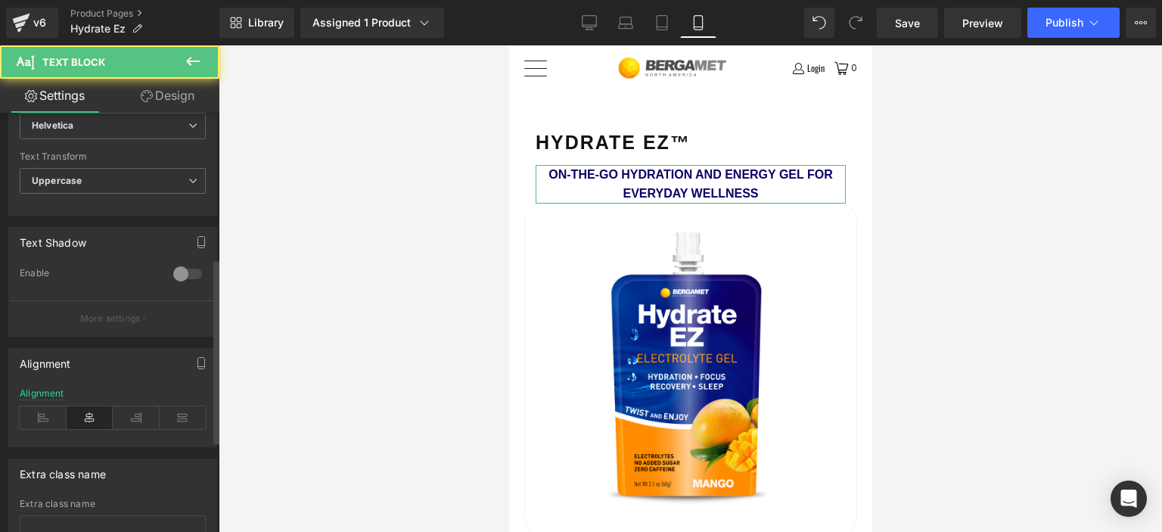
scroll to position [538, 0]
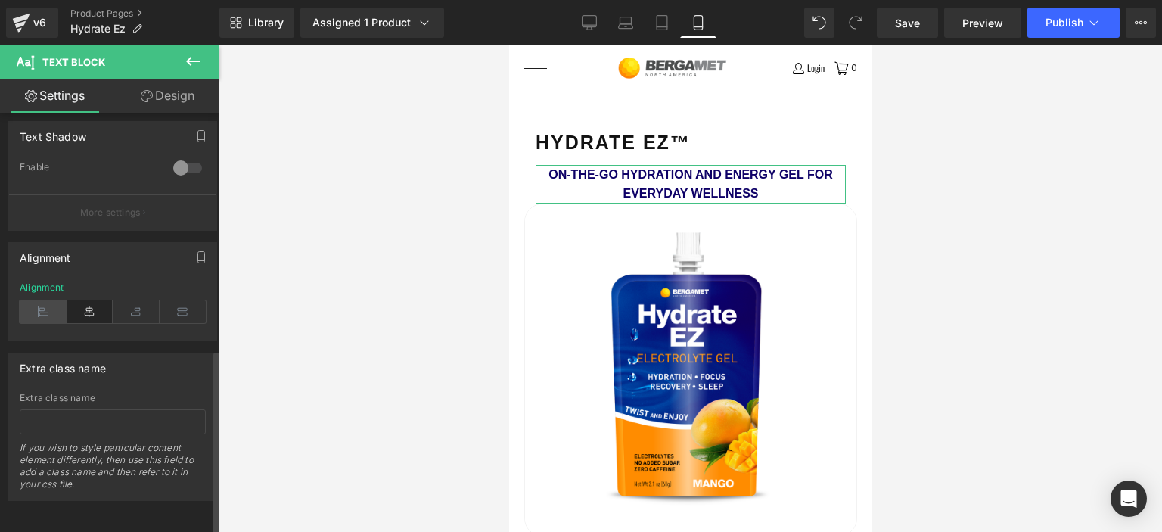
click at [44, 301] on icon at bounding box center [43, 311] width 47 height 23
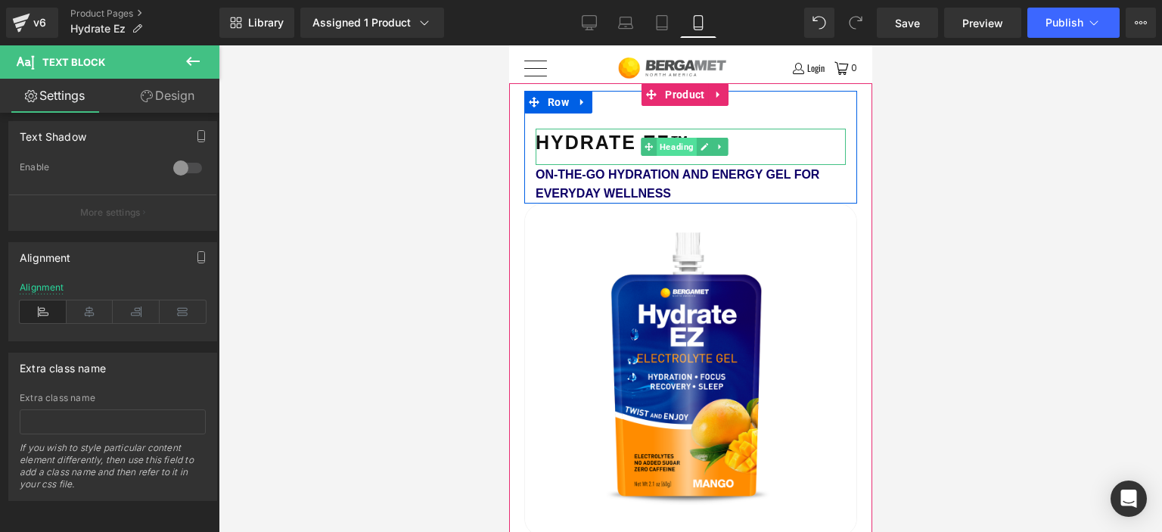
click at [670, 148] on span "Heading" at bounding box center [677, 147] width 40 height 18
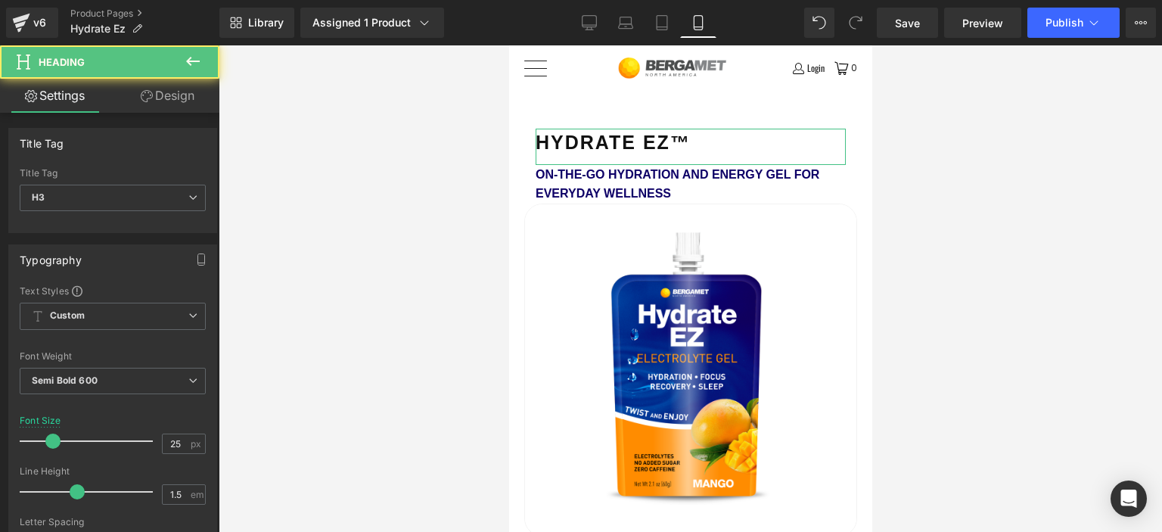
click at [160, 91] on link "Design" at bounding box center [168, 96] width 110 height 34
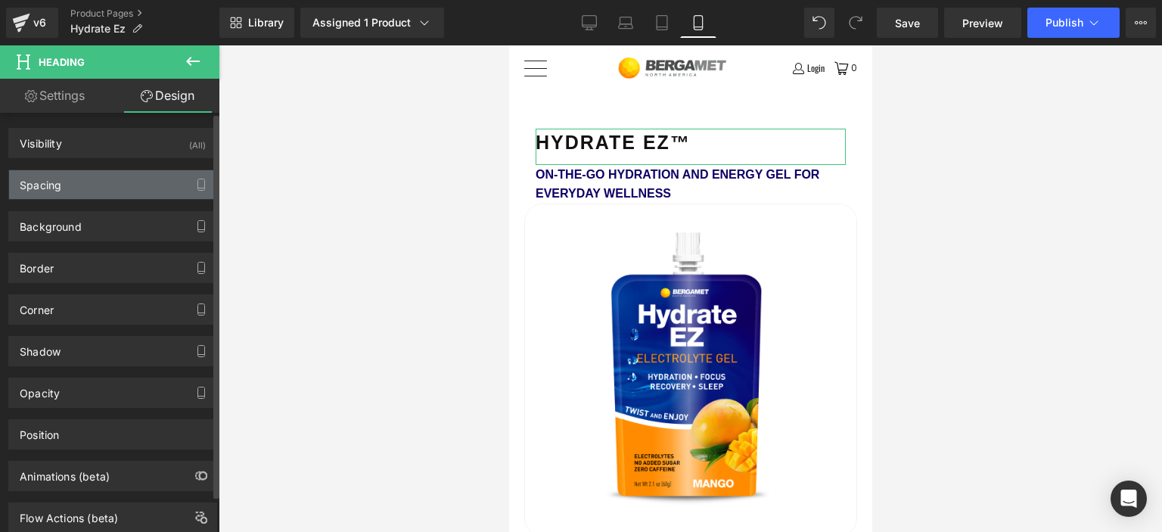
click at [85, 179] on div "Spacing" at bounding box center [112, 184] width 207 height 29
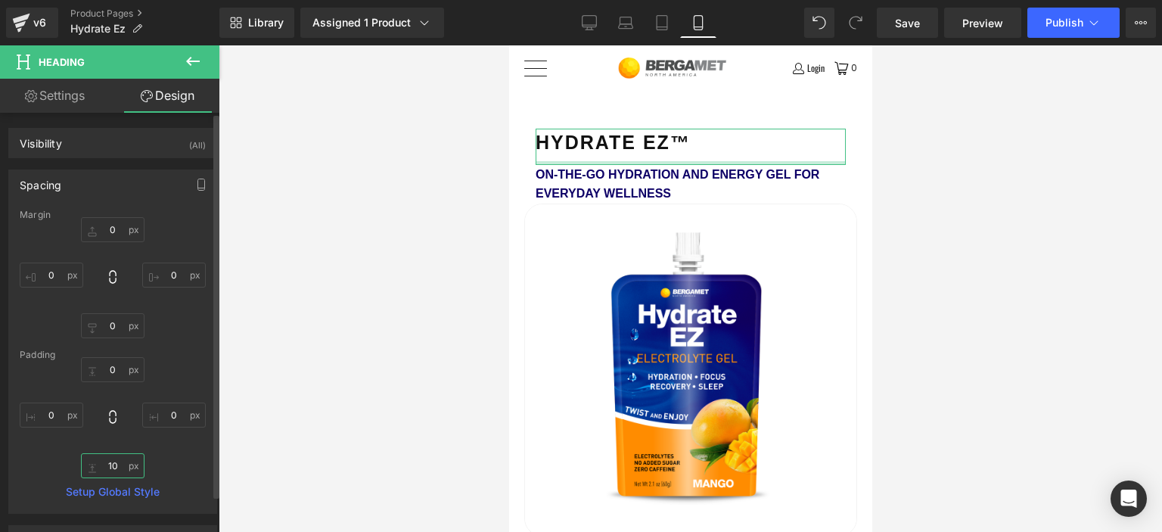
click at [101, 467] on input "10" at bounding box center [113, 465] width 64 height 25
type input "5"
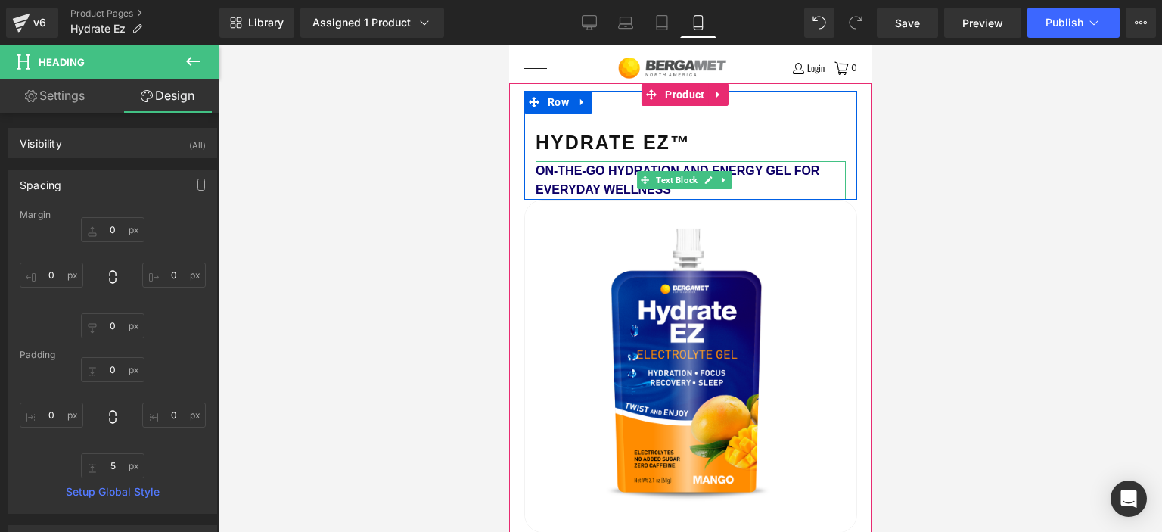
click at [673, 176] on span "Text Block" at bounding box center [676, 180] width 48 height 18
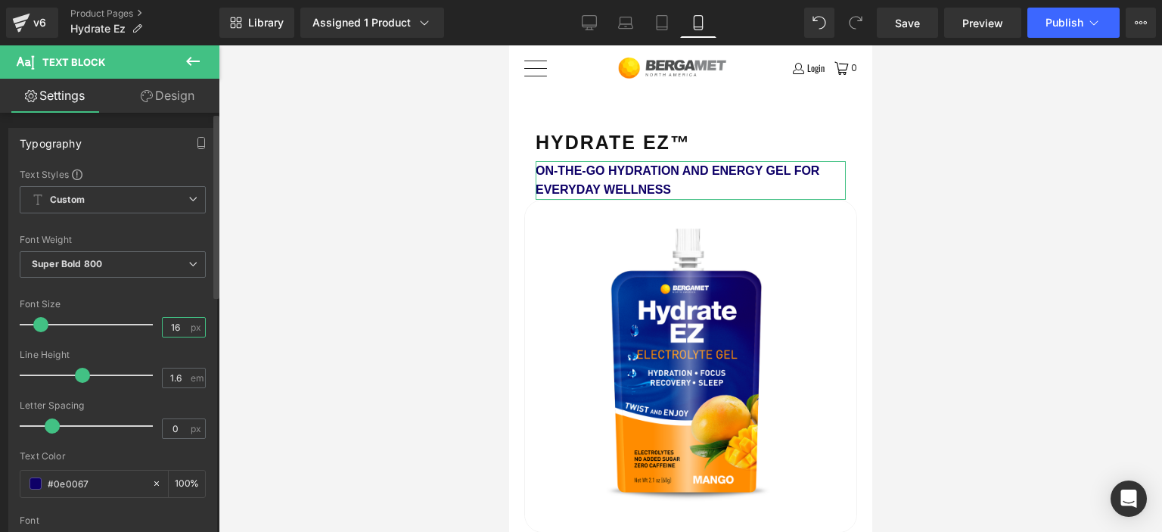
click at [176, 326] on input "16" at bounding box center [176, 327] width 26 height 19
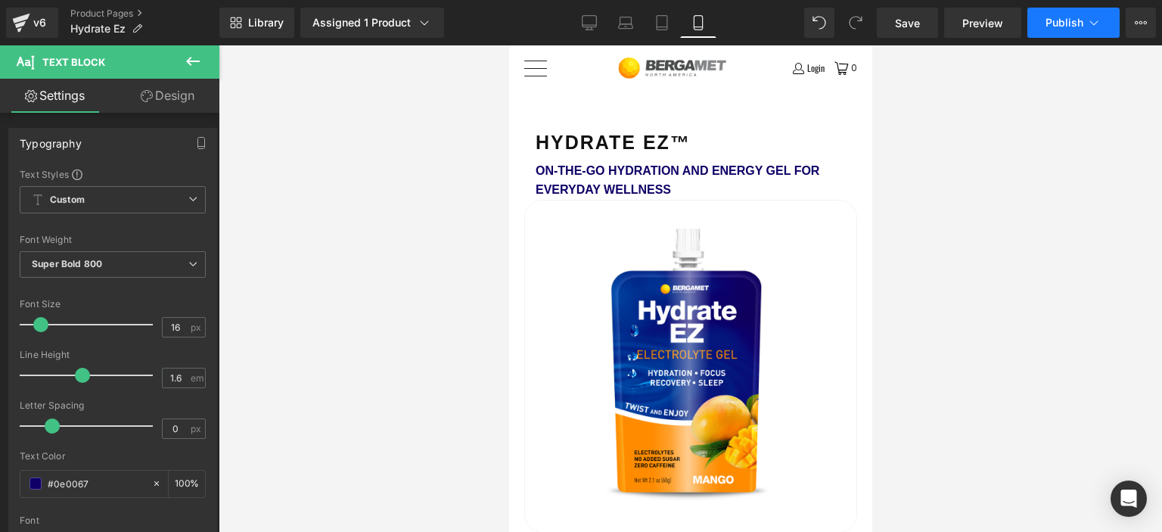
click at [1074, 36] on button "Publish" at bounding box center [1073, 23] width 92 height 30
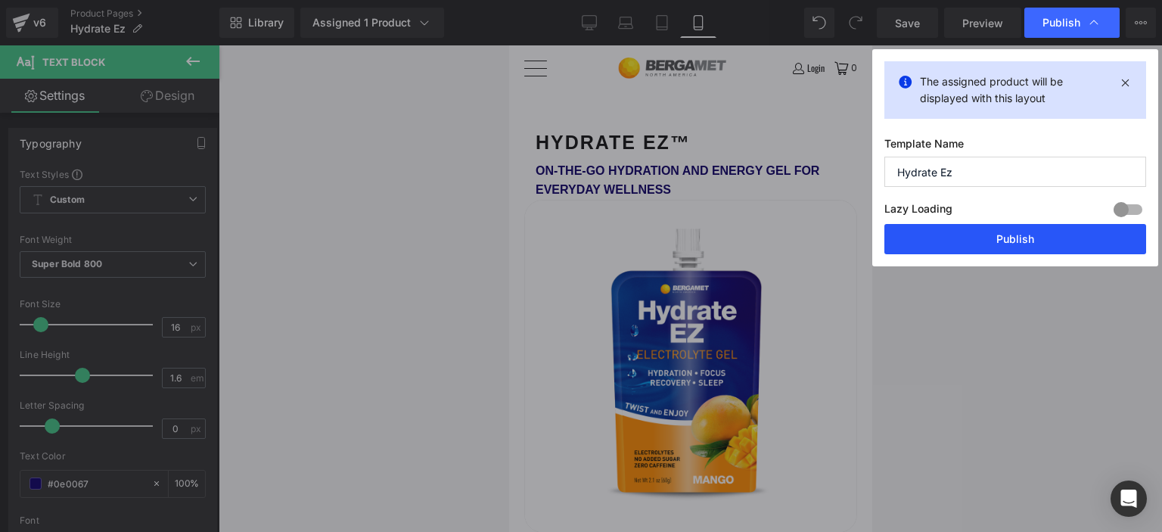
click at [1013, 232] on button "Publish" at bounding box center [1015, 239] width 262 height 30
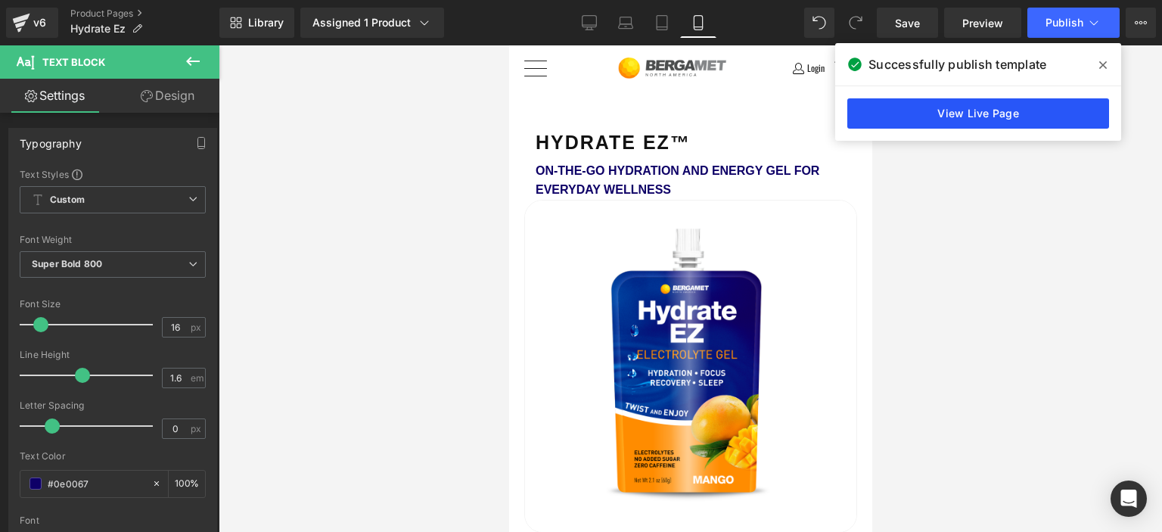
click at [996, 111] on link "View Live Page" at bounding box center [978, 113] width 262 height 30
